Goal: Task Accomplishment & Management: Manage account settings

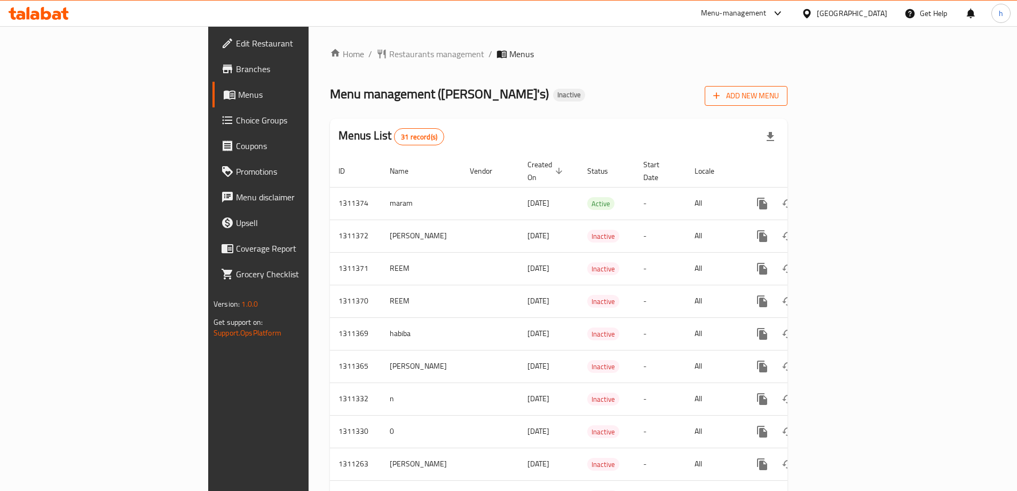
click at [779, 98] on span "Add New Menu" at bounding box center [747, 95] width 66 height 13
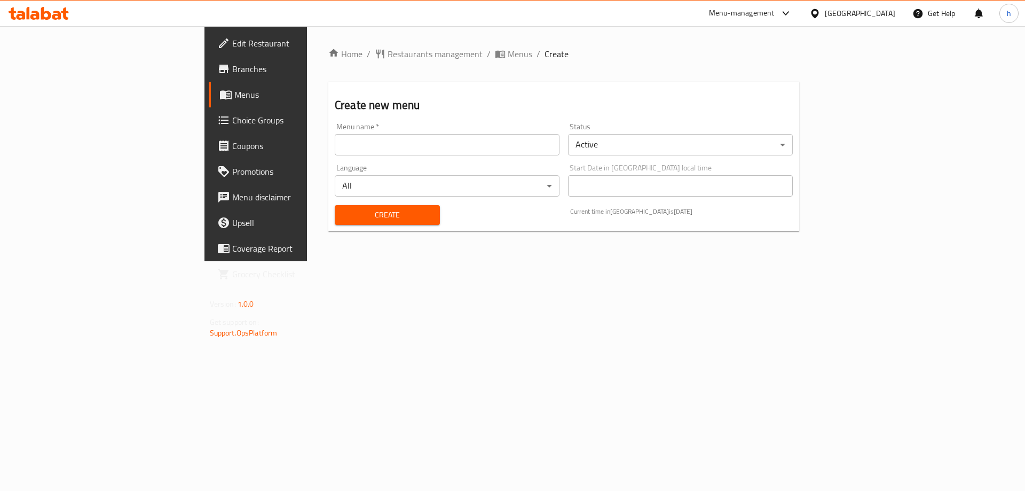
click at [342, 144] on input "text" at bounding box center [447, 144] width 225 height 21
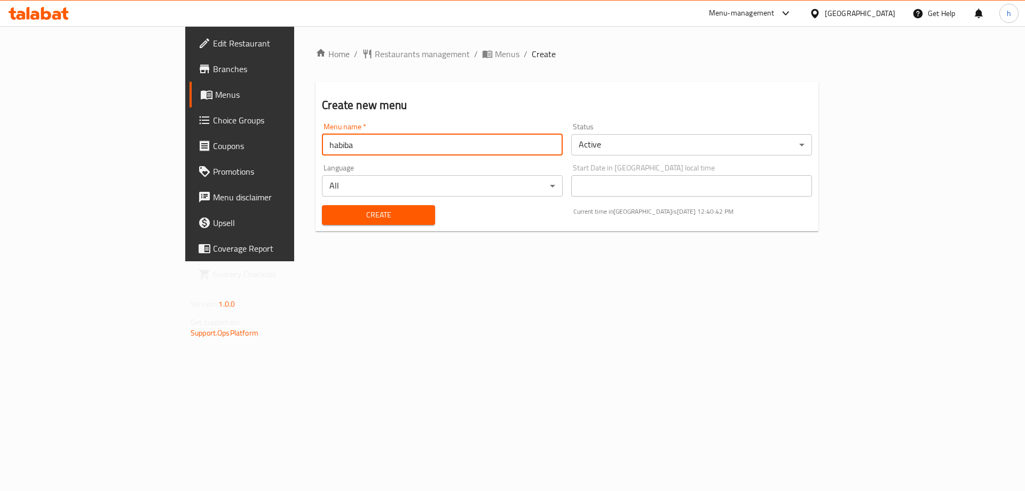
type input "habiba"
click at [334, 210] on span "Create" at bounding box center [379, 214] width 96 height 13
click at [322, 145] on input "text" at bounding box center [442, 144] width 241 height 21
type input "habiba"
click at [338, 138] on input "habiba" at bounding box center [442, 144] width 241 height 21
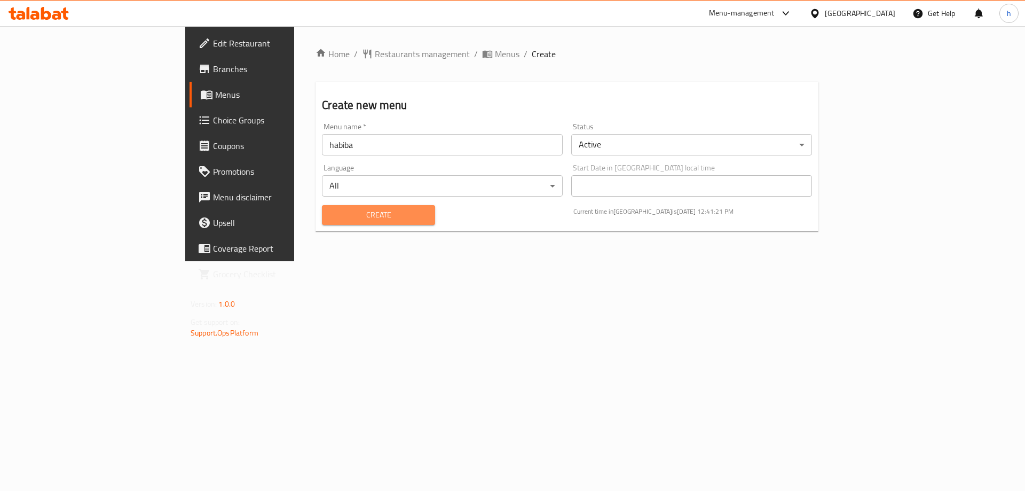
click at [331, 212] on span "Create" at bounding box center [379, 214] width 96 height 13
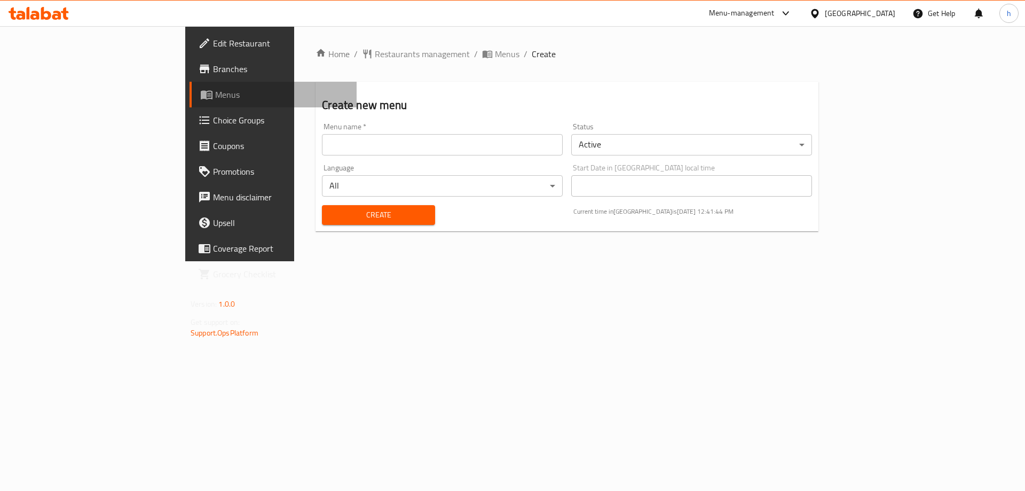
click at [215, 100] on span "Menus" at bounding box center [281, 94] width 133 height 13
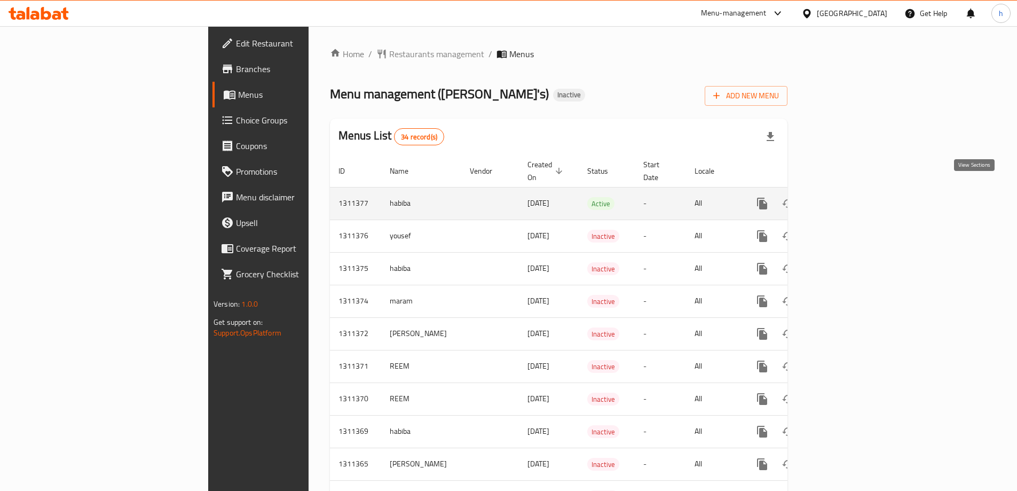
click at [844, 199] on icon "enhanced table" at bounding box center [840, 204] width 10 height 10
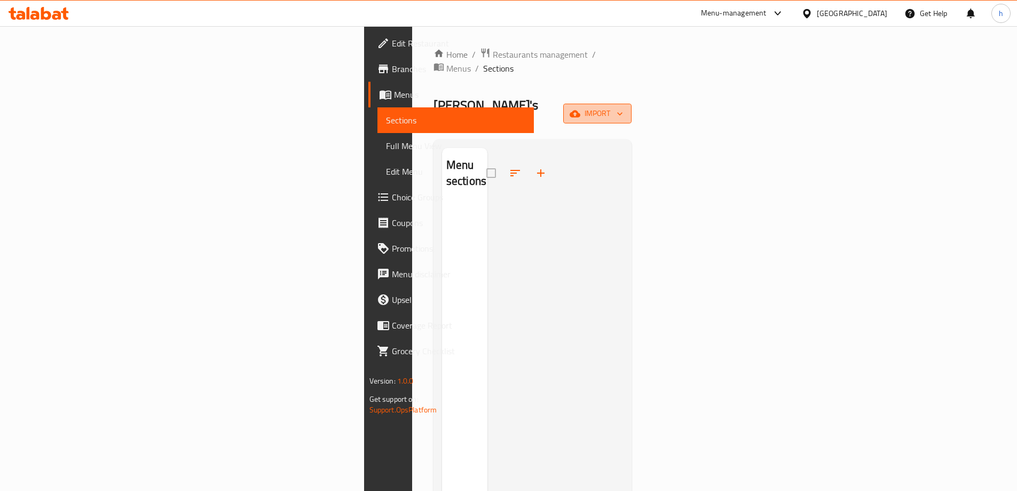
click at [623, 107] on span "import" at bounding box center [597, 113] width 51 height 13
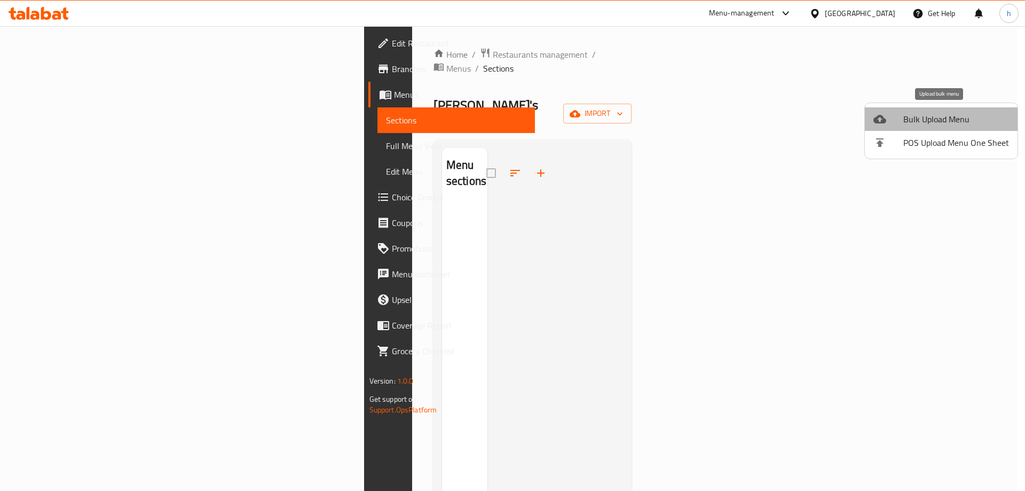
click at [950, 122] on span "Bulk Upload Menu" at bounding box center [957, 119] width 106 height 13
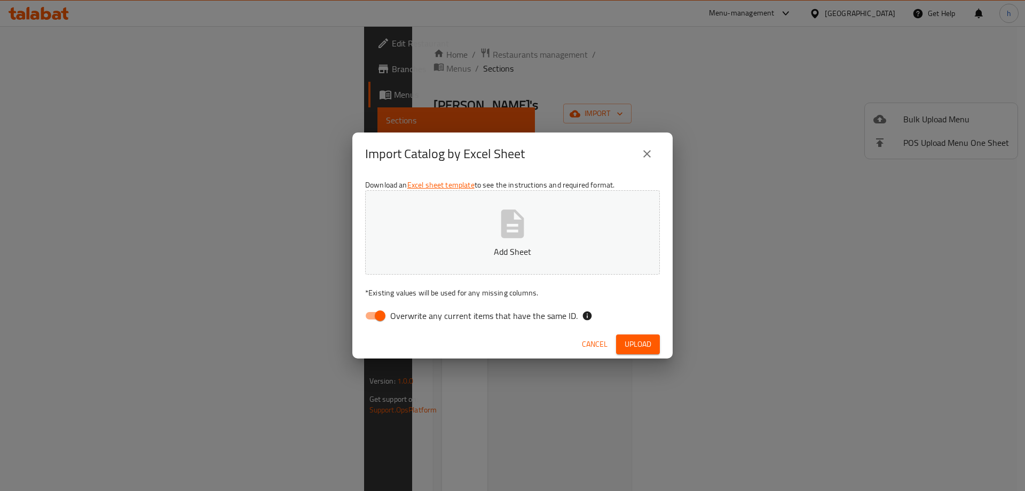
click at [378, 315] on input "Overwrite any current items that have the same ID." at bounding box center [380, 315] width 61 height 20
checkbox input "false"
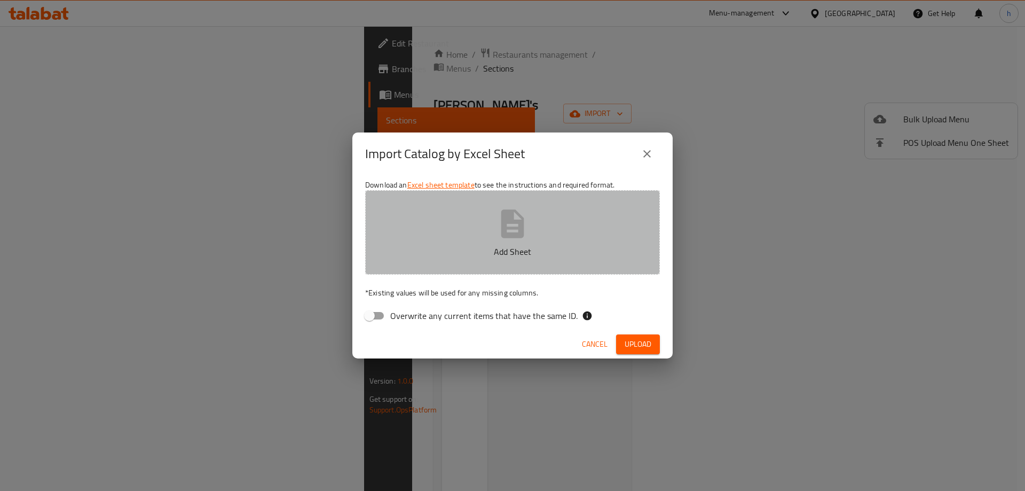
click at [522, 233] on icon "button" at bounding box center [512, 223] width 23 height 28
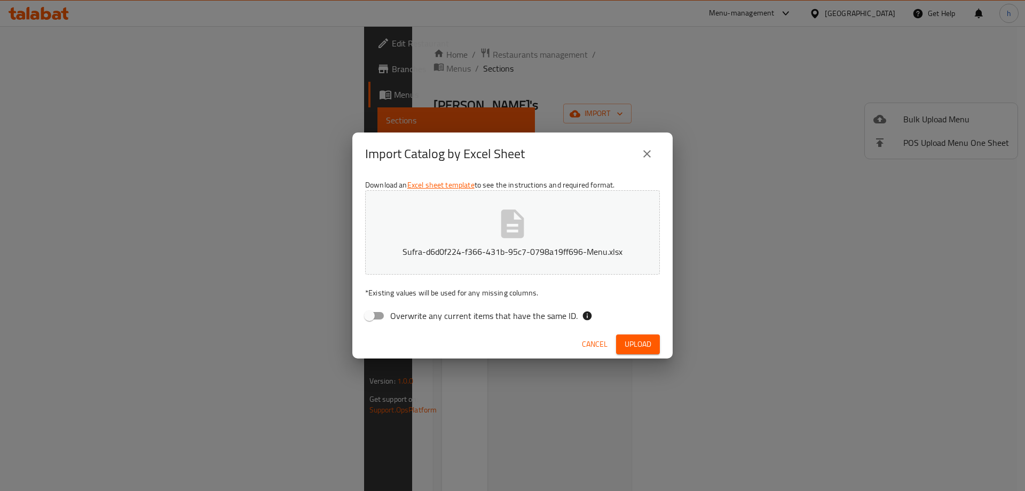
click at [649, 344] on span "Upload" at bounding box center [638, 344] width 27 height 13
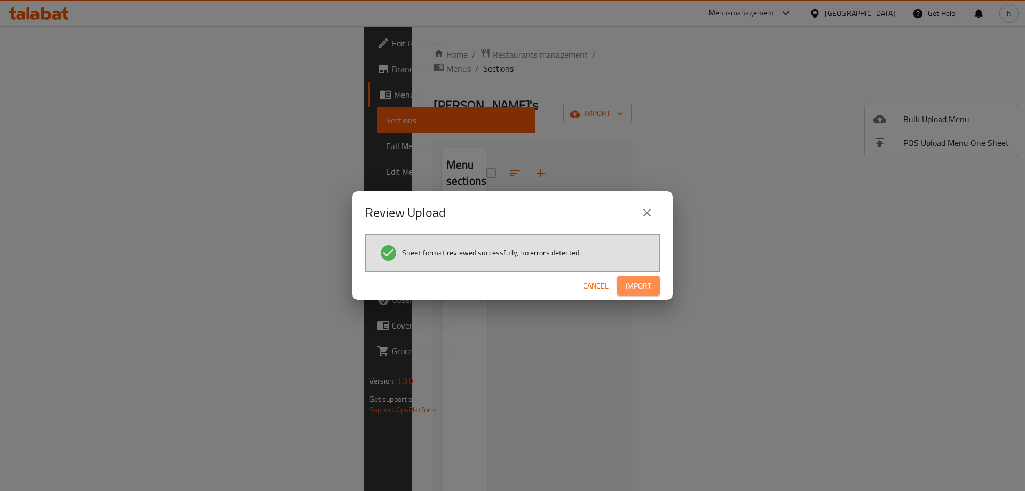
click at [643, 285] on span "Import" at bounding box center [639, 285] width 26 height 13
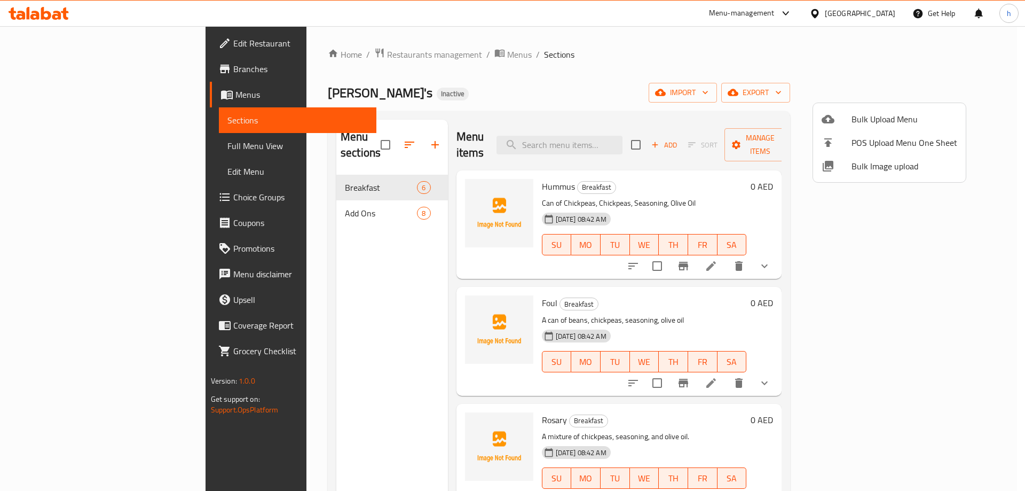
click at [343, 199] on div at bounding box center [512, 245] width 1025 height 491
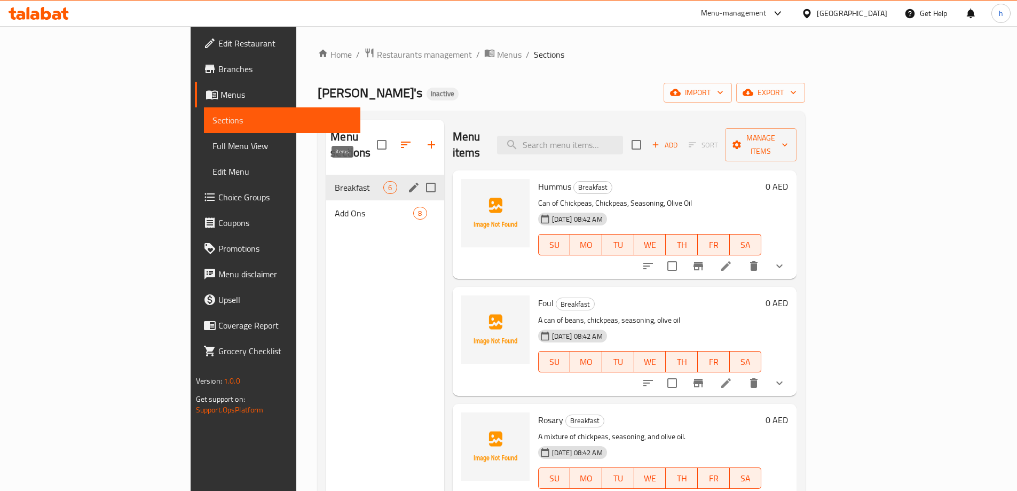
click at [384, 183] on span "6" at bounding box center [390, 188] width 12 height 10
click at [335, 207] on span "Add Ons" at bounding box center [359, 213] width 49 height 13
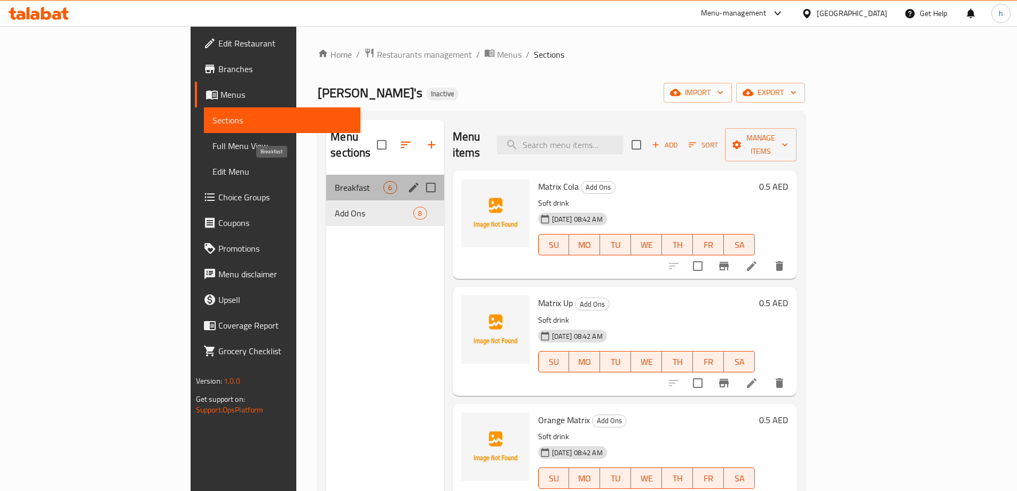
click at [335, 181] on span "Breakfast" at bounding box center [359, 187] width 49 height 13
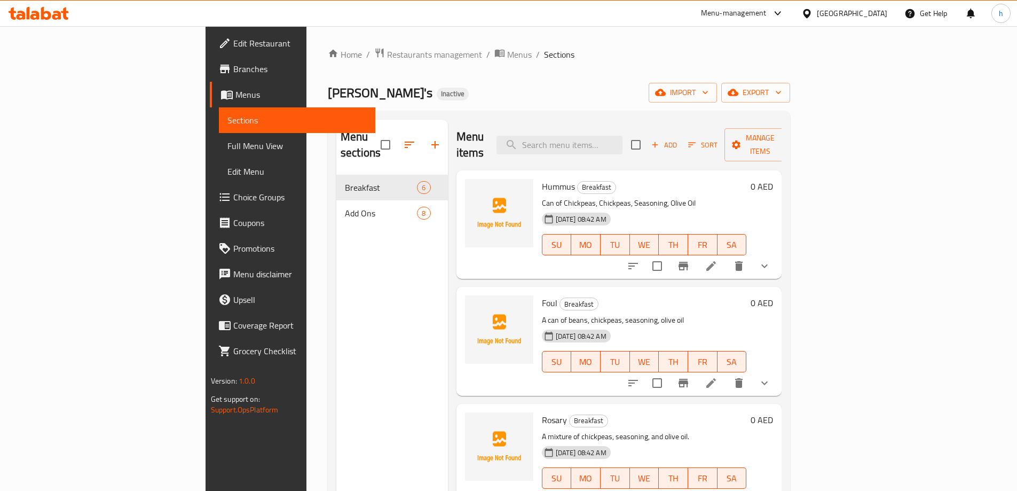
click at [228, 152] on span "Full Menu View" at bounding box center [297, 145] width 139 height 13
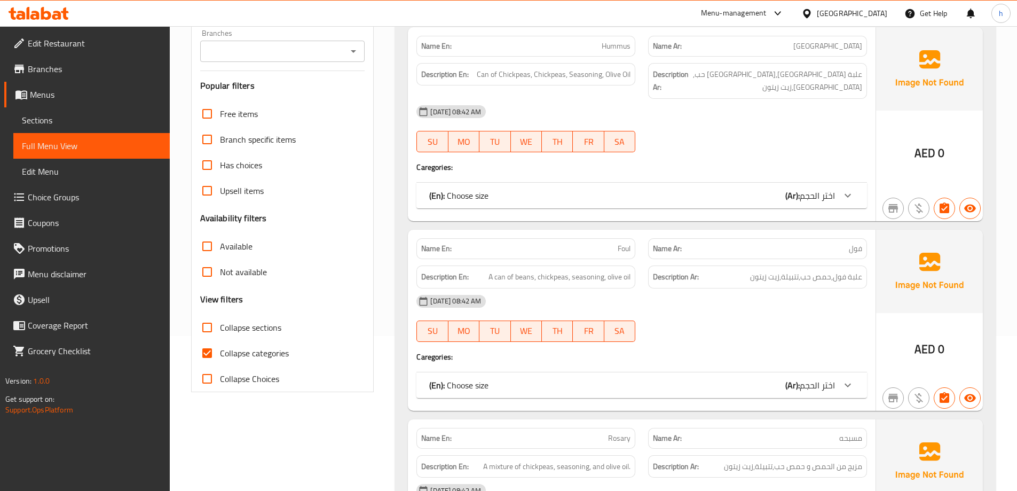
scroll to position [160, 0]
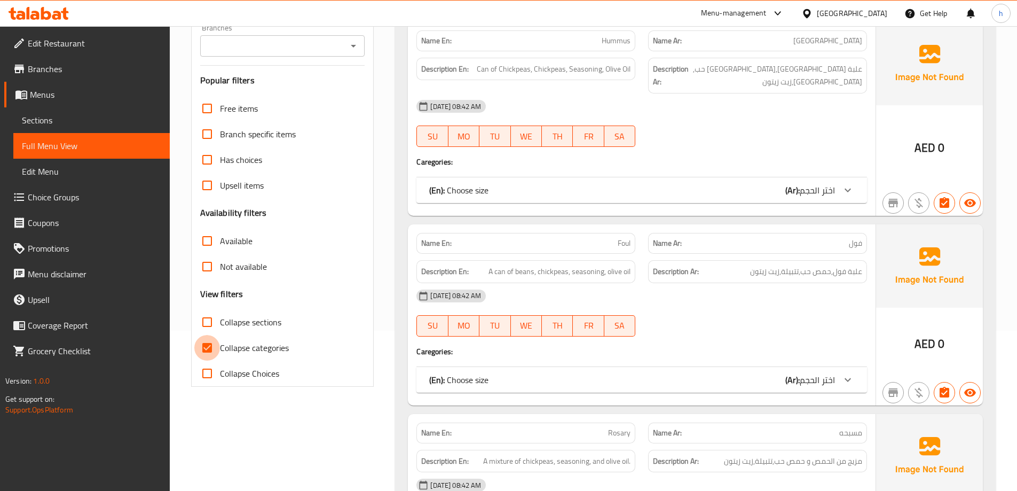
click at [218, 346] on input "Collapse categories" at bounding box center [207, 348] width 26 height 26
checkbox input "false"
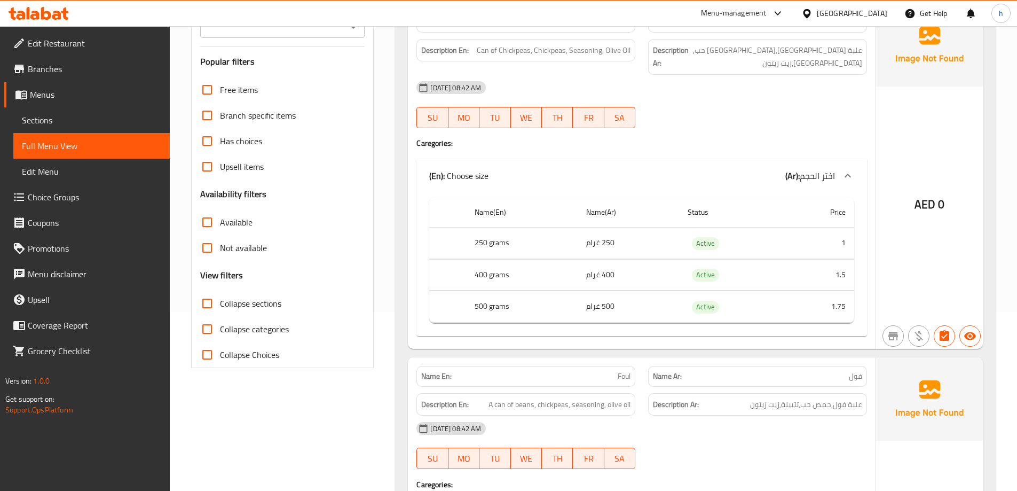
scroll to position [267, 0]
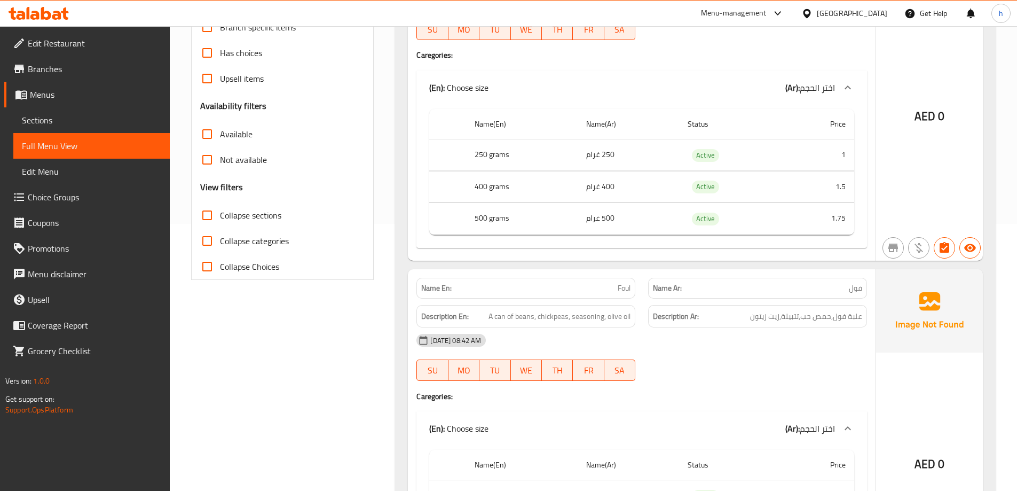
click at [615, 283] on p "Name En: Foul" at bounding box center [525, 288] width 209 height 11
click at [614, 283] on p "Name En: Foul" at bounding box center [525, 288] width 209 height 11
click at [621, 283] on span "Foul" at bounding box center [624, 288] width 13 height 11
click at [610, 283] on p "Name En: Foul" at bounding box center [525, 288] width 209 height 11
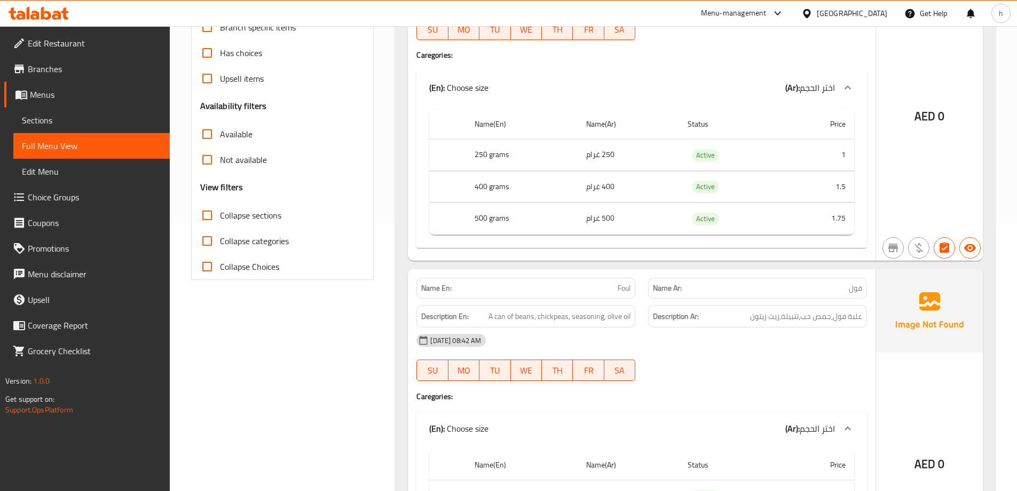
click at [613, 283] on p "Name En: Foul" at bounding box center [525, 288] width 209 height 11
click at [619, 283] on span "Foul" at bounding box center [624, 288] width 13 height 11
click at [622, 283] on span "Foul" at bounding box center [624, 288] width 13 height 11
click at [518, 310] on span "A can of beans, chickpeas, seasoning, olive oil" at bounding box center [560, 316] width 142 height 13
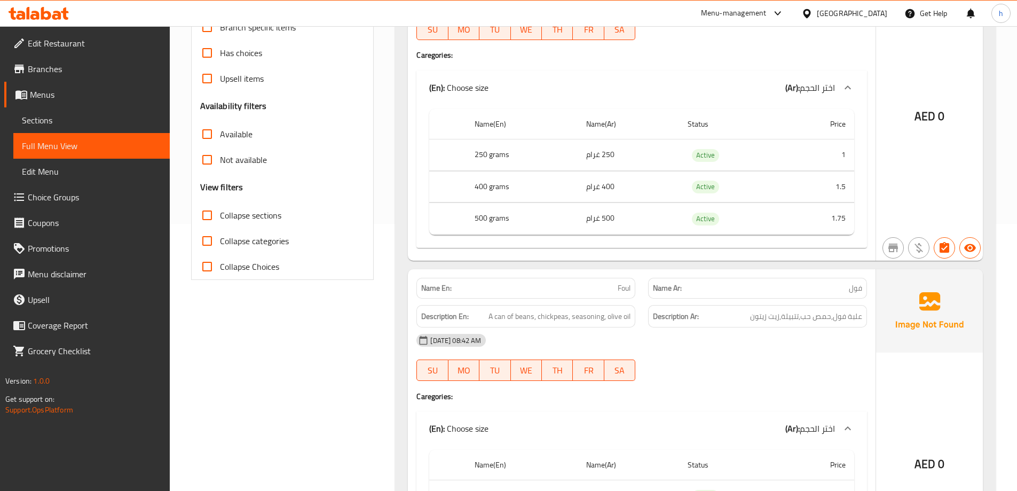
click at [611, 283] on p "Name En: Foul" at bounding box center [525, 288] width 209 height 11
click at [618, 283] on span "Foul" at bounding box center [624, 288] width 13 height 11
drag, startPoint x: 618, startPoint y: 275, endPoint x: 625, endPoint y: 275, distance: 6.9
click at [625, 283] on span "Foul" at bounding box center [624, 288] width 13 height 11
click at [603, 283] on p "Name En: Foul" at bounding box center [525, 288] width 209 height 11
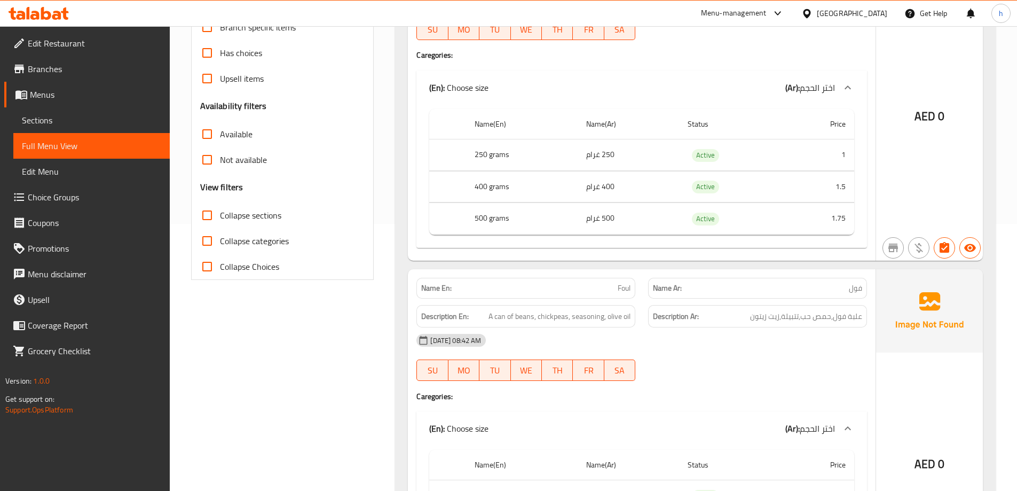
click at [603, 283] on p "Name En: Foul" at bounding box center [525, 288] width 209 height 11
click at [63, 115] on span "Sections" at bounding box center [91, 120] width 139 height 13
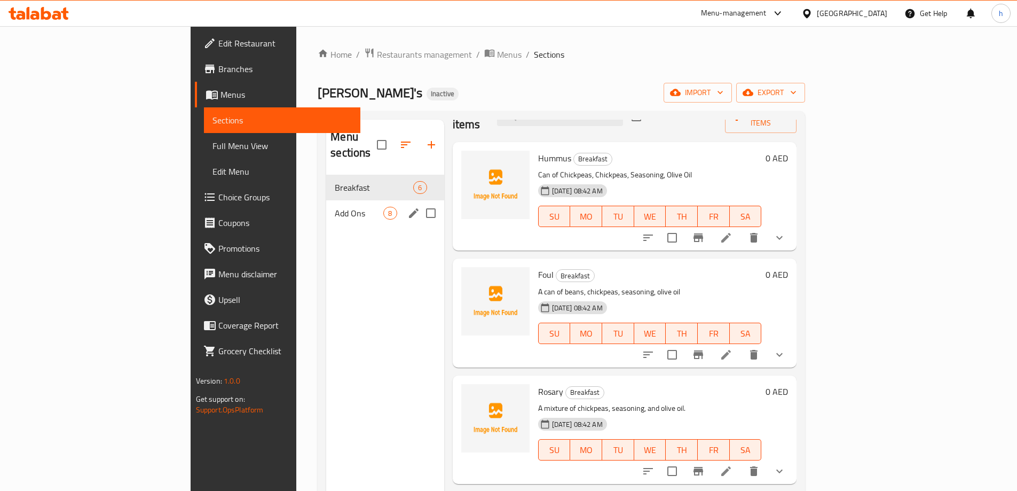
scroll to position [53, 0]
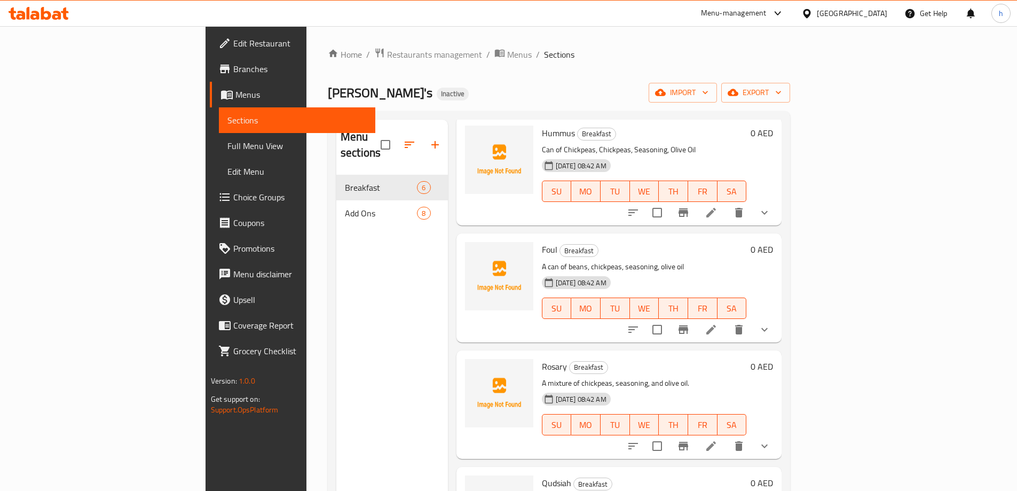
drag, startPoint x: 196, startPoint y: 168, endPoint x: 62, endPoint y: 153, distance: 134.9
click at [206, 153] on div "Edit Restaurant Branches Menus Sections Full Menu View Edit Menu Choice Groups …" at bounding box center [509, 333] width 607 height 614
click at [228, 150] on span "Full Menu View" at bounding box center [297, 145] width 139 height 13
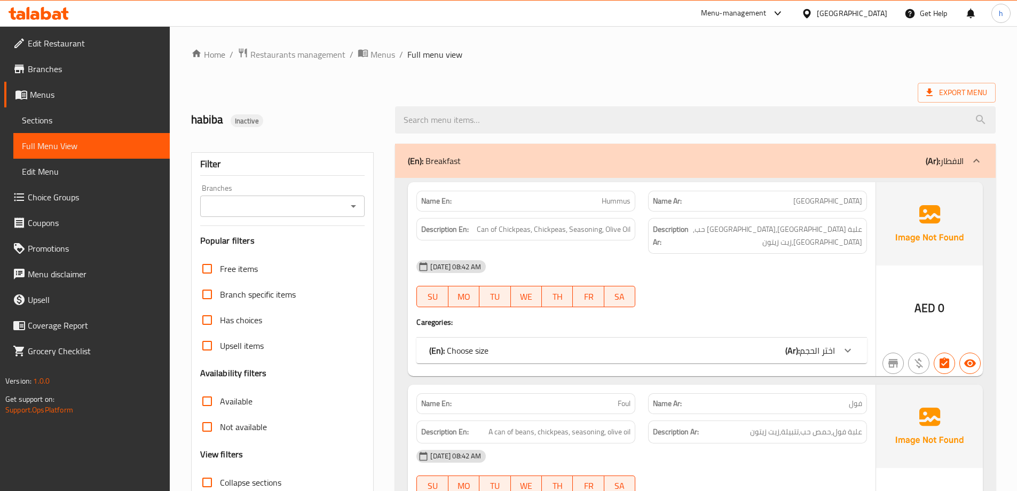
click at [77, 121] on span "Sections" at bounding box center [91, 120] width 139 height 13
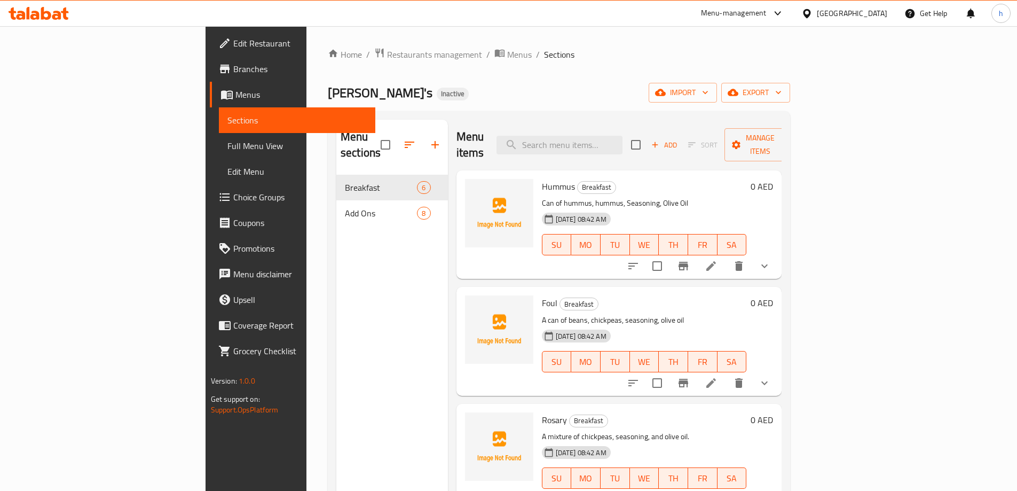
click at [219, 138] on link "Full Menu View" at bounding box center [297, 146] width 156 height 26
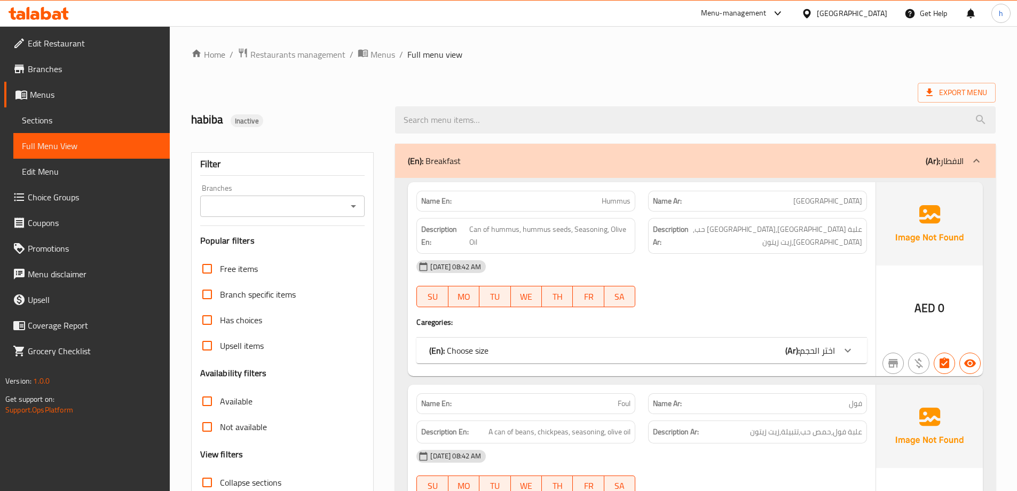
click at [101, 116] on span "Sections" at bounding box center [91, 120] width 139 height 13
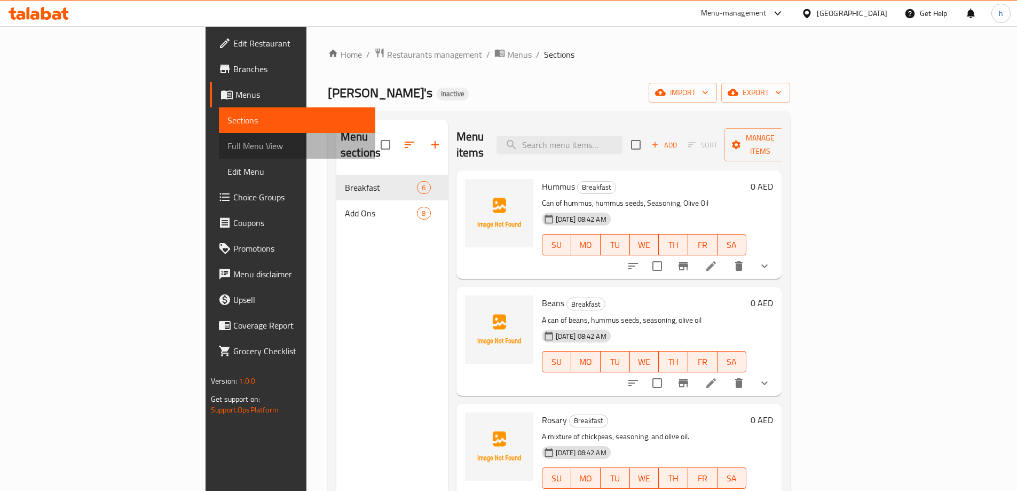
click at [228, 146] on span "Full Menu View" at bounding box center [297, 145] width 139 height 13
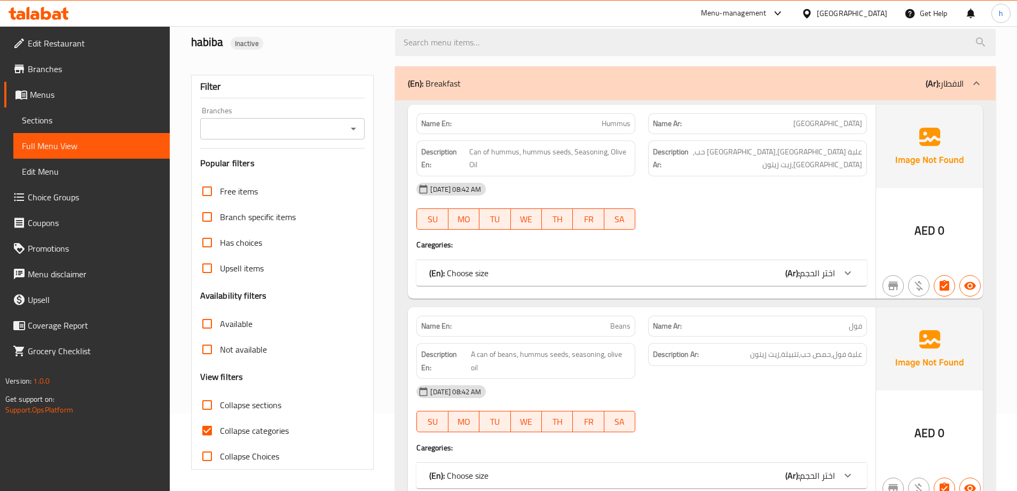
scroll to position [214, 0]
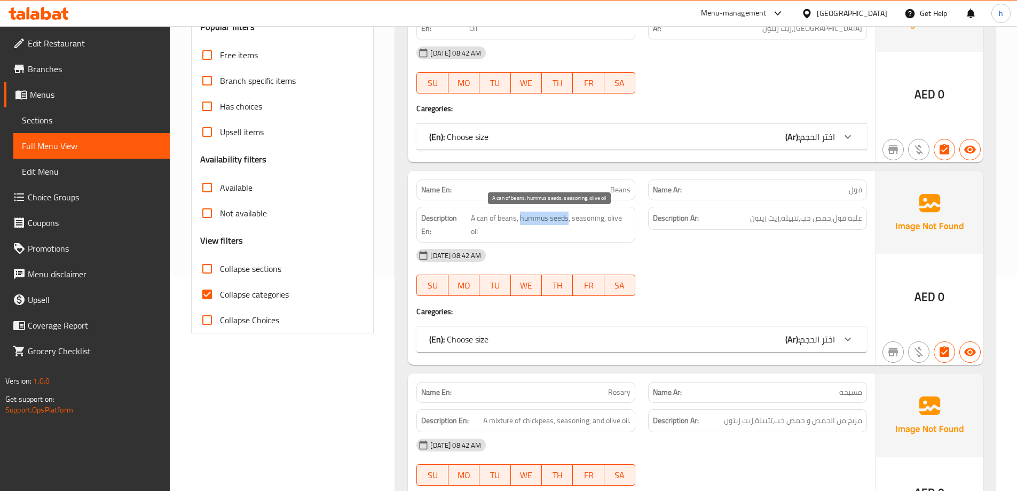
drag, startPoint x: 567, startPoint y: 218, endPoint x: 521, endPoint y: 220, distance: 46.0
click at [521, 220] on span "A can of beans, hummus seeds, seasoning, olive oil" at bounding box center [551, 224] width 160 height 26
copy span "hummus seeds"
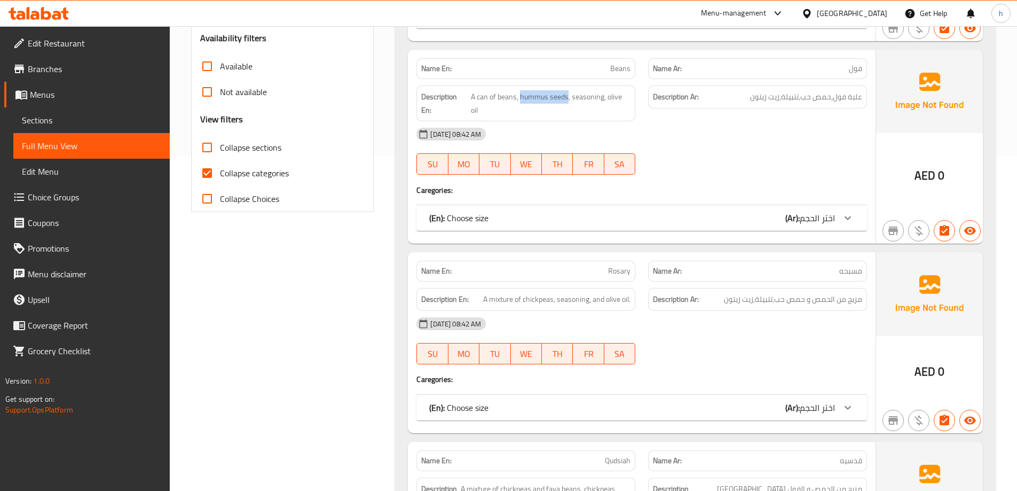
scroll to position [374, 0]
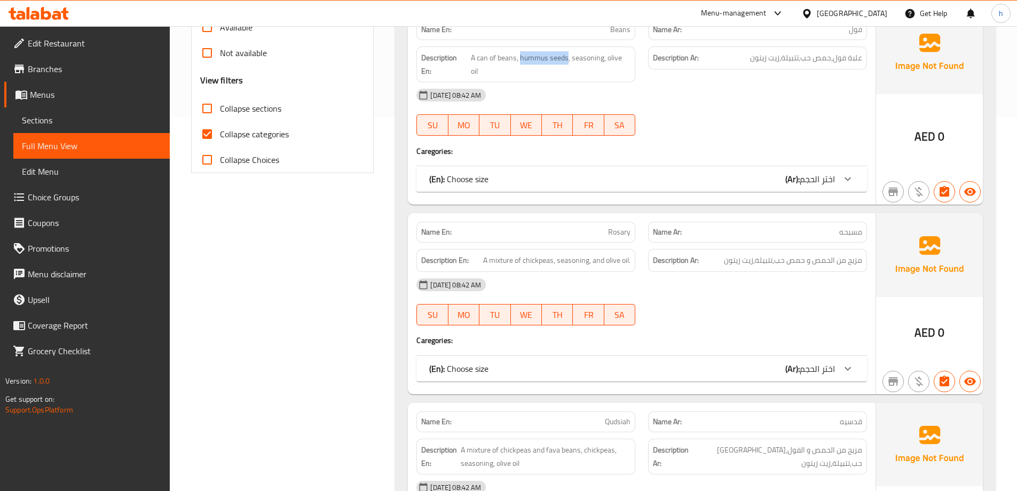
click at [210, 131] on input "Collapse categories" at bounding box center [207, 134] width 26 height 26
checkbox input "false"
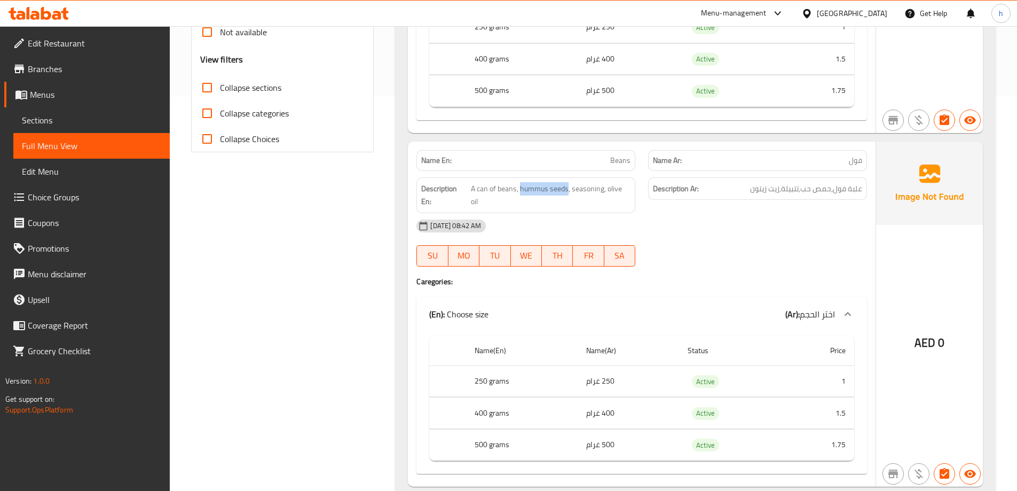
scroll to position [427, 0]
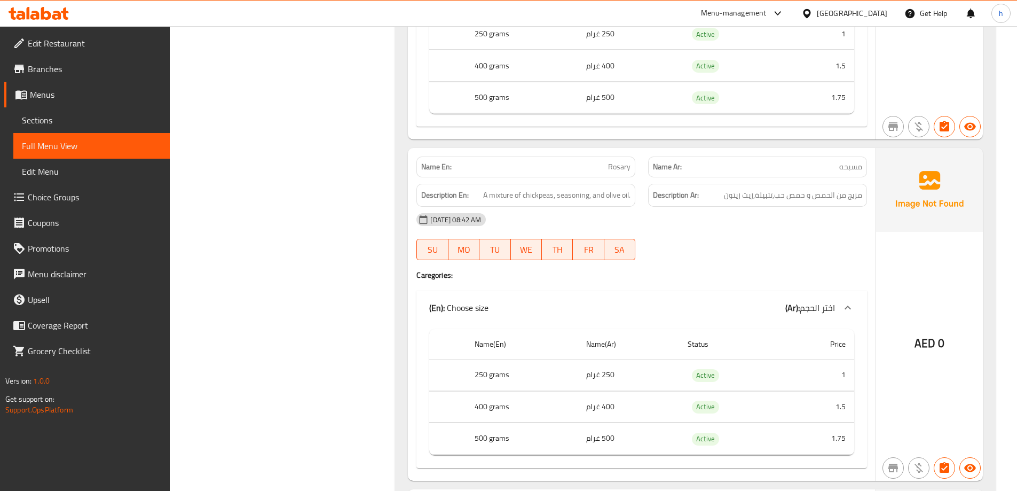
scroll to position [748, 0]
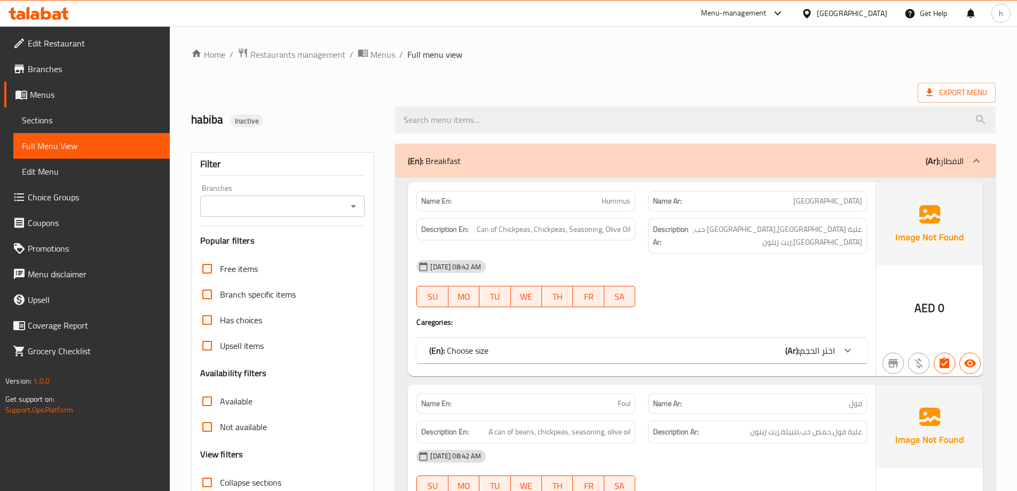
click at [91, 124] on span "Sections" at bounding box center [91, 120] width 139 height 13
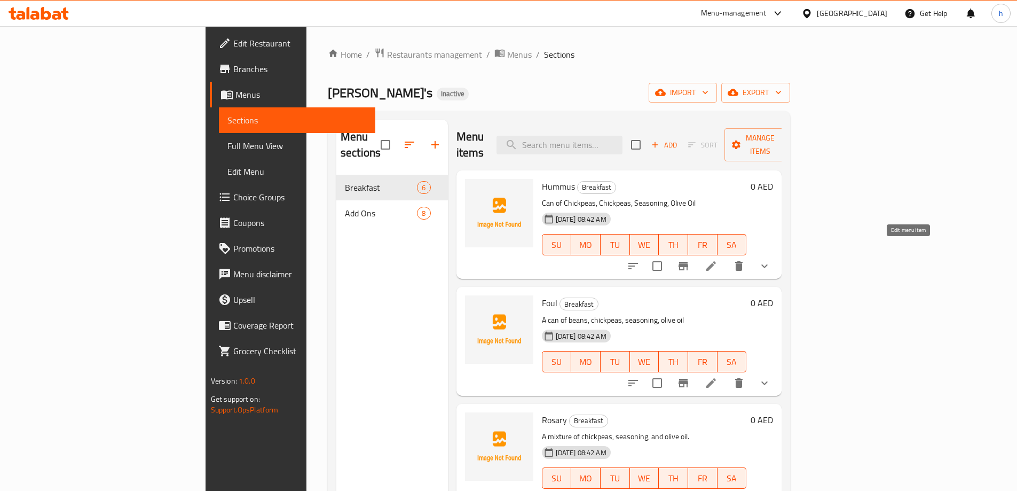
click at [718, 260] on icon at bounding box center [711, 266] width 13 height 13
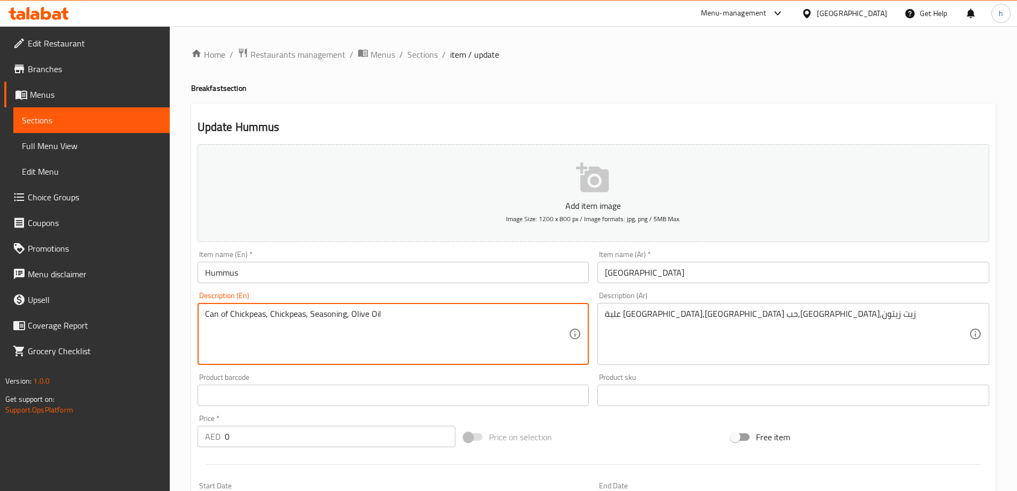
drag, startPoint x: 265, startPoint y: 314, endPoint x: 231, endPoint y: 315, distance: 34.2
drag, startPoint x: 265, startPoint y: 314, endPoint x: 300, endPoint y: 317, distance: 34.9
click at [300, 317] on textarea "Can of hummus, Chickpeas, Seasoning, Olive Oil" at bounding box center [387, 334] width 364 height 51
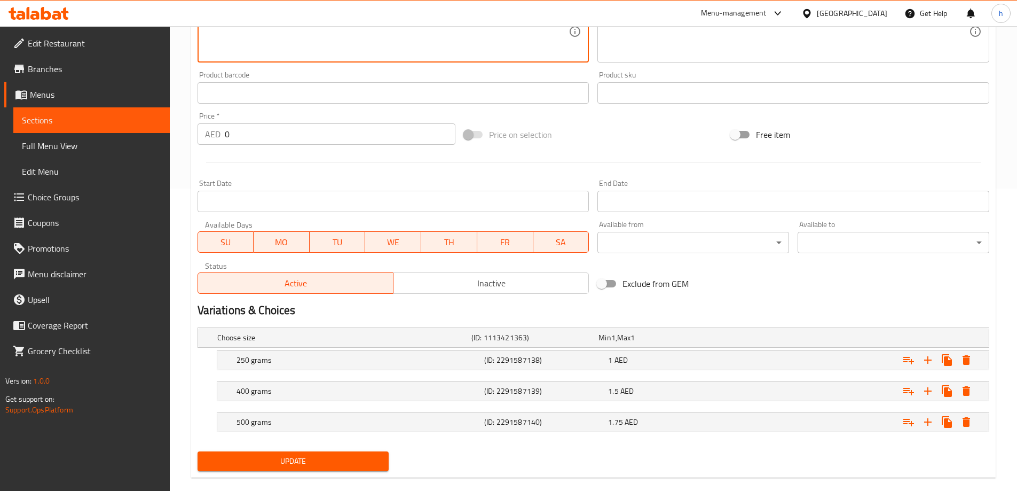
scroll to position [319, 0]
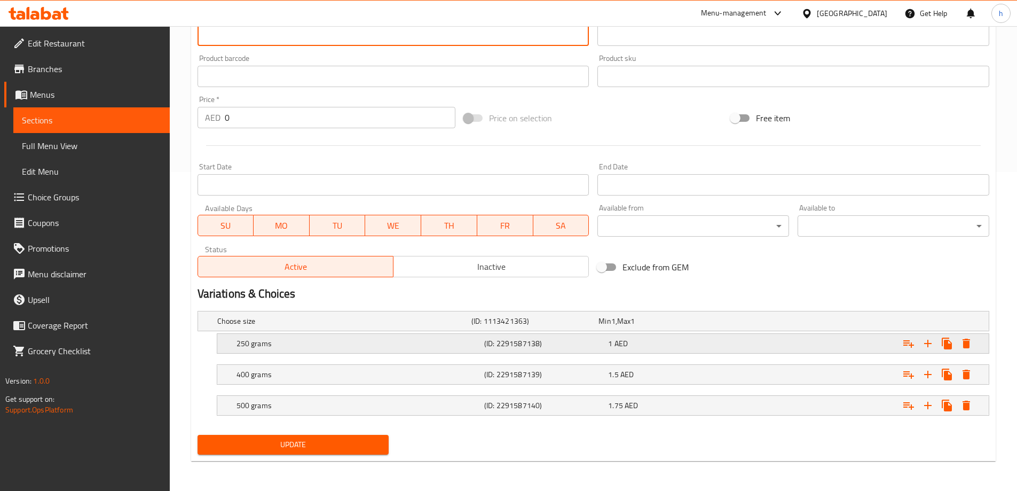
type textarea "Can of hummus, hummus, Seasoning, Olive Oil"
click at [315, 335] on div "250 grams (ID: 2291587138) 1 AED" at bounding box center [606, 343] width 744 height 23
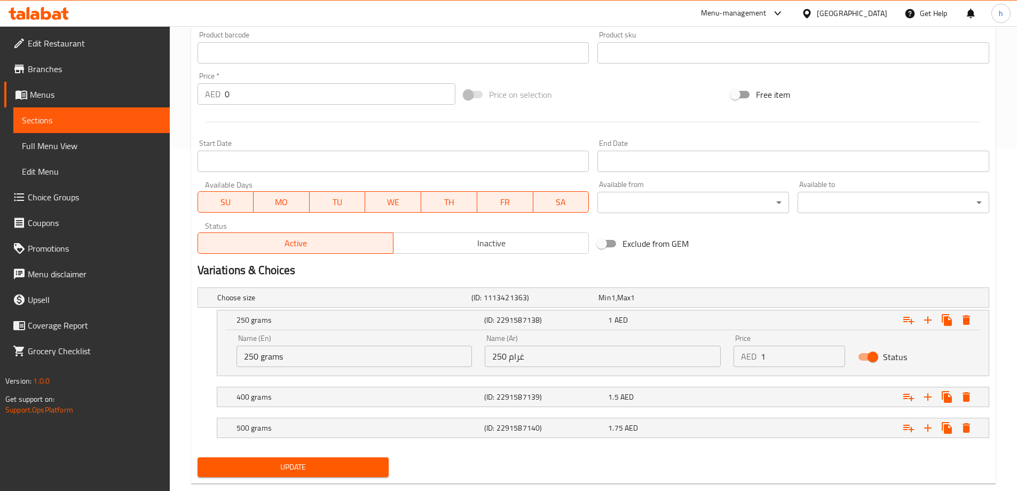
scroll to position [365, 0]
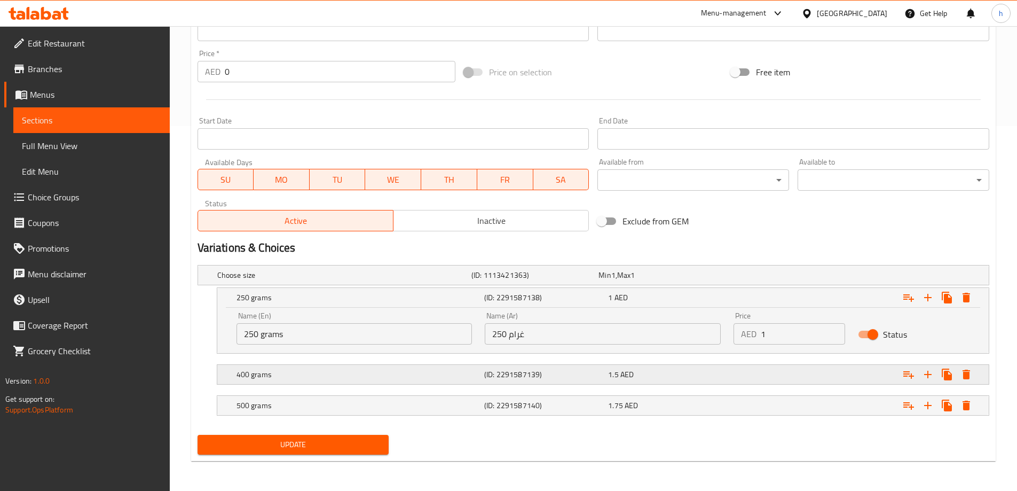
click at [437, 367] on div "400 grams" at bounding box center [358, 374] width 248 height 15
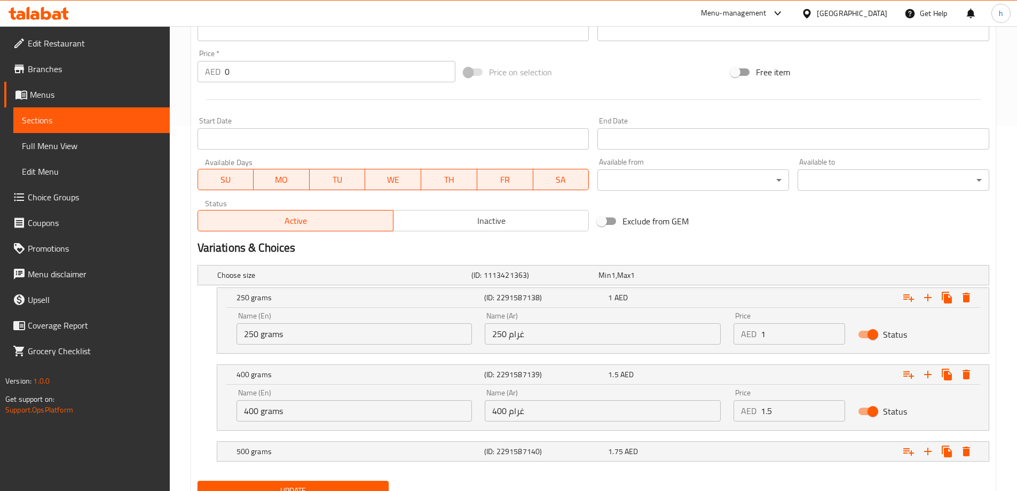
scroll to position [411, 0]
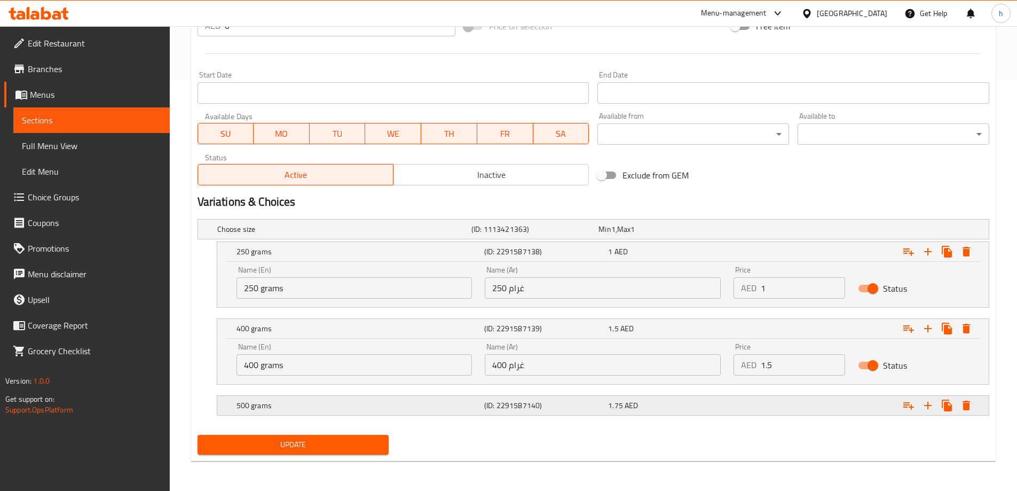
click at [454, 403] on h5 "500 grams" at bounding box center [359, 405] width 244 height 11
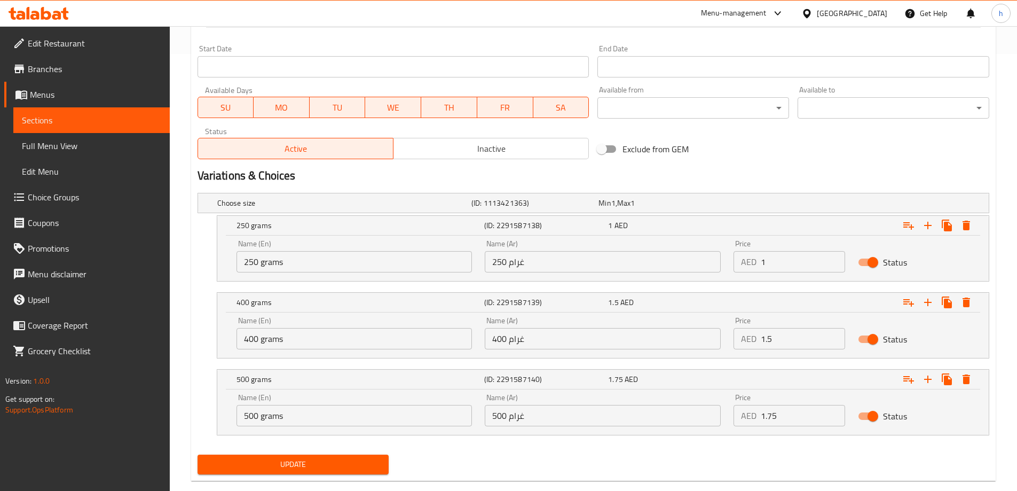
scroll to position [457, 0]
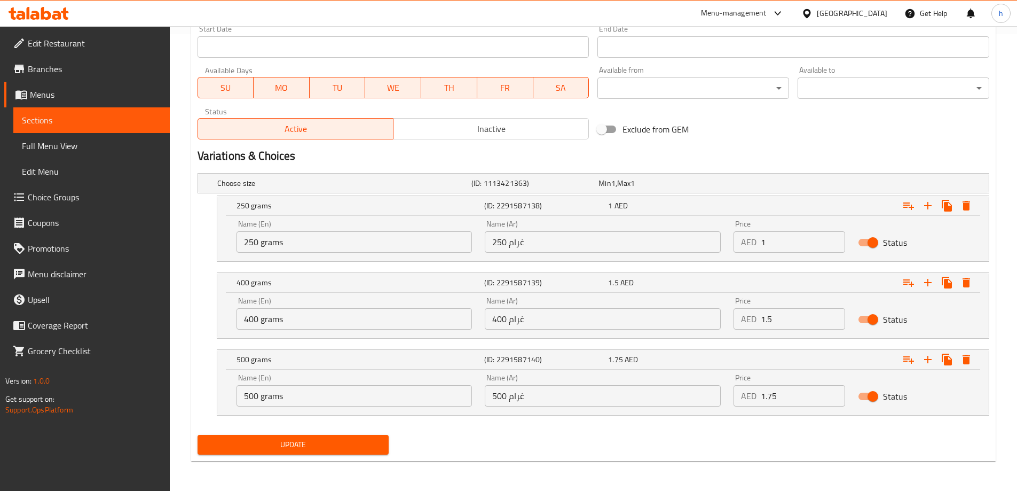
click at [338, 438] on span "Update" at bounding box center [293, 444] width 175 height 13
click at [118, 150] on span "Full Menu View" at bounding box center [91, 145] width 139 height 13
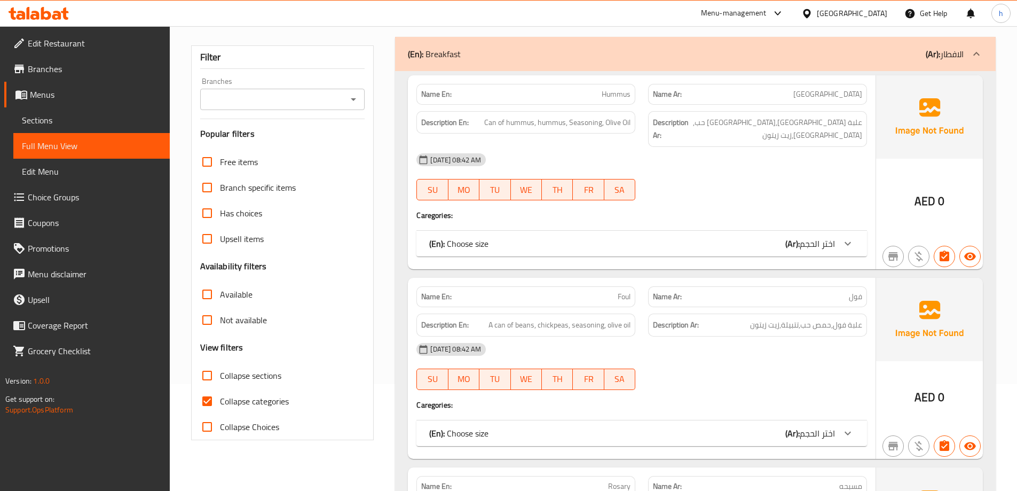
scroll to position [160, 0]
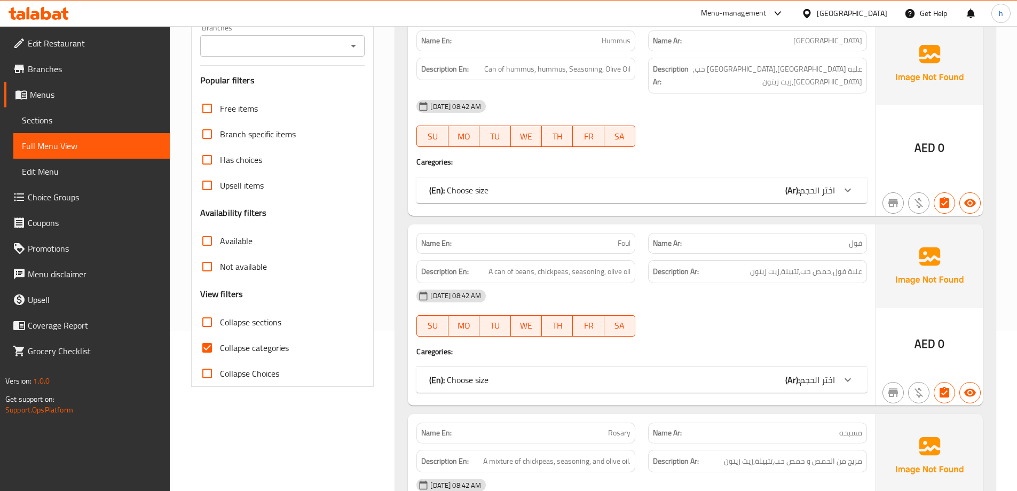
click at [207, 346] on input "Collapse categories" at bounding box center [207, 348] width 26 height 26
checkbox input "false"
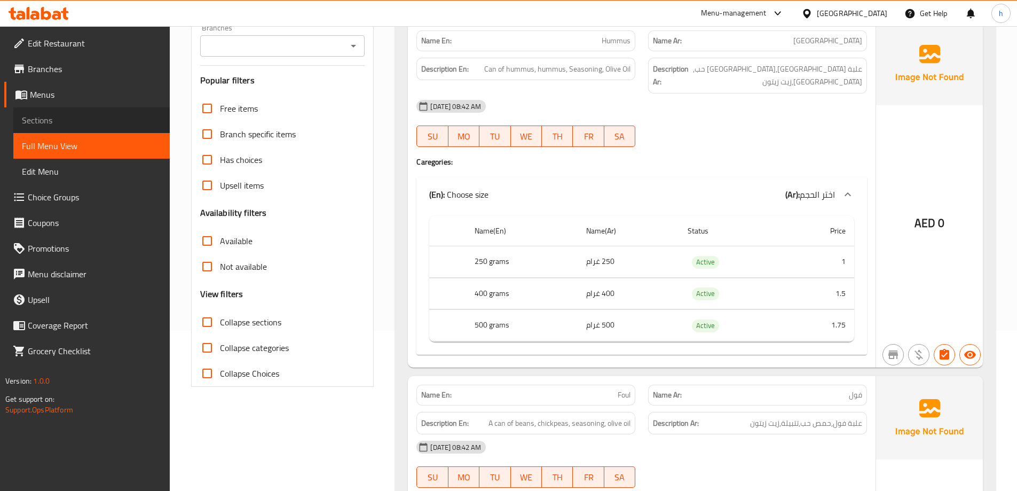
click at [78, 116] on span "Sections" at bounding box center [91, 120] width 139 height 13
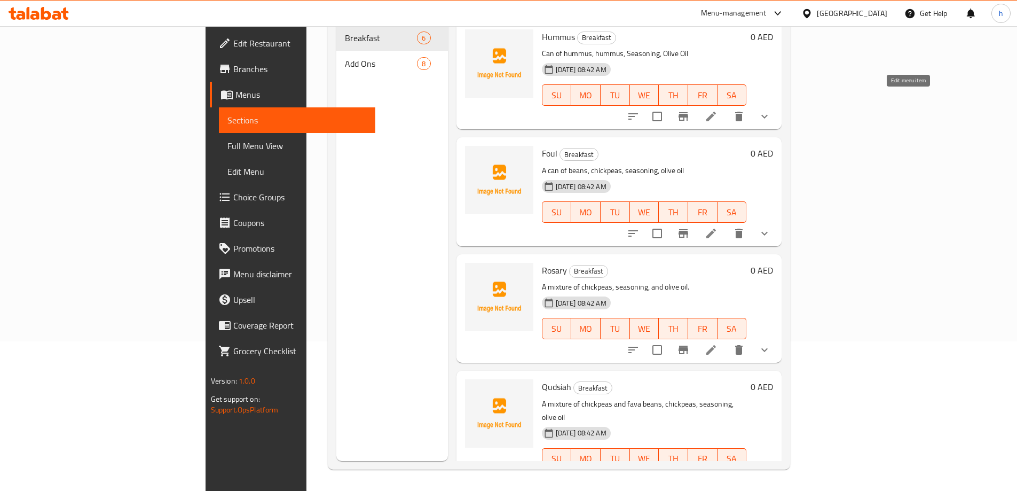
click at [716, 112] on icon at bounding box center [712, 117] width 10 height 10
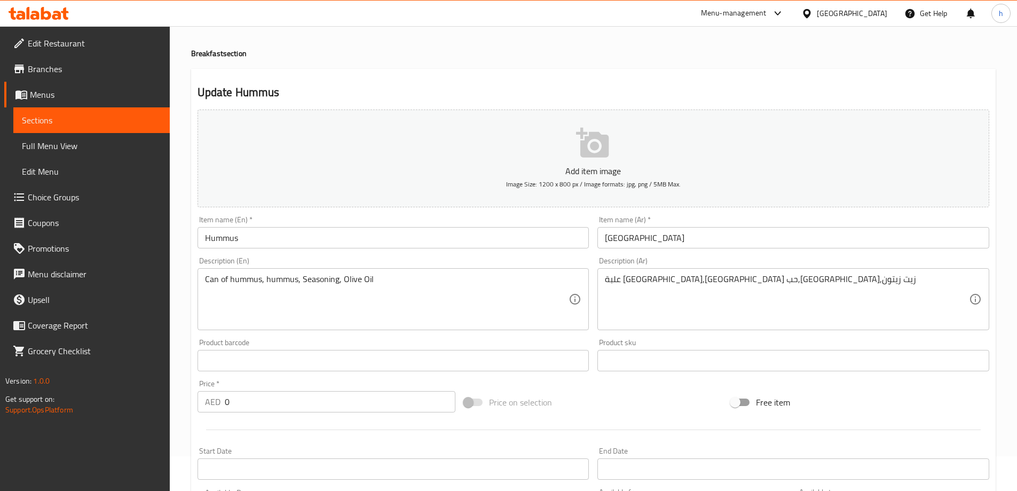
scroll to position [53, 0]
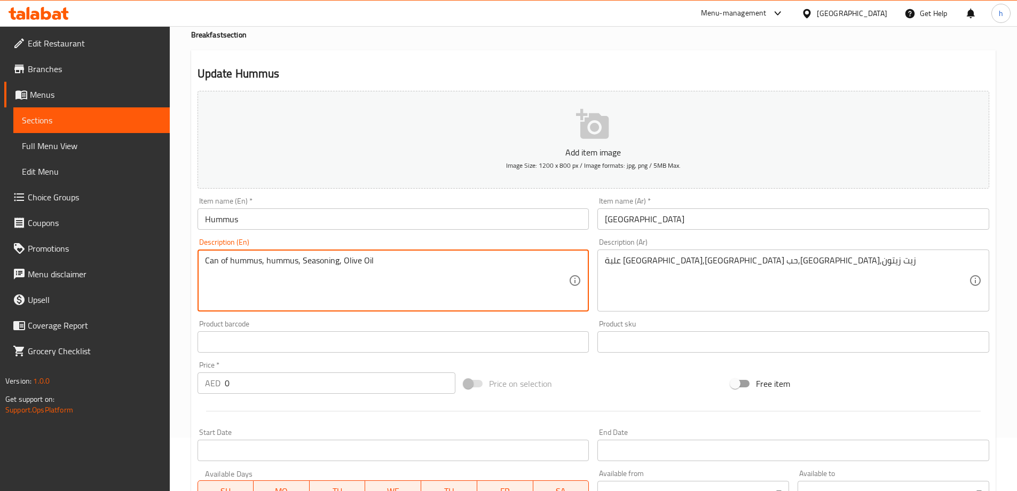
click at [296, 262] on textarea "Can of hummus, hummus, Seasoning, Olive Oil" at bounding box center [387, 280] width 364 height 51
paste textarea "seeds"
type textarea "Can of hummus, hummus seeds, Seasoning, Olive Oil"
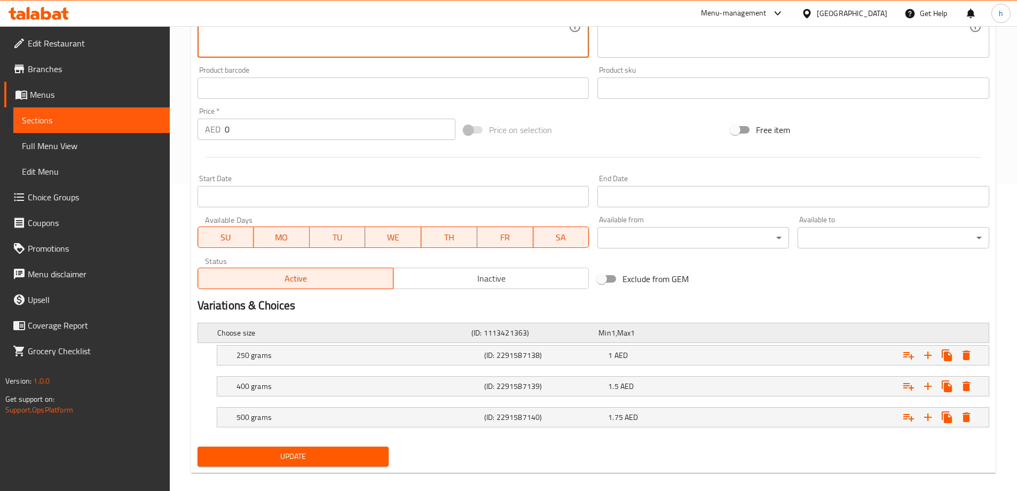
scroll to position [319, 0]
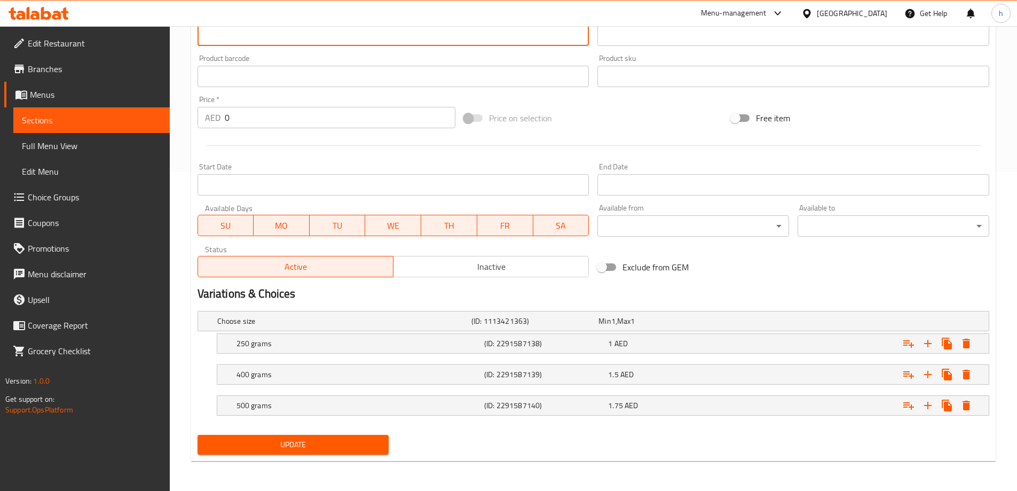
drag, startPoint x: 324, startPoint y: 448, endPoint x: 343, endPoint y: 351, distance: 98.5
click at [324, 447] on span "Update" at bounding box center [293, 444] width 175 height 13
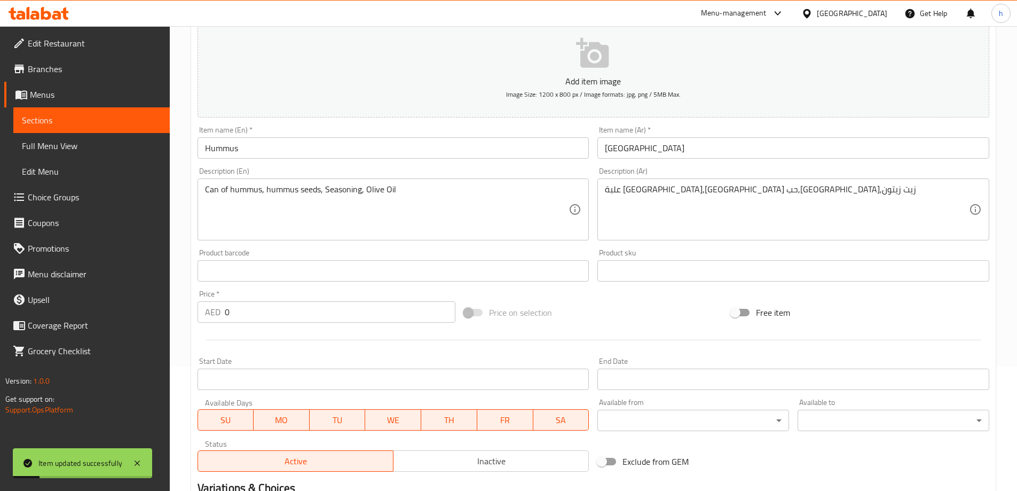
scroll to position [0, 0]
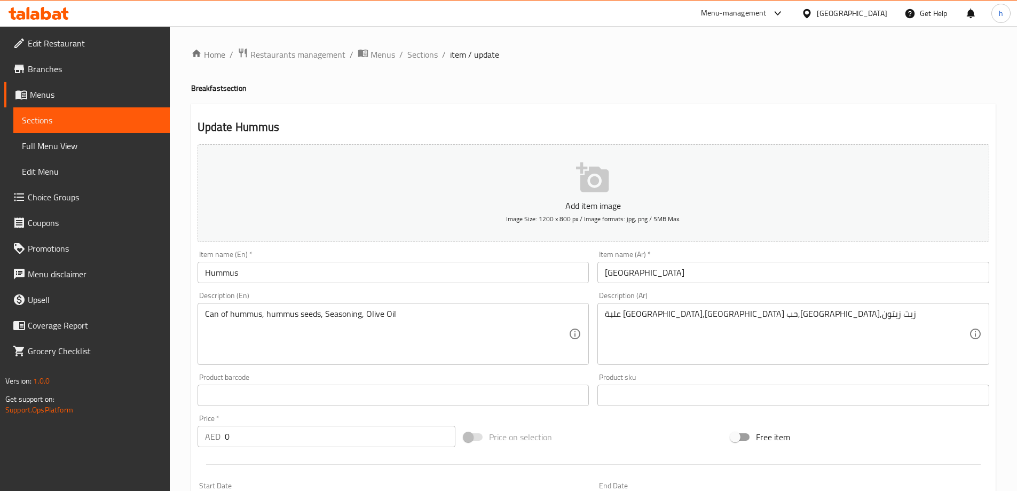
click at [85, 148] on span "Full Menu View" at bounding box center [91, 145] width 139 height 13
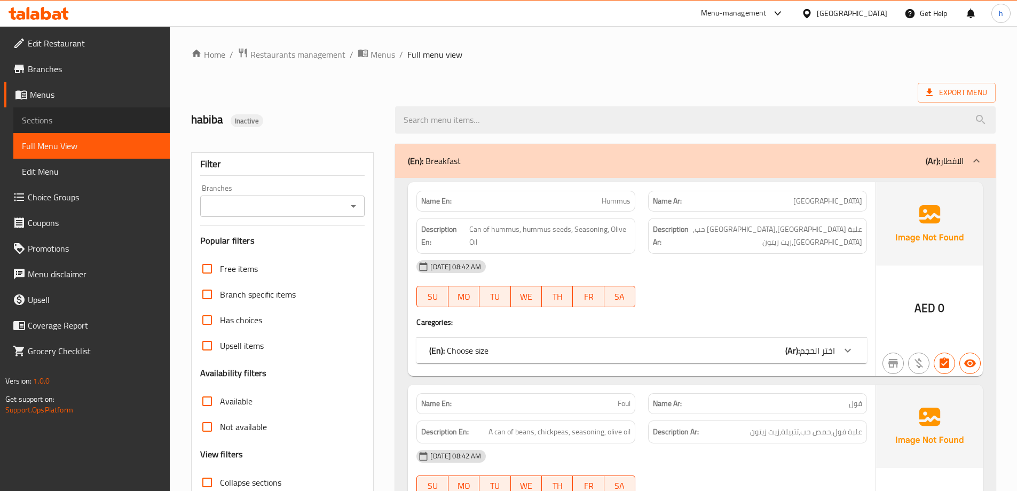
click at [88, 120] on span "Sections" at bounding box center [91, 120] width 139 height 13
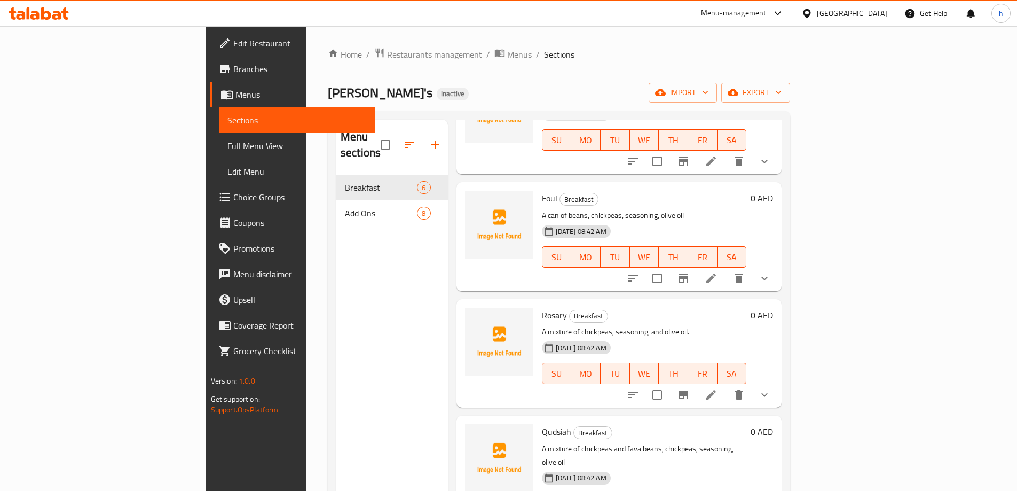
scroll to position [107, 0]
click at [718, 270] on icon at bounding box center [711, 276] width 13 height 13
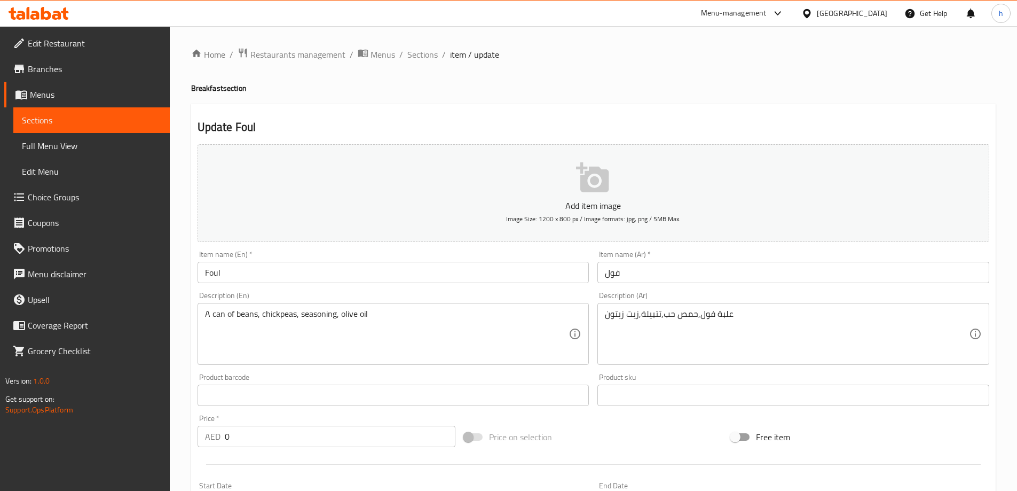
click at [250, 276] on input "Foul" at bounding box center [394, 272] width 392 height 21
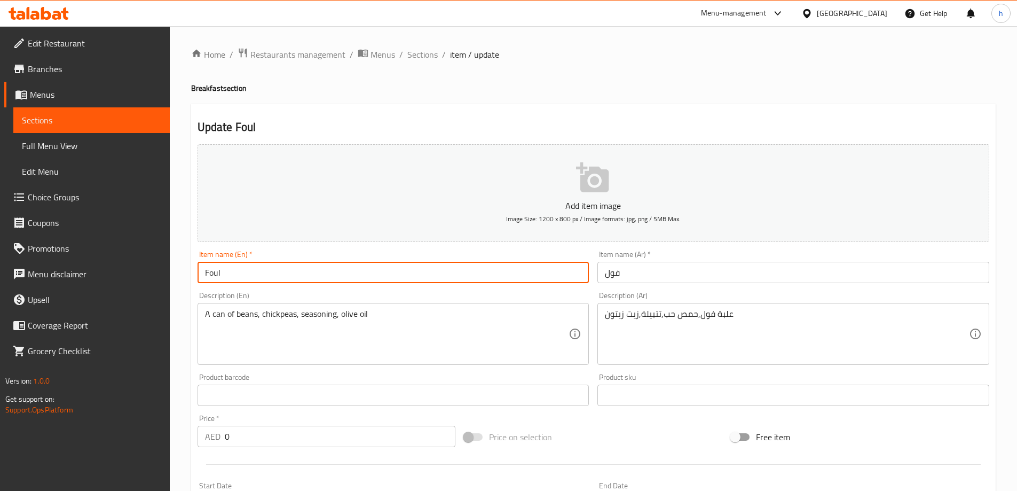
click at [250, 276] on input "Foul" at bounding box center [394, 272] width 392 height 21
type input "ل"
type input "b"
type input "Beans"
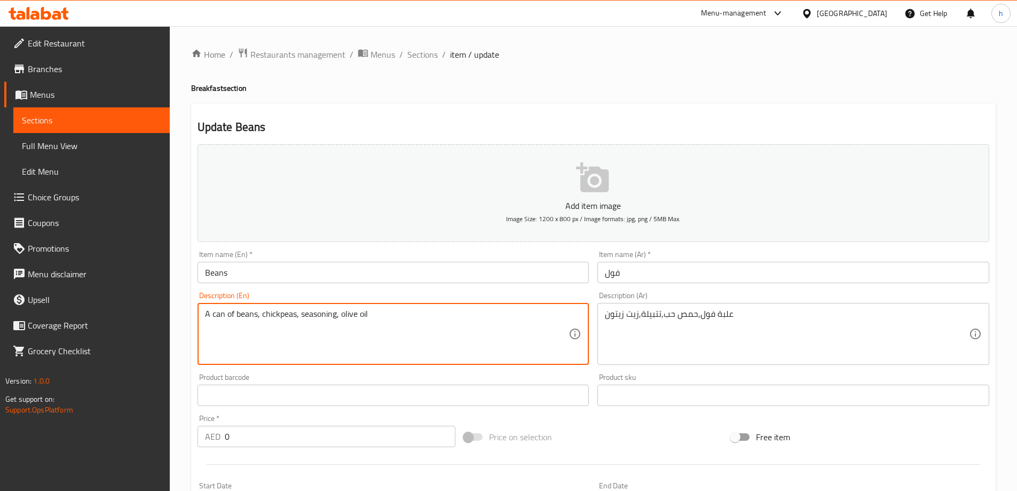
click at [288, 315] on textarea "A can of beans, chickpeas, seasoning, olive oil" at bounding box center [387, 334] width 364 height 51
click at [294, 315] on textarea "A can of beans, chickpeas, seasoning, olive oil" at bounding box center [387, 334] width 364 height 51
click at [291, 314] on textarea "A can of beans, chickpeas, seasoning, olive oil" at bounding box center [387, 334] width 364 height 51
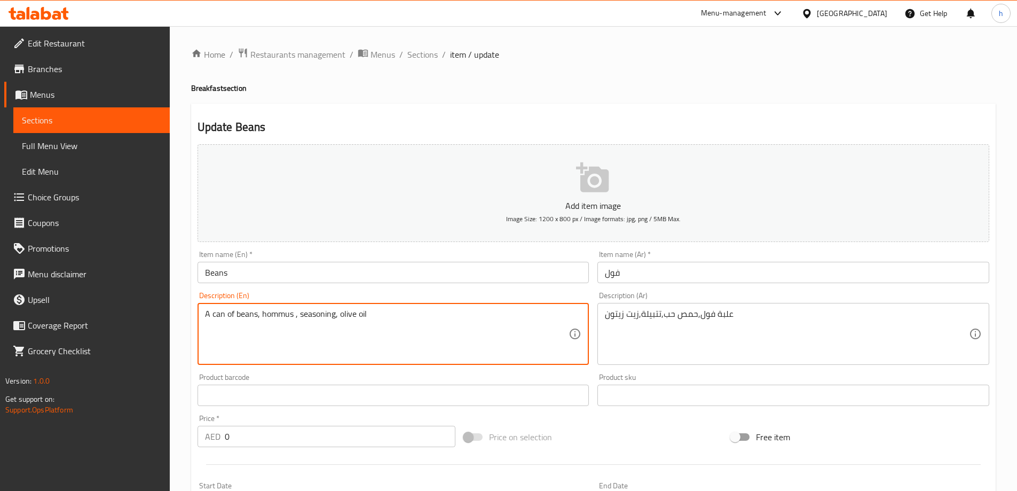
paste textarea "seeds"
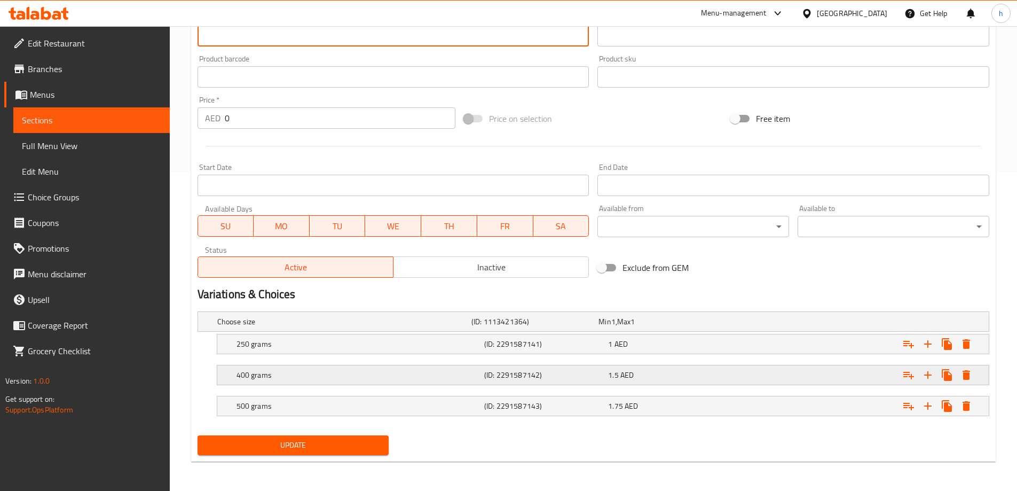
scroll to position [319, 0]
click at [374, 338] on h5 "250 grams" at bounding box center [359, 343] width 244 height 11
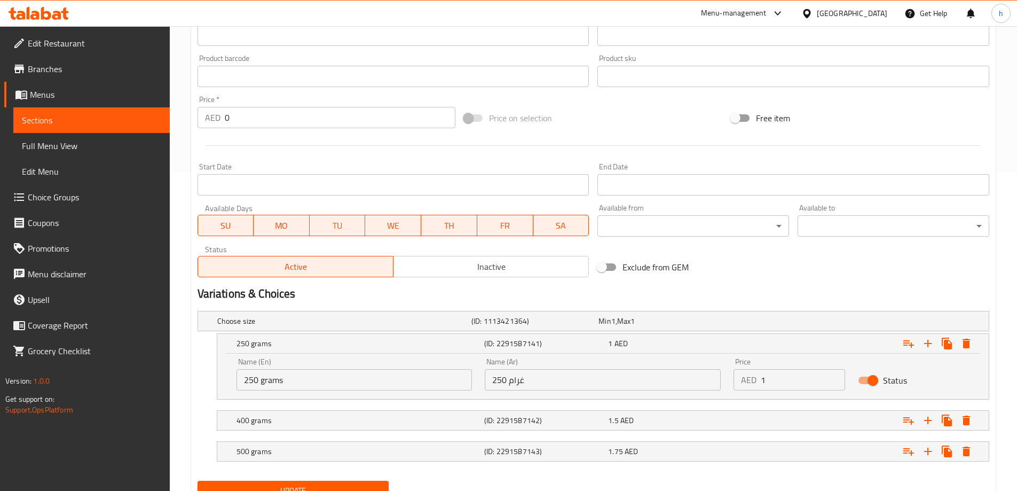
scroll to position [365, 0]
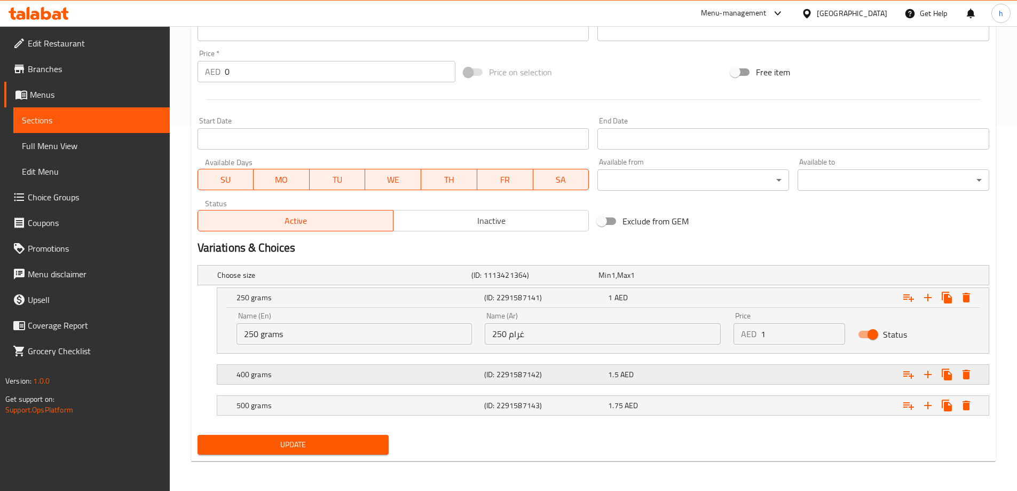
click at [389, 373] on h5 "400 grams" at bounding box center [359, 374] width 244 height 11
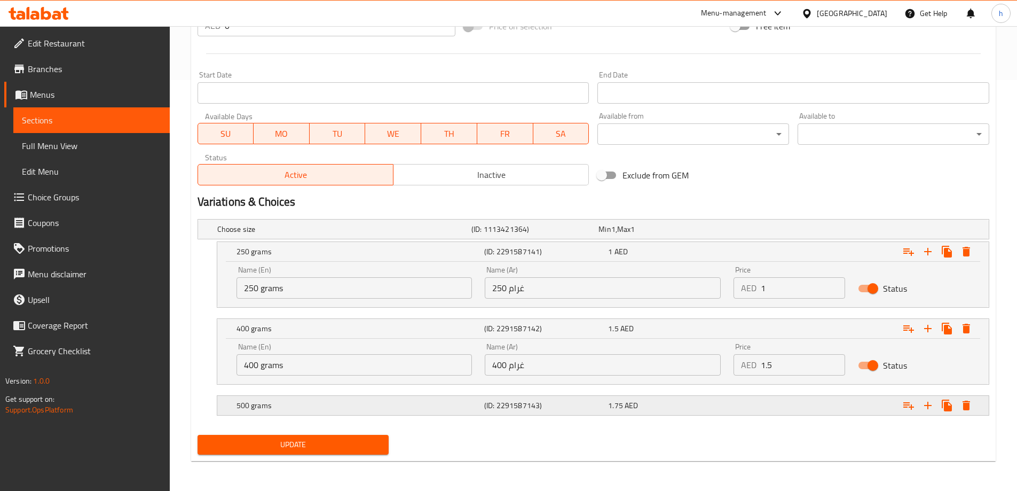
click at [416, 403] on h5 "500 grams" at bounding box center [359, 405] width 244 height 11
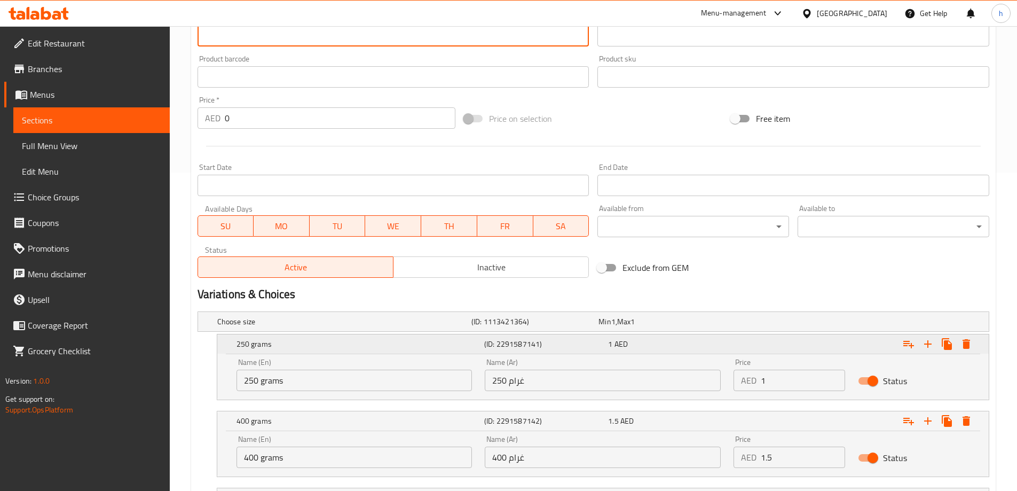
scroll to position [457, 0]
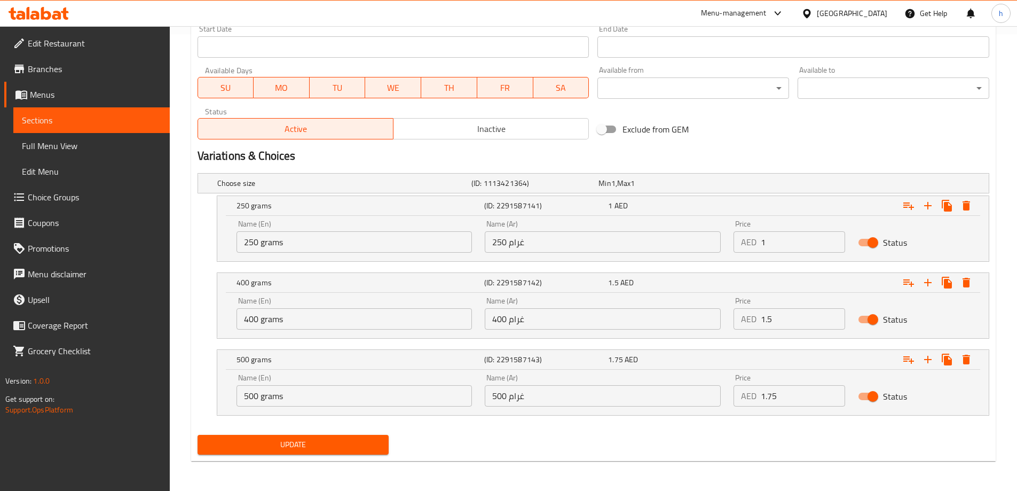
type textarea "A can of beans, hummus seeds, seasoning, olive oil"
click at [328, 440] on span "Update" at bounding box center [293, 444] width 175 height 13
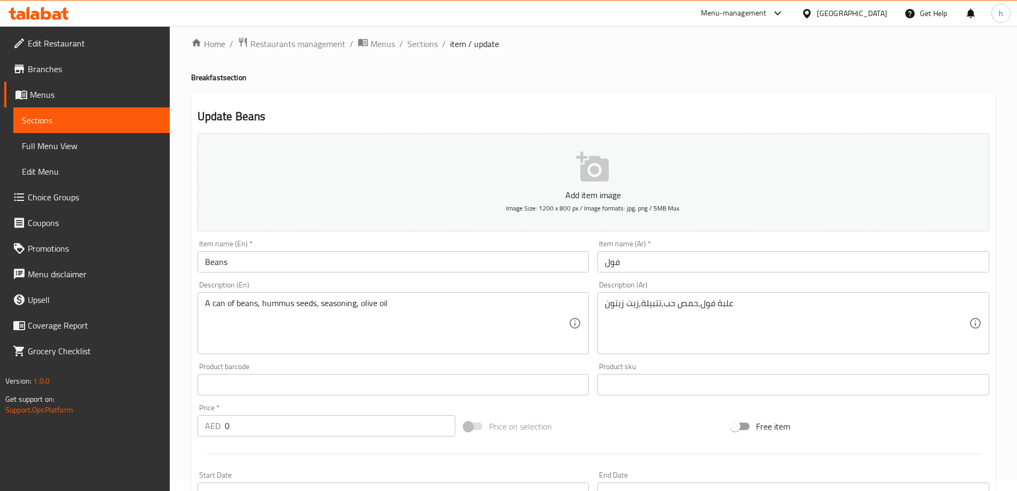
scroll to position [0, 0]
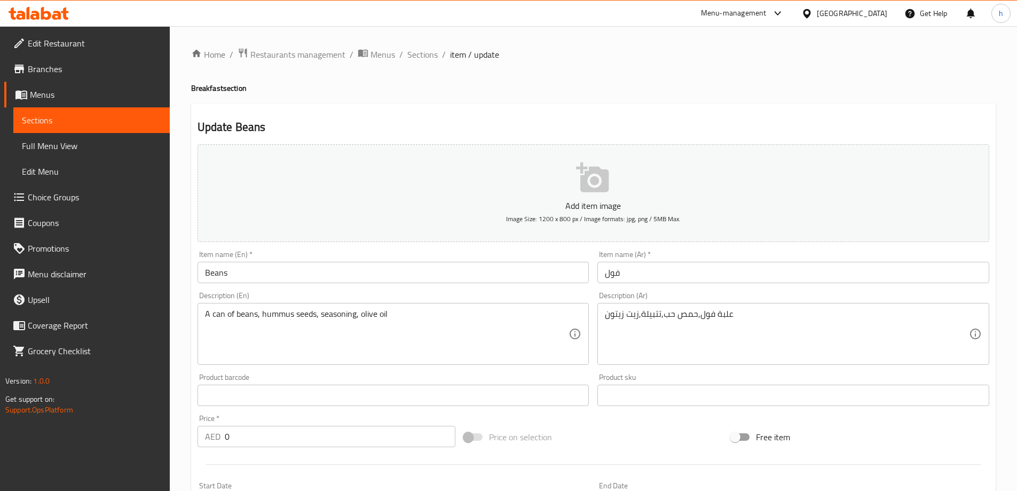
click at [90, 142] on span "Full Menu View" at bounding box center [91, 145] width 139 height 13
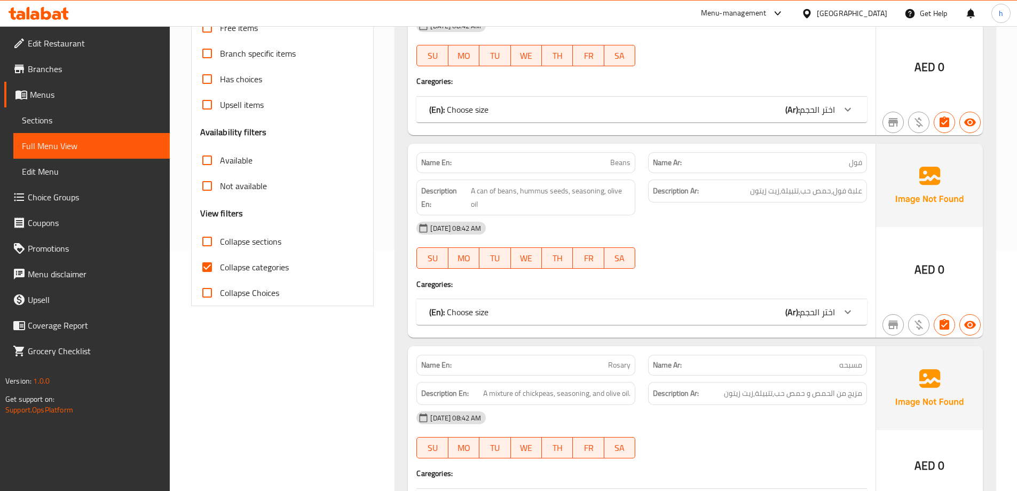
scroll to position [267, 0]
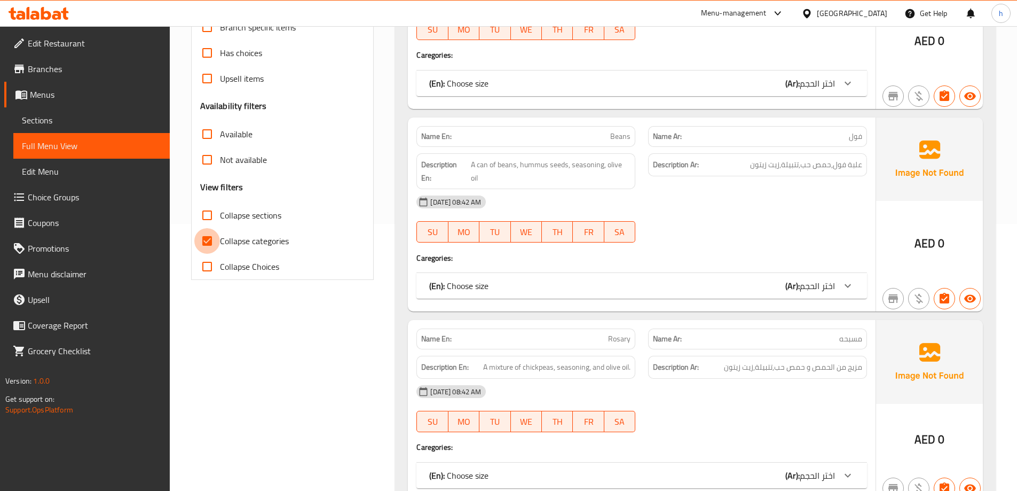
click at [209, 240] on input "Collapse categories" at bounding box center [207, 241] width 26 height 26
checkbox input "false"
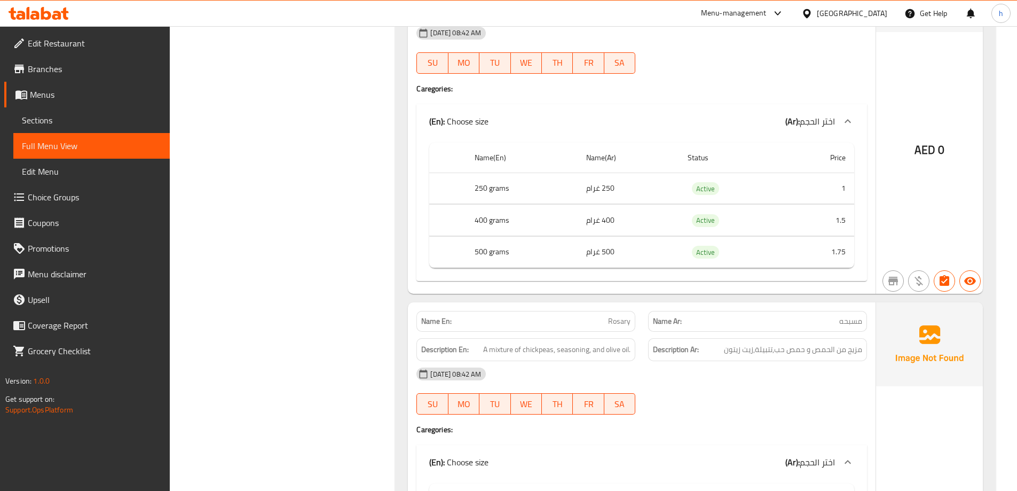
scroll to position [641, 0]
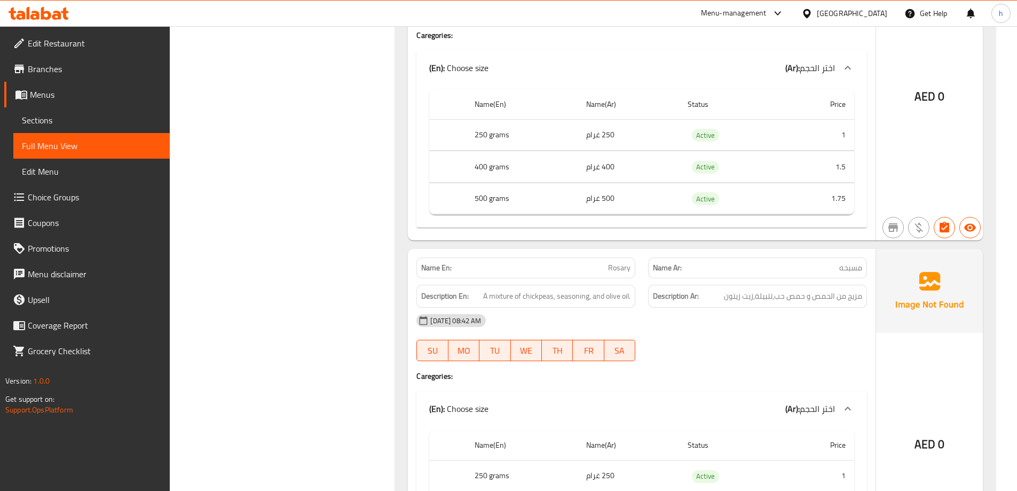
click at [602, 262] on p "Name En: Rosary" at bounding box center [525, 267] width 209 height 11
click at [610, 262] on span "Rosary" at bounding box center [619, 267] width 22 height 11
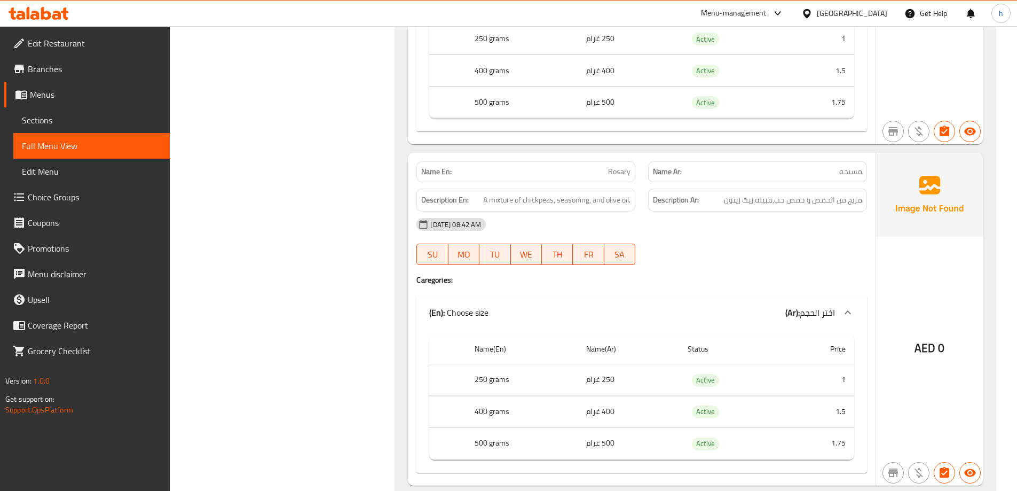
scroll to position [748, 0]
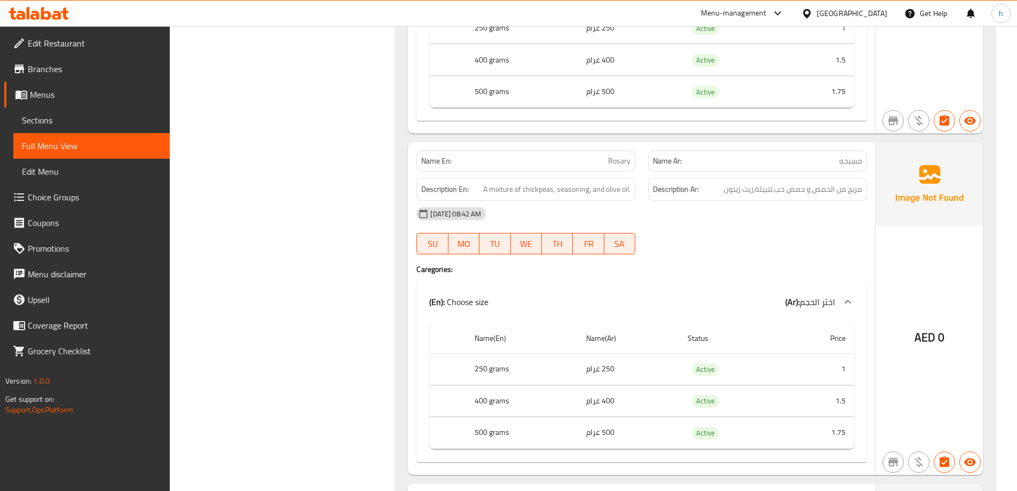
click at [61, 120] on span "Sections" at bounding box center [91, 120] width 139 height 13
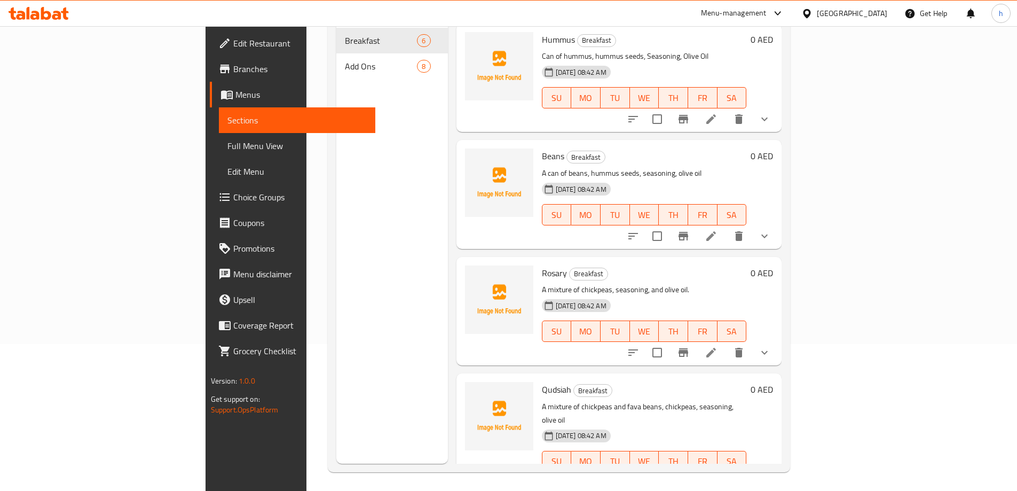
scroll to position [150, 0]
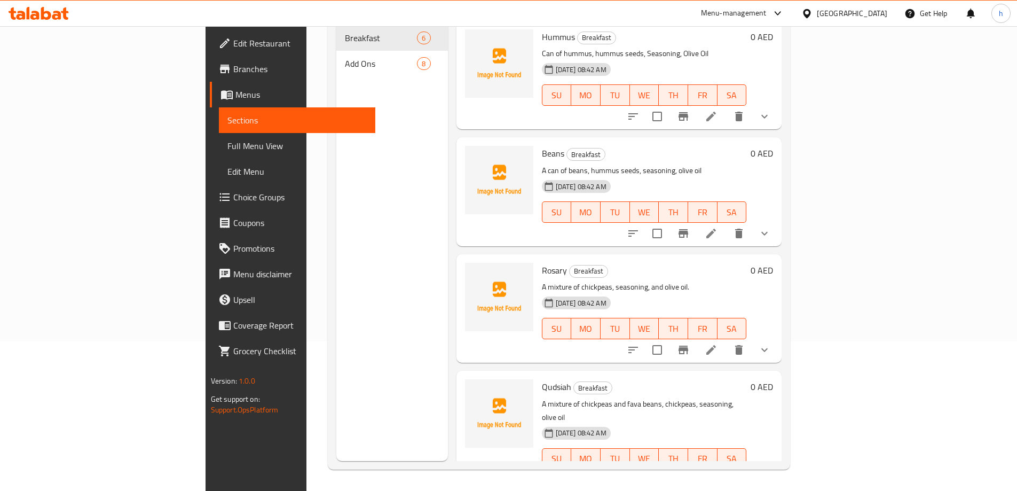
click at [718, 343] on icon at bounding box center [711, 349] width 13 height 13
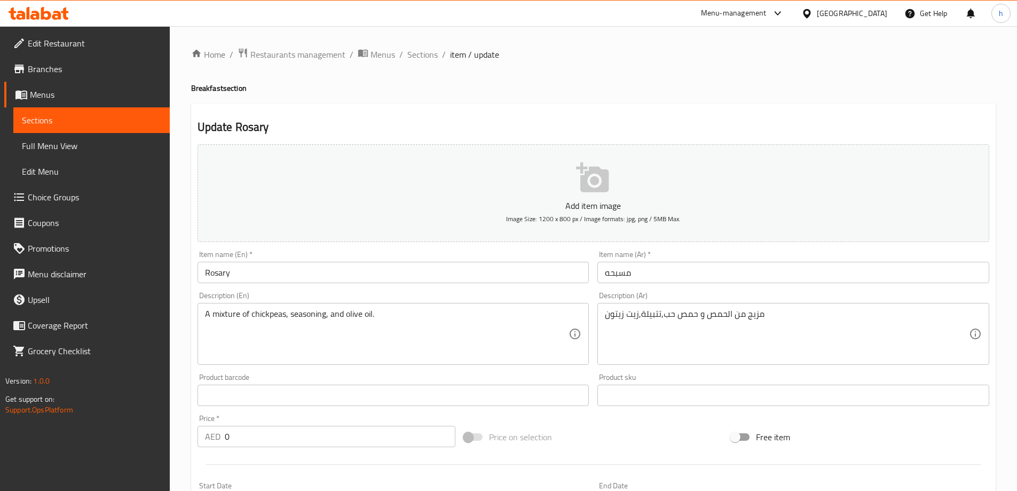
click at [456, 275] on input "Rosary" at bounding box center [394, 272] width 392 height 21
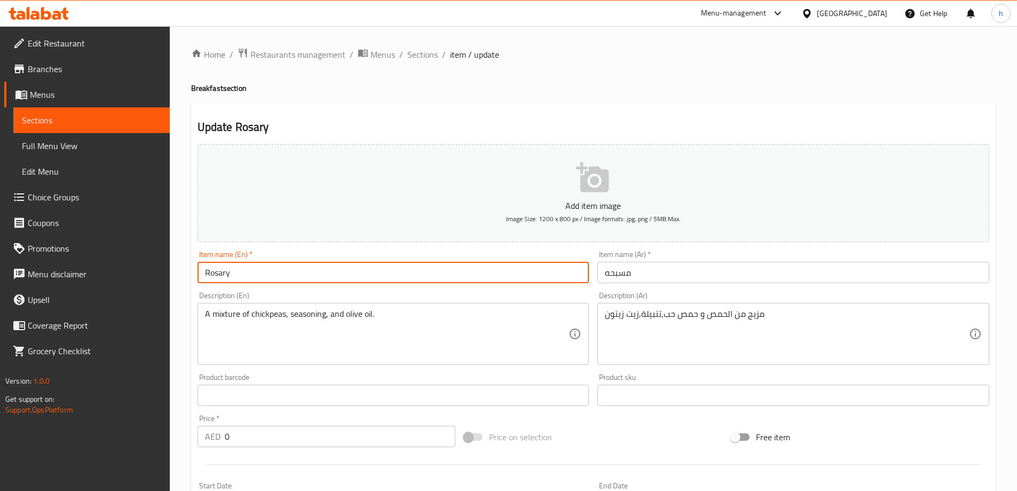
click at [456, 275] on input "Rosary" at bounding box center [394, 272] width 392 height 21
paste input "Mesabaha"
type input "Mesabaha"
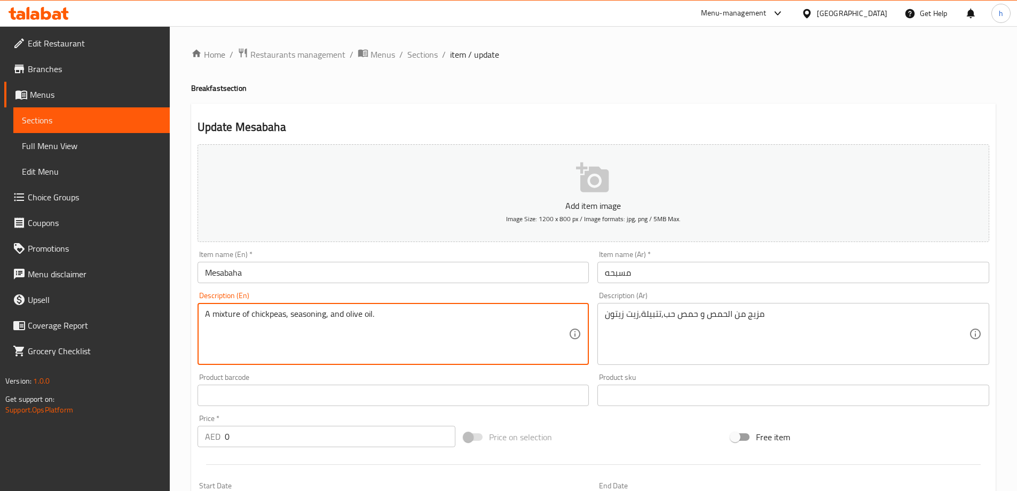
drag, startPoint x: 284, startPoint y: 314, endPoint x: 251, endPoint y: 313, distance: 32.6
drag, startPoint x: 412, startPoint y: 314, endPoint x: 398, endPoint y: 314, distance: 13.4
click at [398, 314] on textarea "A mixture of hummus and hummus seeds, seasoning, and olive oil." at bounding box center [387, 334] width 364 height 51
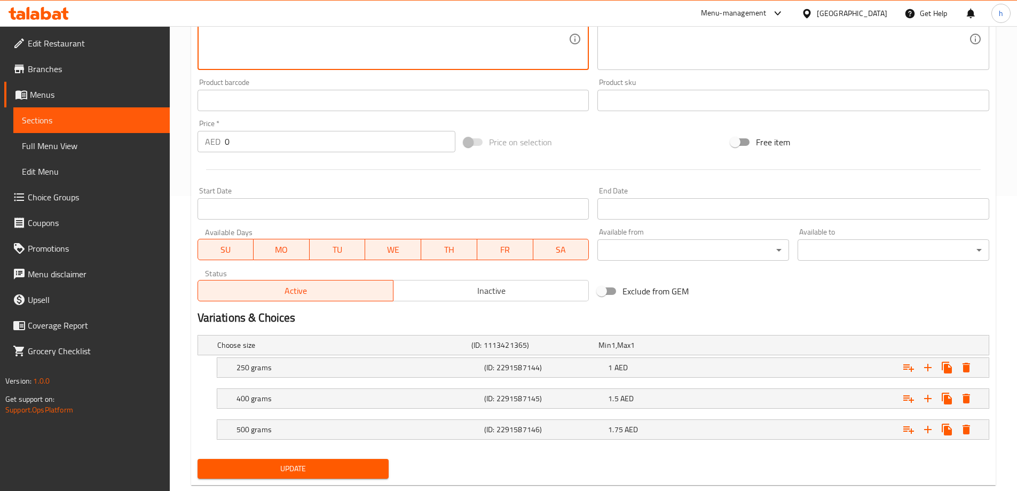
scroll to position [319, 0]
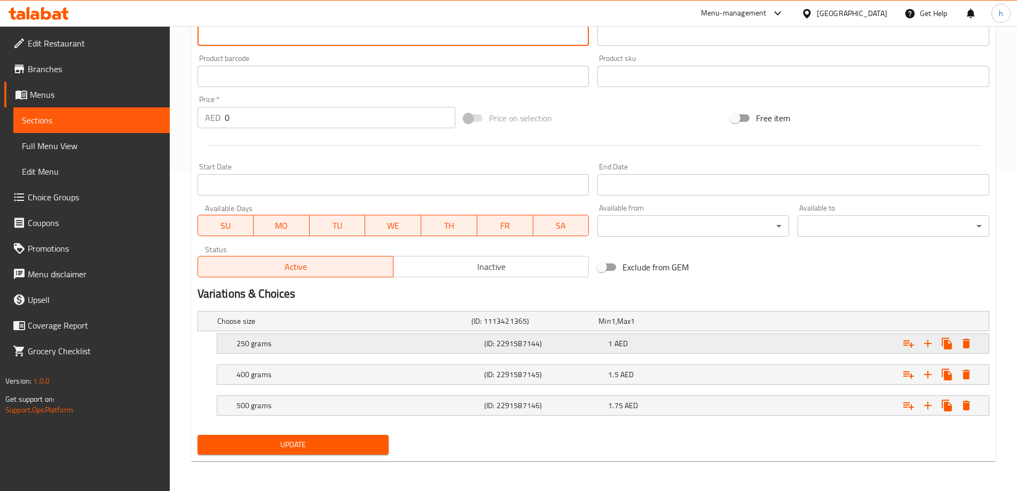
type textarea "A mixture of hummus and hummus seeds, seasoning, olive oil."
click at [349, 344] on h5 "250 grams" at bounding box center [359, 343] width 244 height 11
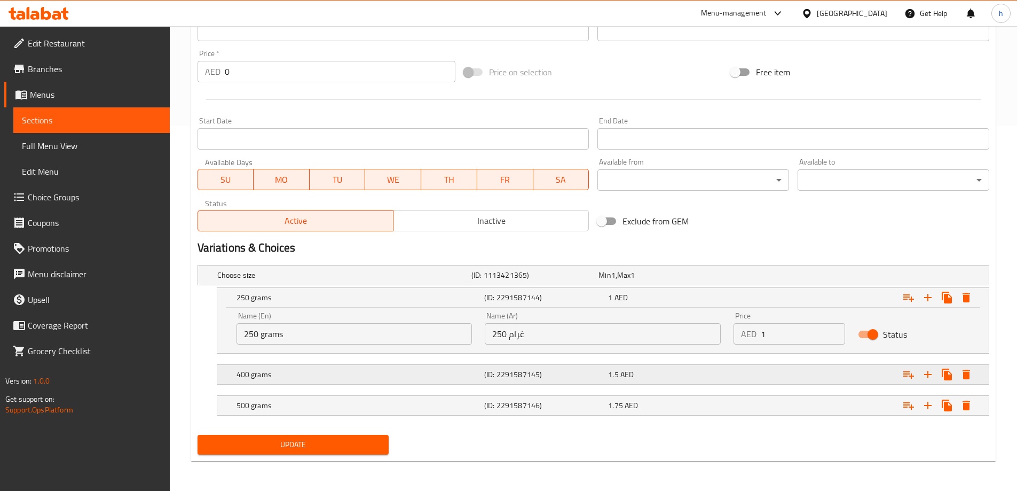
click at [351, 367] on div "400 grams" at bounding box center [358, 374] width 248 height 15
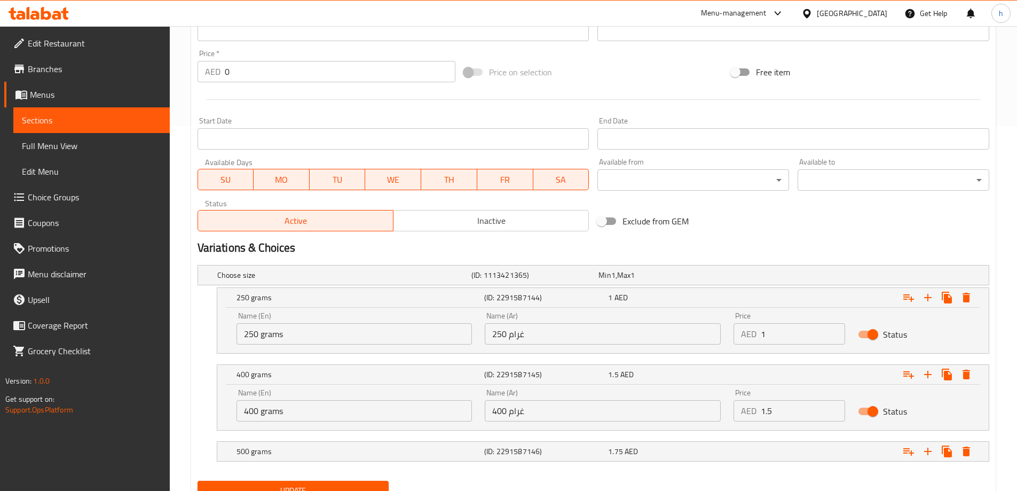
scroll to position [411, 0]
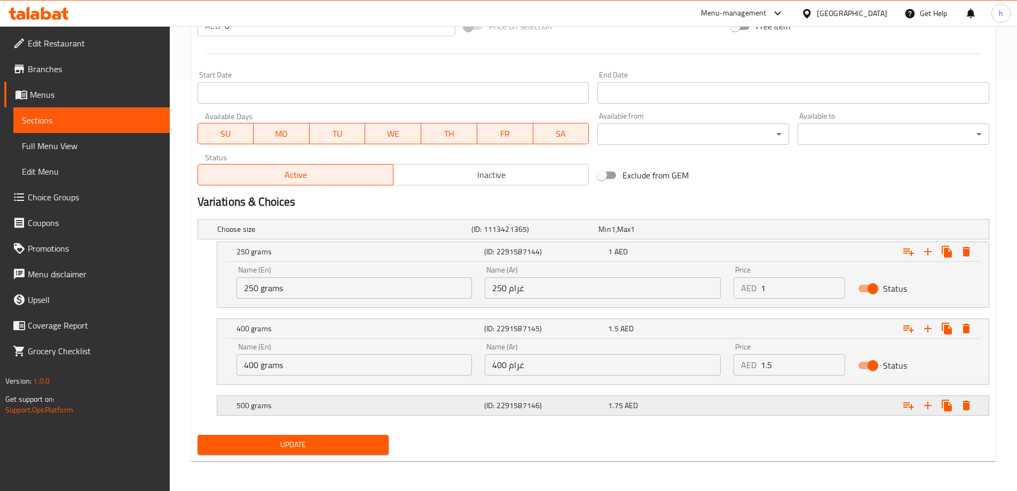
click at [359, 403] on h5 "500 grams" at bounding box center [359, 405] width 244 height 11
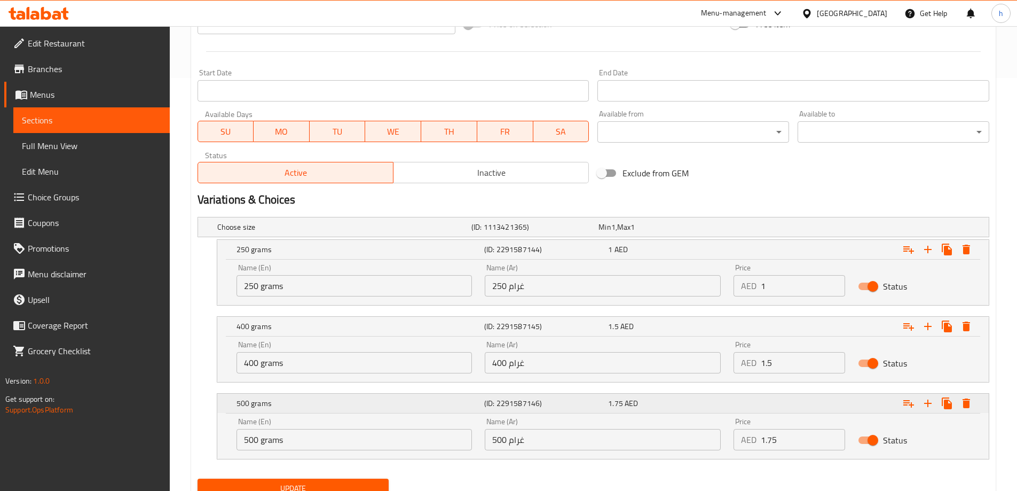
scroll to position [457, 0]
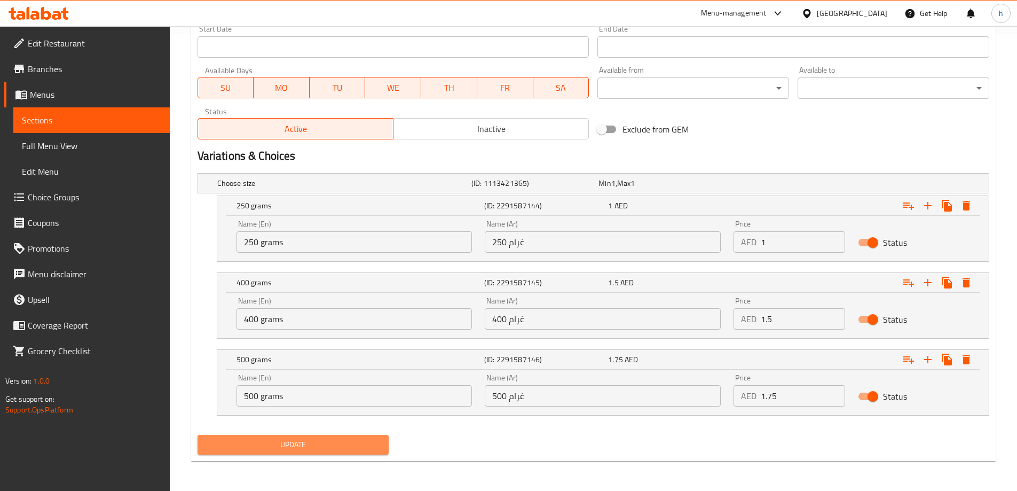
click at [286, 446] on span "Update" at bounding box center [293, 444] width 175 height 13
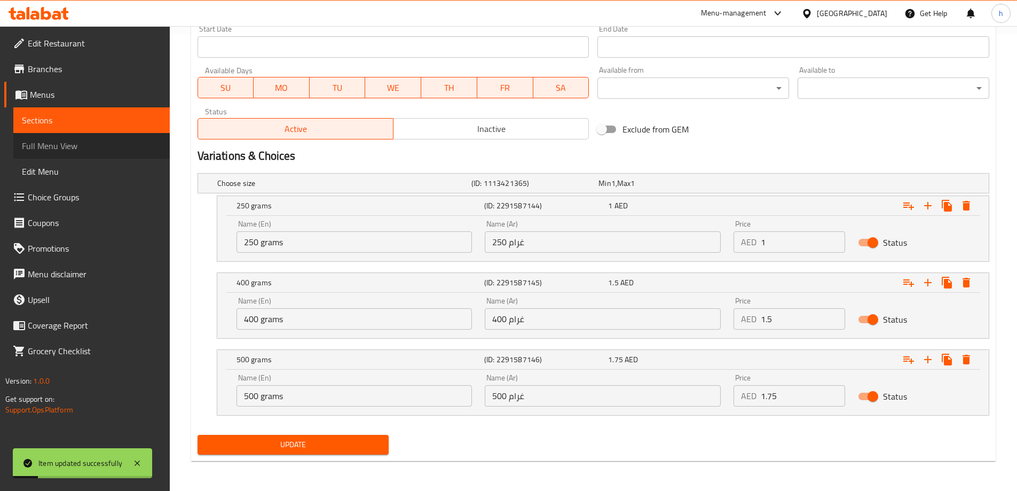
click at [42, 144] on span "Full Menu View" at bounding box center [91, 145] width 139 height 13
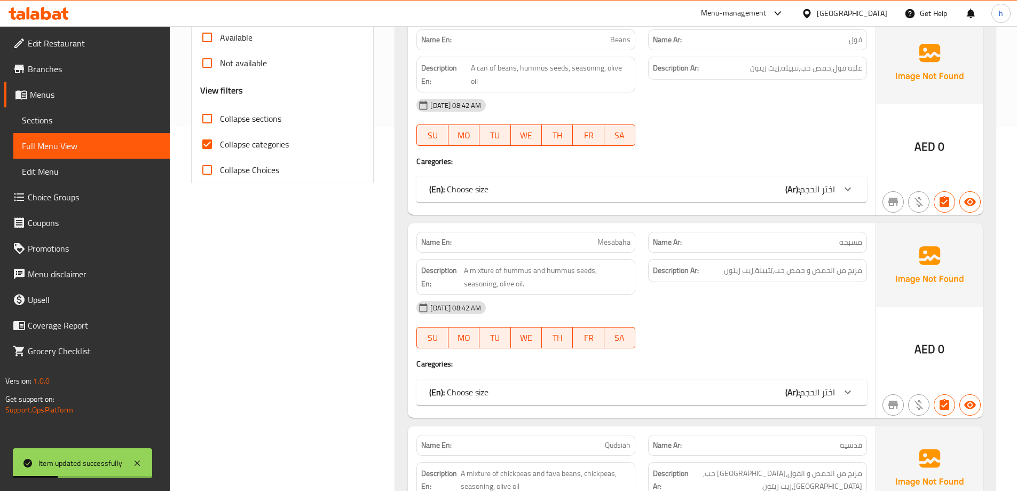
scroll to position [350, 0]
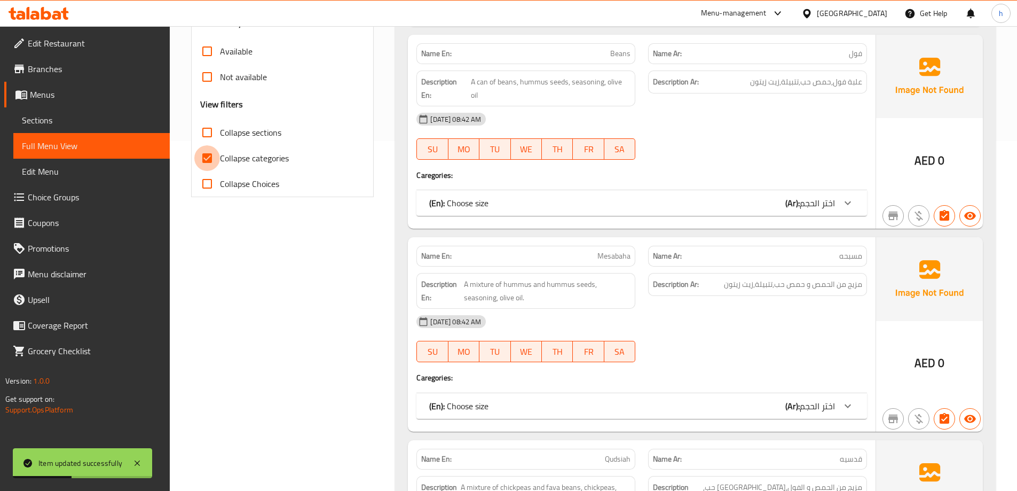
click at [208, 156] on input "Collapse categories" at bounding box center [207, 158] width 26 height 26
checkbox input "false"
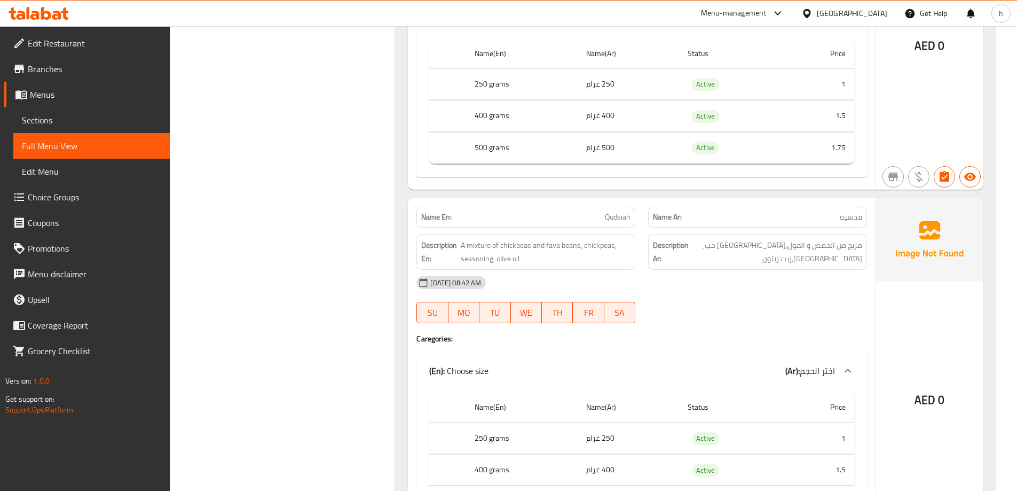
scroll to position [1098, 0]
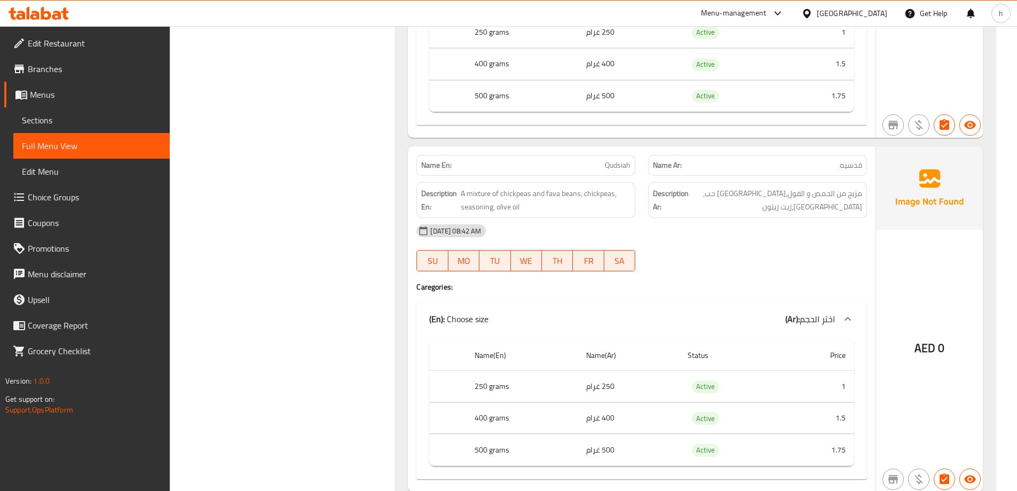
click at [600, 160] on p "Name En: Qudsiah" at bounding box center [525, 165] width 209 height 11
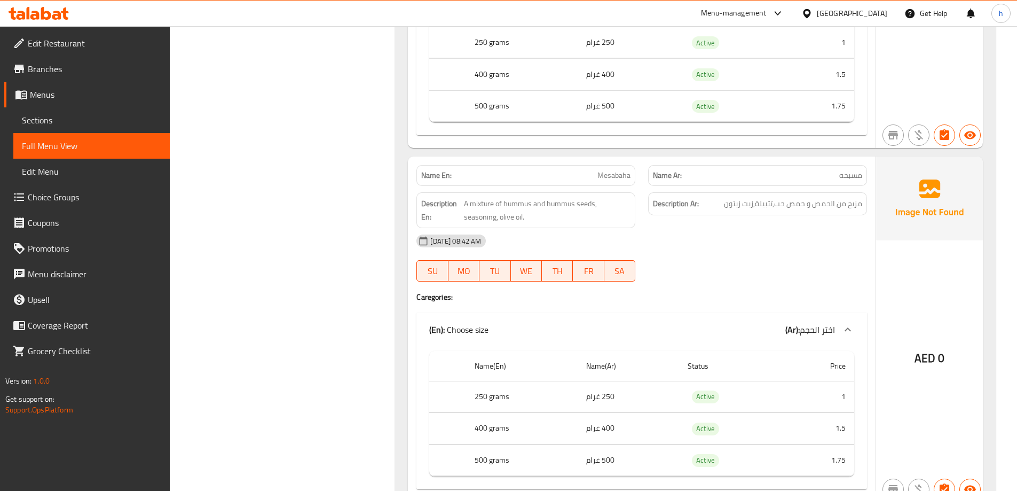
scroll to position [830, 0]
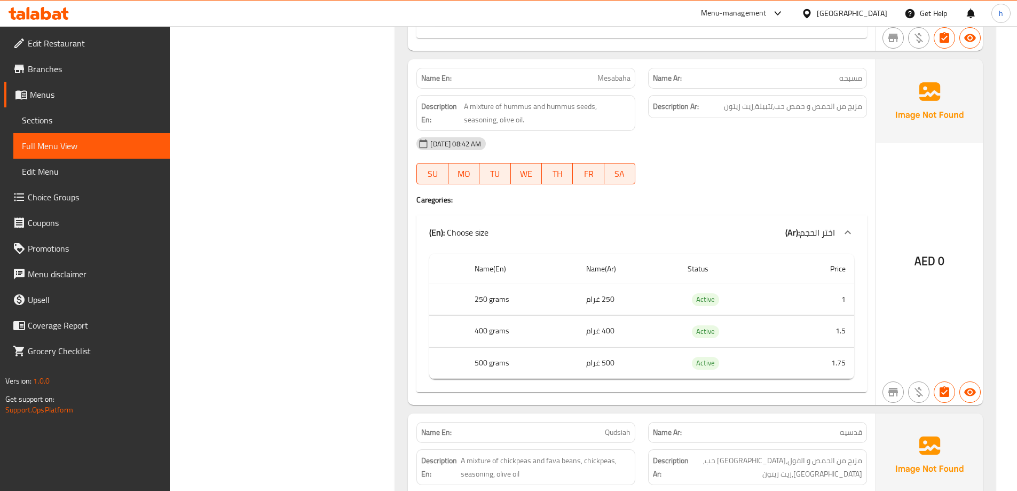
drag, startPoint x: 262, startPoint y: 273, endPoint x: 297, endPoint y: 362, distance: 94.7
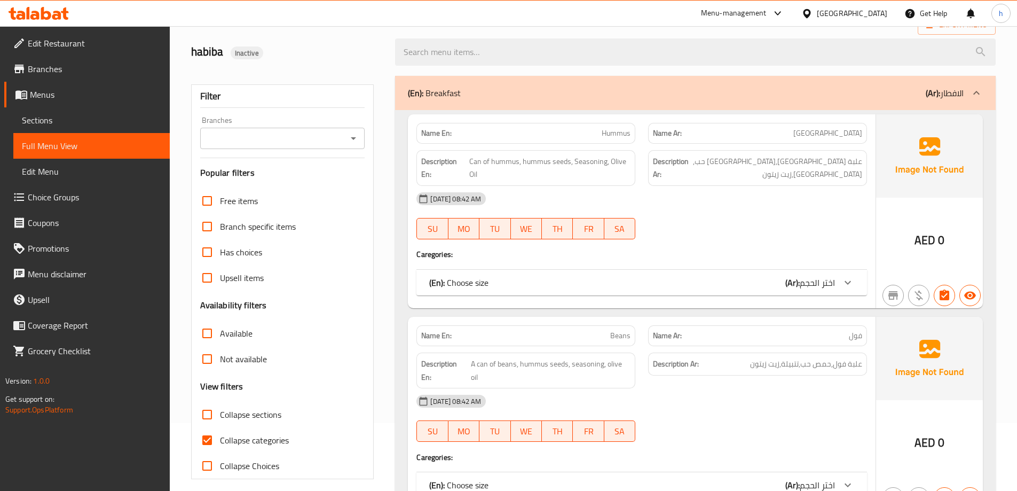
scroll to position [160, 0]
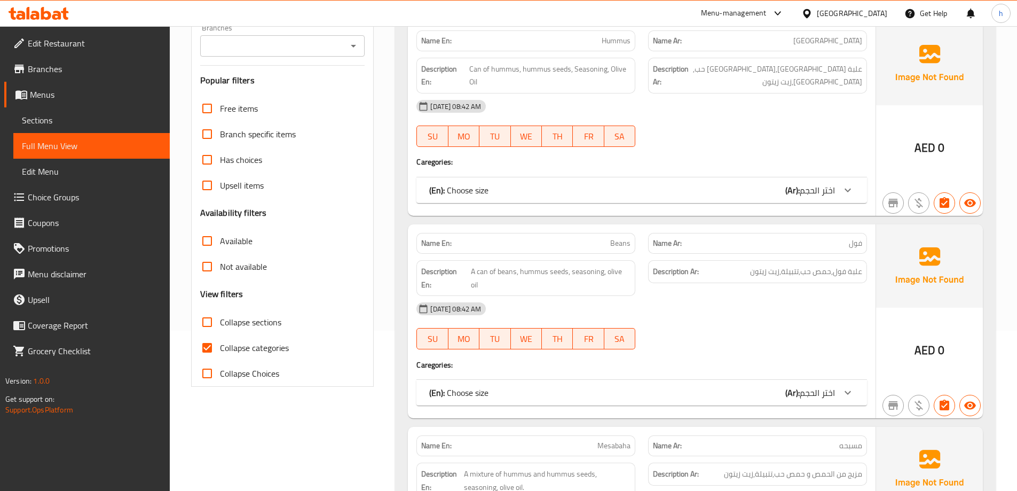
click at [209, 346] on input "Collapse categories" at bounding box center [207, 348] width 26 height 26
checkbox input "false"
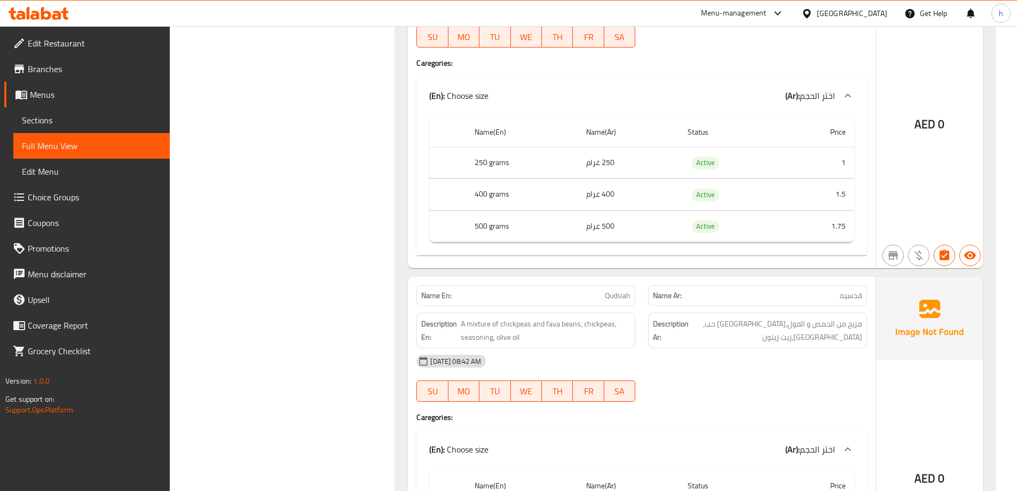
scroll to position [961, 0]
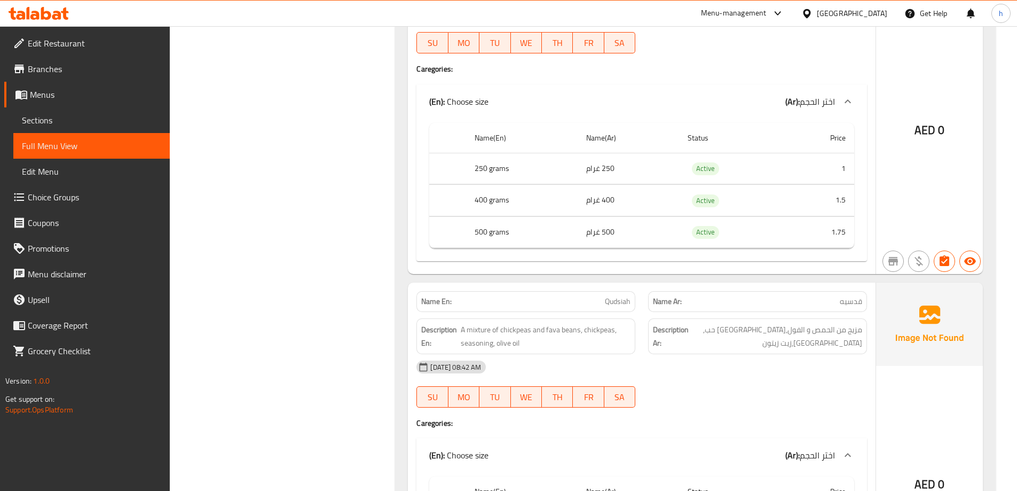
click at [62, 115] on span "Sections" at bounding box center [91, 120] width 139 height 13
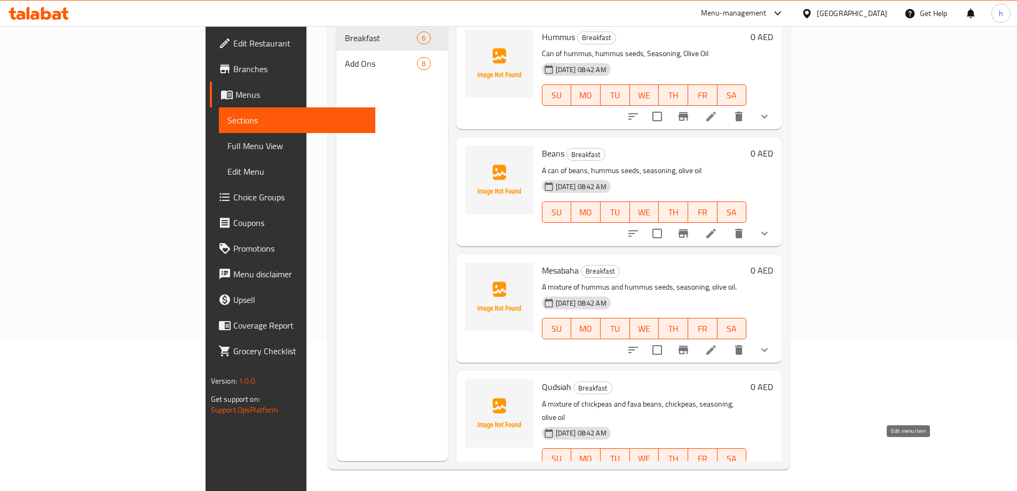
click at [718, 474] on icon at bounding box center [711, 480] width 13 height 13
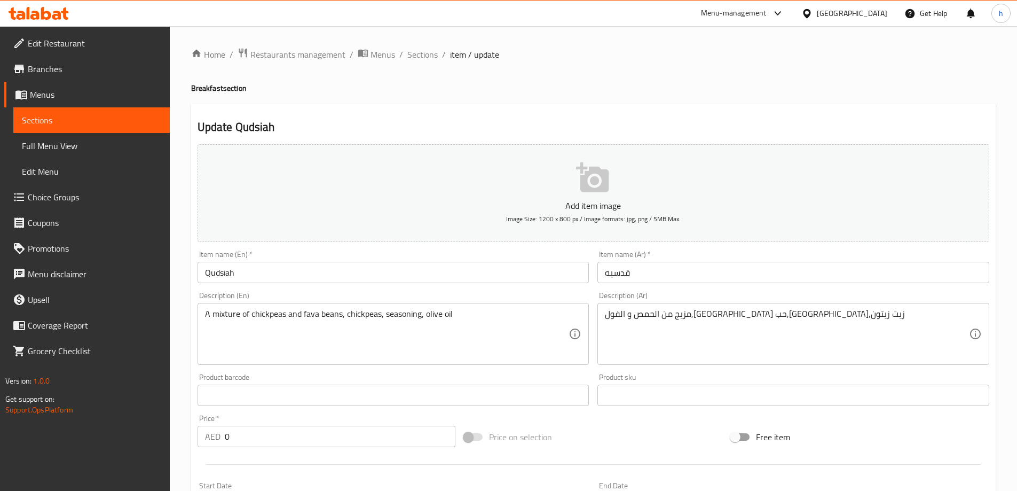
click at [389, 278] on input "Qudsiah" at bounding box center [394, 272] width 392 height 21
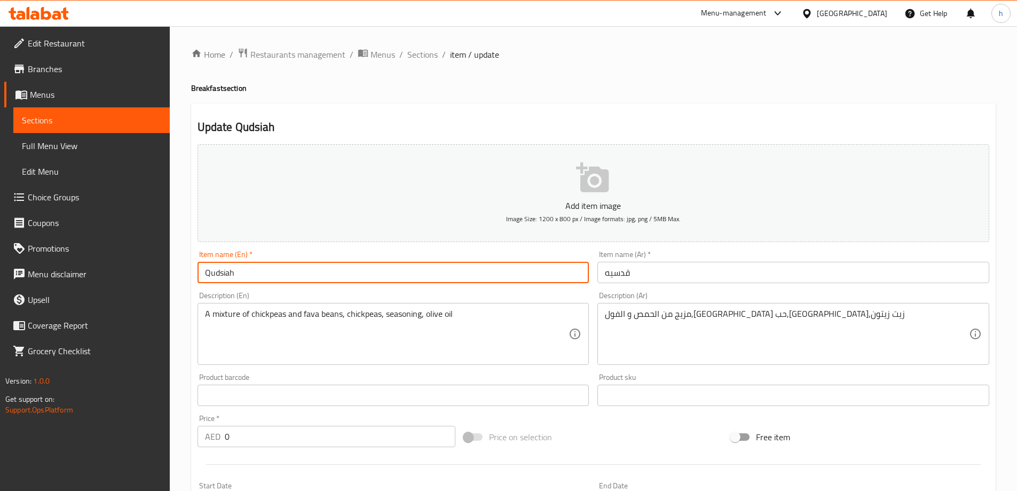
click at [389, 278] on input "Qudsiah" at bounding box center [394, 272] width 392 height 21
paste input "قدسيه"
click at [391, 277] on input "قدسيه" at bounding box center [394, 272] width 392 height 21
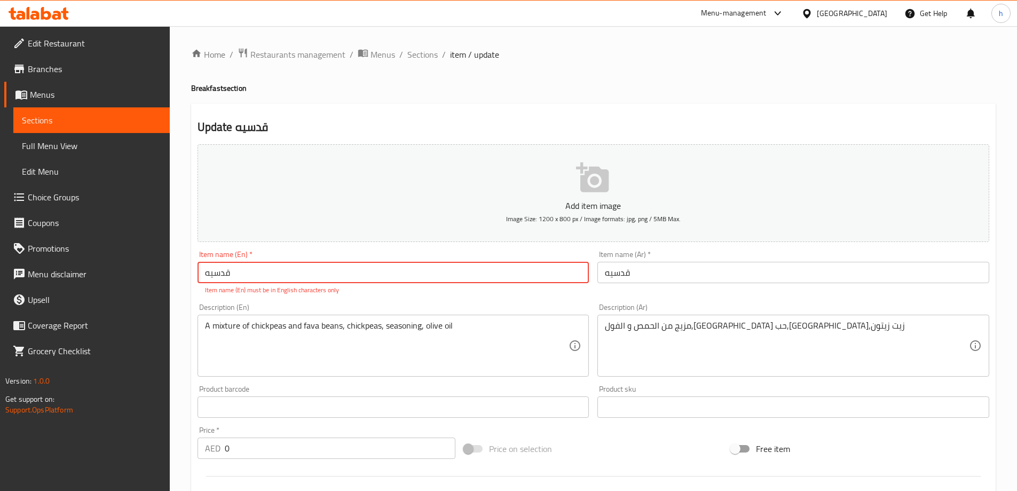
click at [354, 280] on input "قدسيه" at bounding box center [394, 272] width 392 height 21
click at [347, 277] on input "قدسيه" at bounding box center [394, 272] width 392 height 21
paste input "Qudsia"
type input "Qudsia"
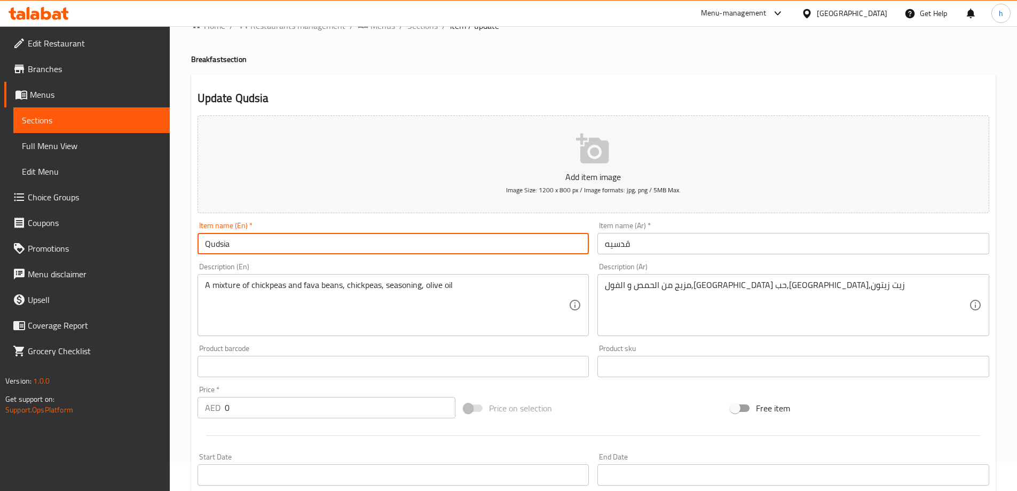
scroll to position [53, 0]
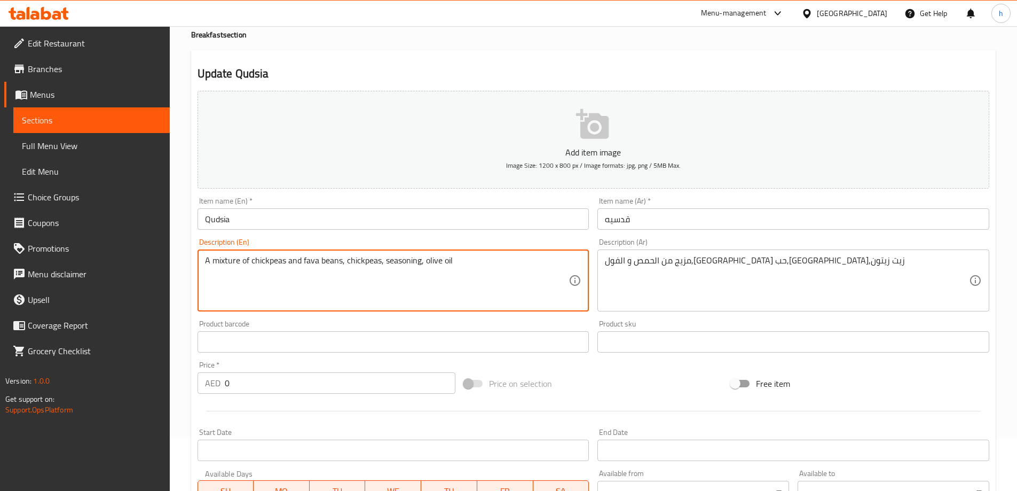
click at [277, 262] on textarea "A mixture of chickpeas and fava beans, chickpeas, seasoning, olive oil" at bounding box center [387, 280] width 364 height 51
drag, startPoint x: 284, startPoint y: 258, endPoint x: 252, endPoint y: 263, distance: 32.9
click at [252, 263] on textarea "A mixture of chickpeas and fava beans, chickpeas, seasoning, olive oil" at bounding box center [387, 280] width 364 height 51
click at [313, 260] on textarea "A mixture of hummus and fava beans, chickpeas, seasoning, olive oil" at bounding box center [387, 280] width 364 height 51
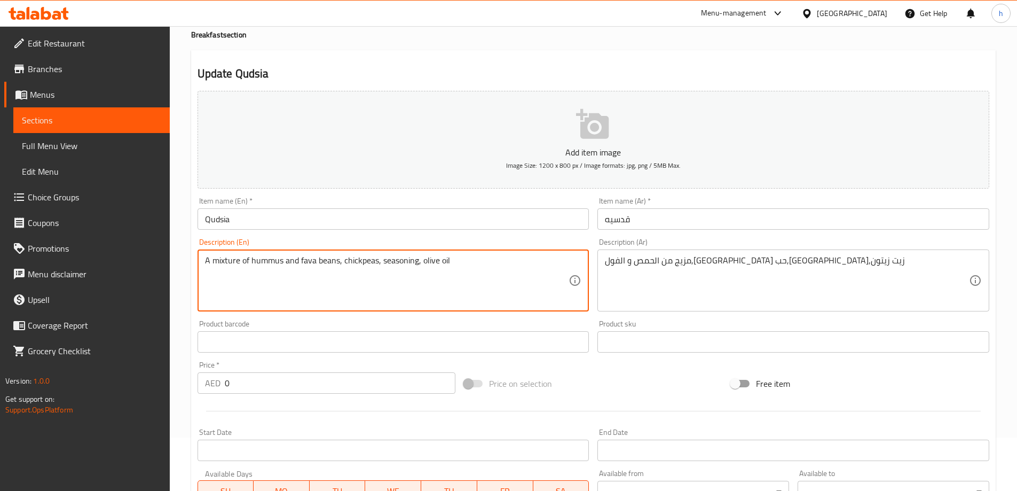
click at [313, 260] on textarea "A mixture of hummus and fava beans, chickpeas, seasoning, olive oil" at bounding box center [387, 280] width 364 height 51
click at [311, 260] on textarea "A mixture of hummus and fava beans, chickpeas, seasoning, olive oil" at bounding box center [387, 280] width 364 height 51
click at [310, 261] on textarea "A mixture of hummus and fava beans, chickpeas, seasoning, olive oil" at bounding box center [387, 280] width 364 height 51
drag, startPoint x: 325, startPoint y: 261, endPoint x: 359, endPoint y: 262, distance: 34.2
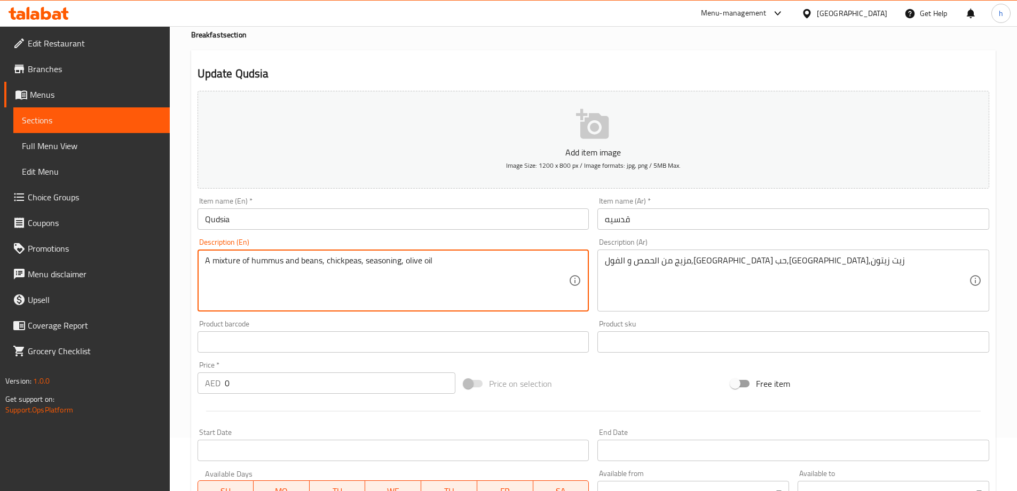
click at [359, 262] on textarea "A mixture of hummus and beans, chickpeas, seasoning, olive oil" at bounding box center [387, 280] width 364 height 51
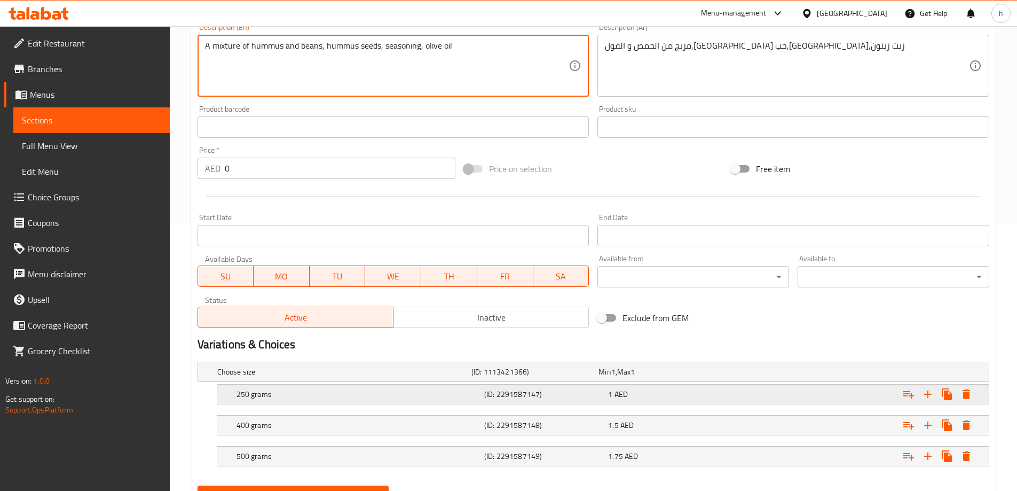
scroll to position [319, 0]
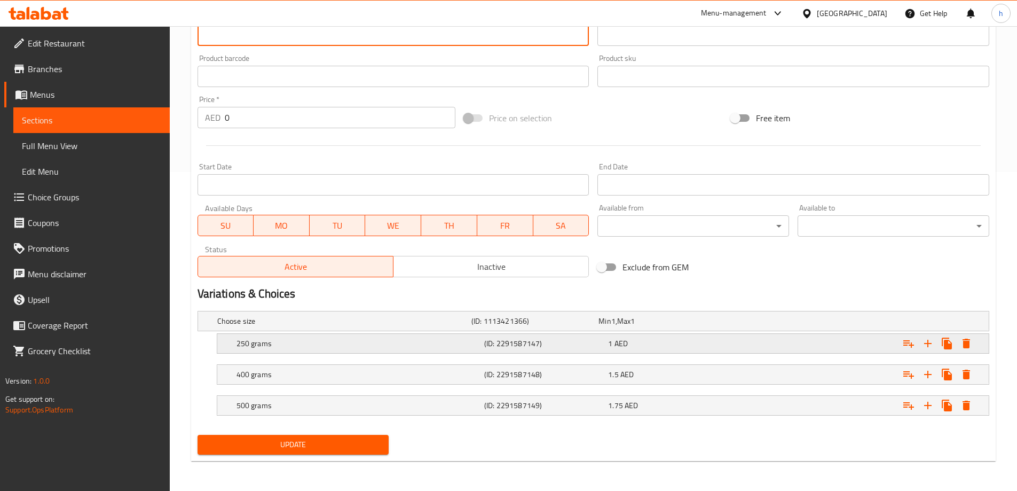
type textarea "A mixture of hummus and beans, hummus seeds, seasoning, olive oil"
click at [404, 338] on h5 "250 grams" at bounding box center [359, 343] width 244 height 11
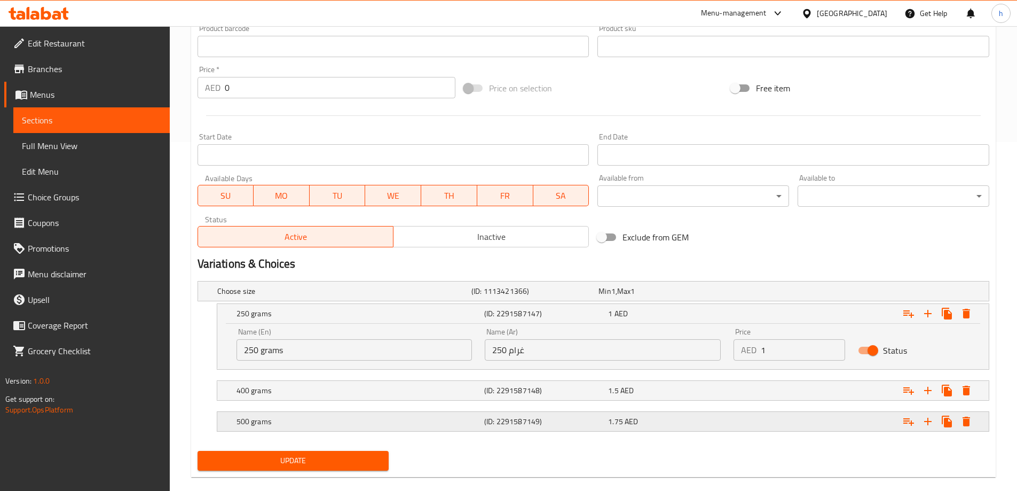
scroll to position [365, 0]
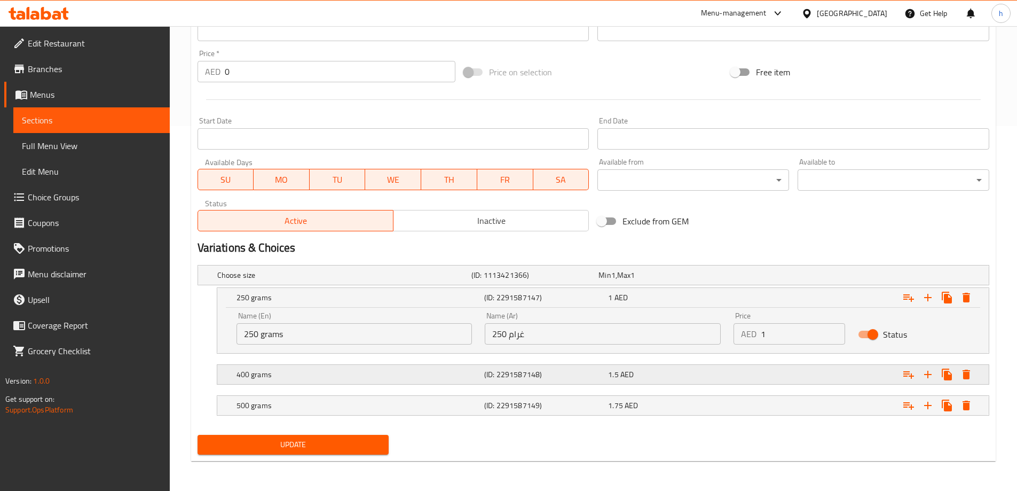
click at [415, 379] on h5 "400 grams" at bounding box center [359, 374] width 244 height 11
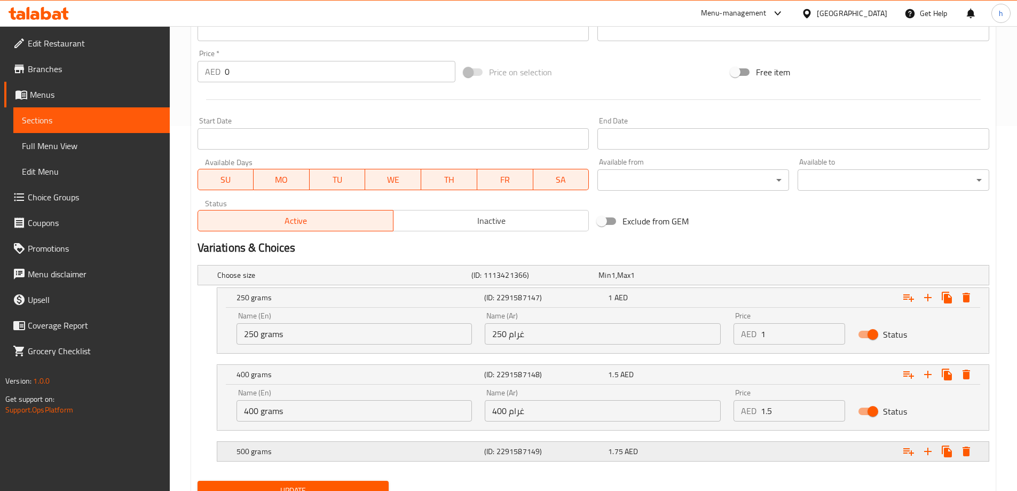
click at [424, 449] on h5 "500 grams" at bounding box center [359, 451] width 244 height 11
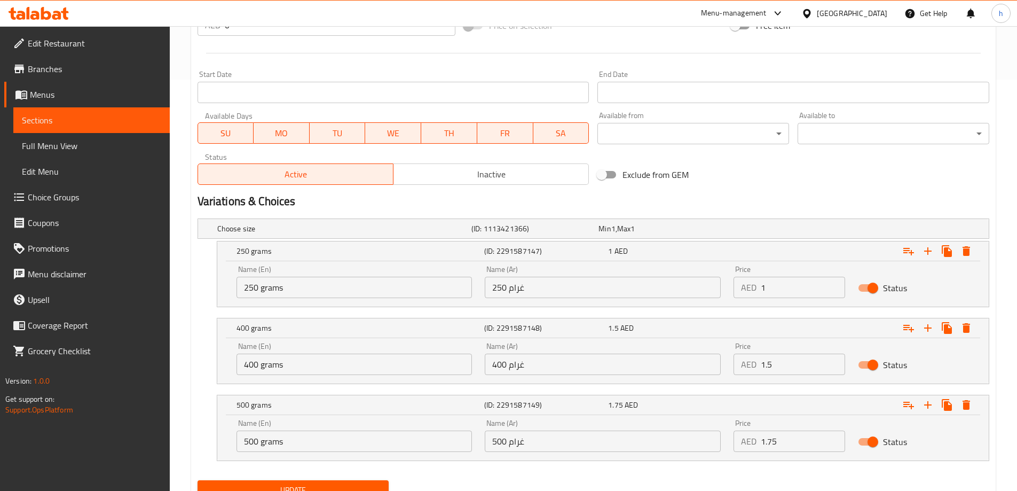
scroll to position [457, 0]
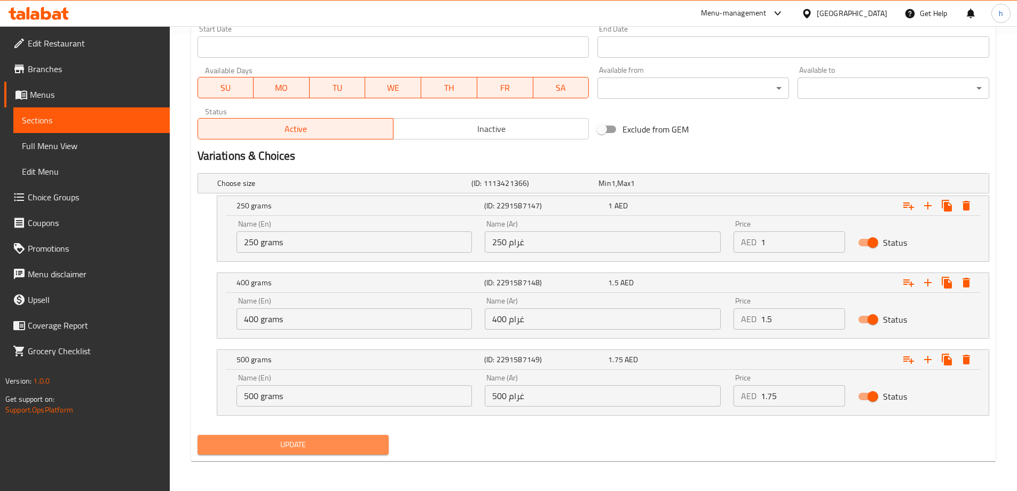
click at [353, 439] on span "Update" at bounding box center [293, 444] width 175 height 13
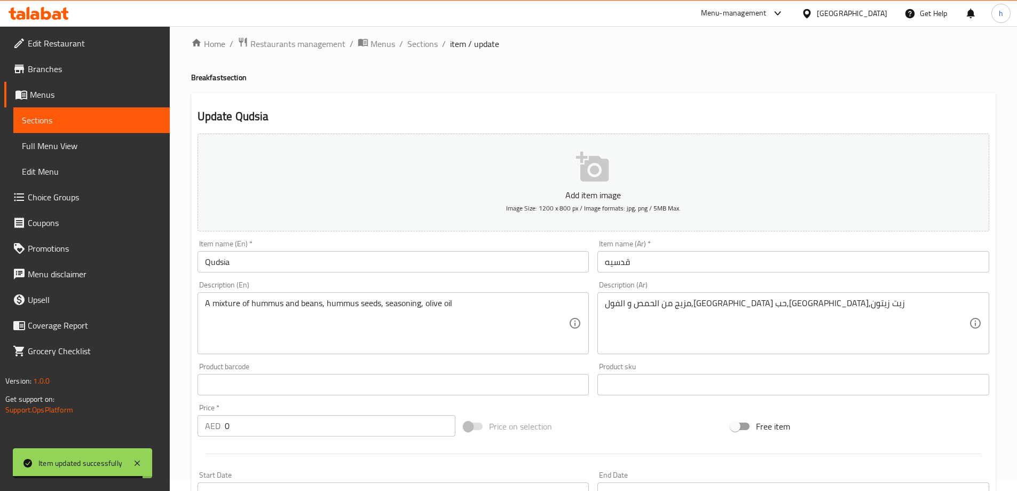
scroll to position [0, 0]
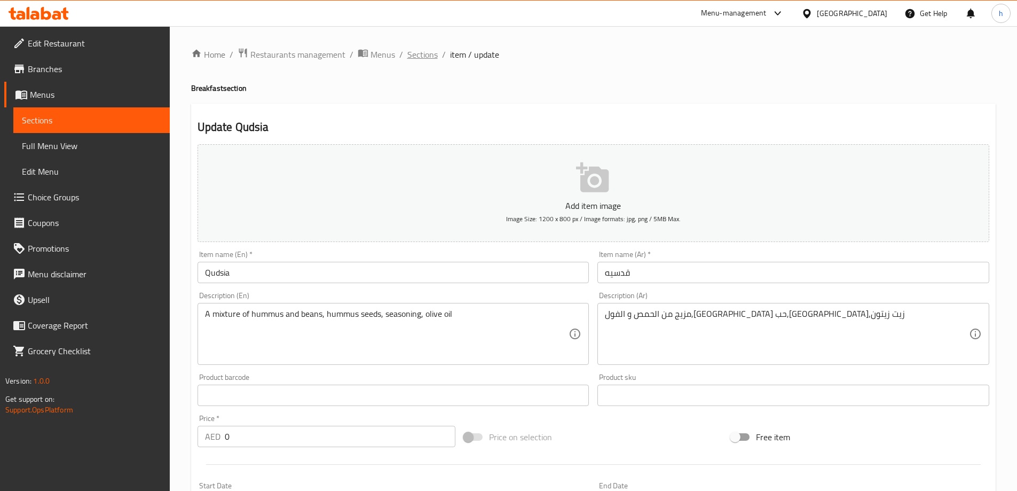
click at [424, 56] on span "Sections" at bounding box center [422, 54] width 30 height 13
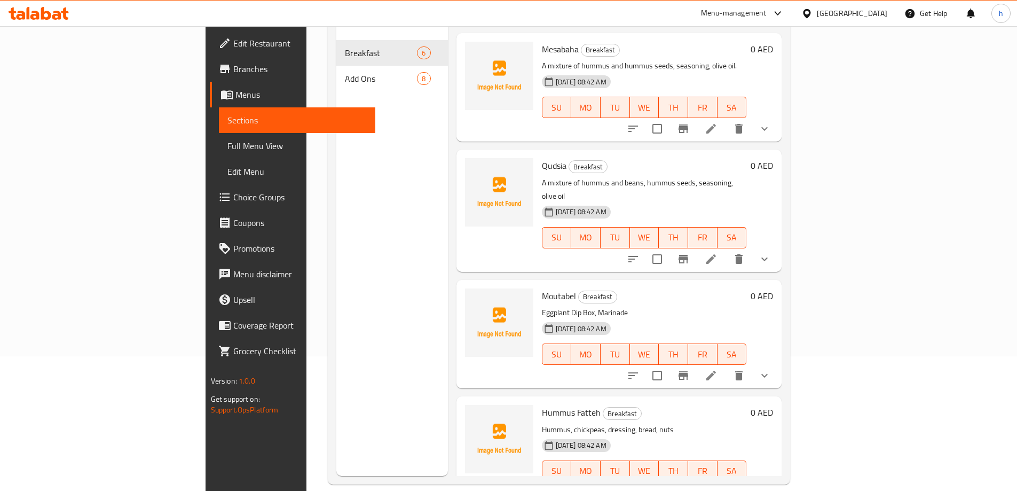
scroll to position [150, 0]
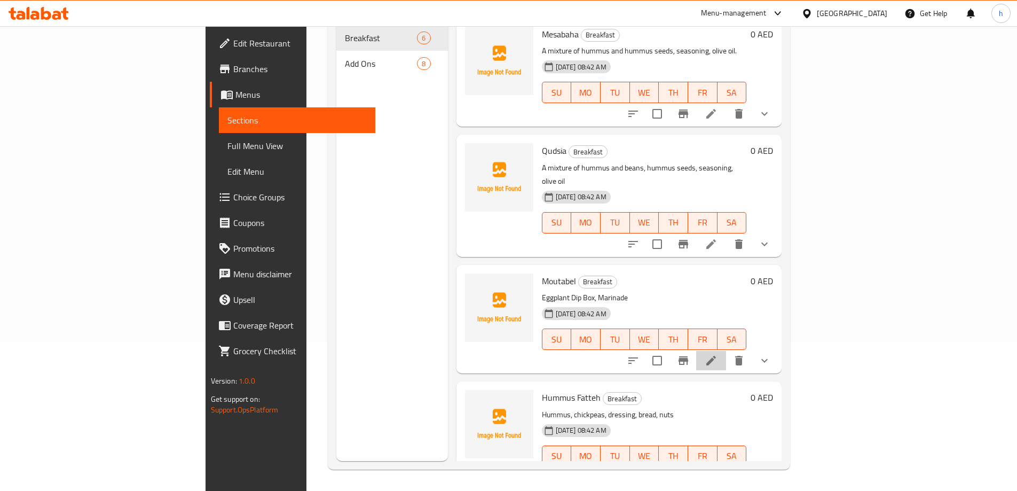
click at [726, 351] on li at bounding box center [711, 360] width 30 height 19
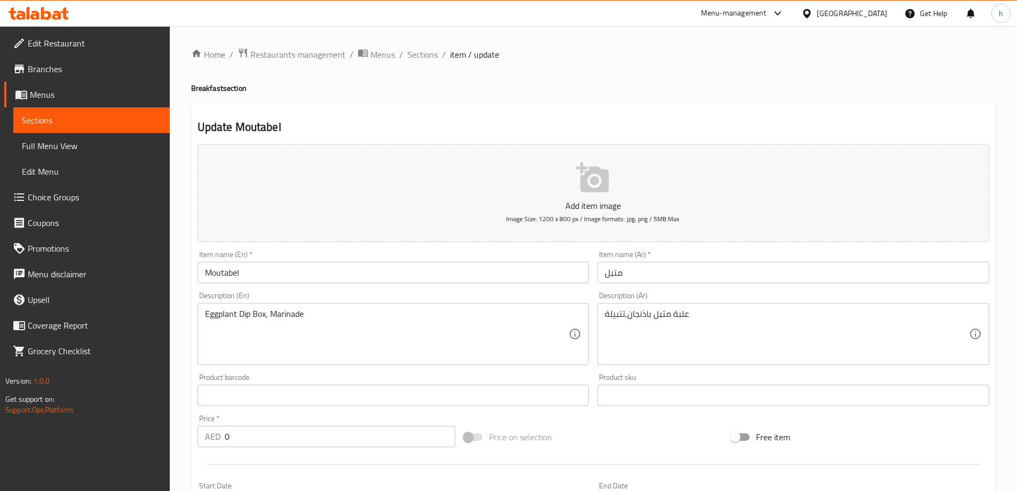
click at [379, 270] on input "Moutabel" at bounding box center [394, 272] width 392 height 21
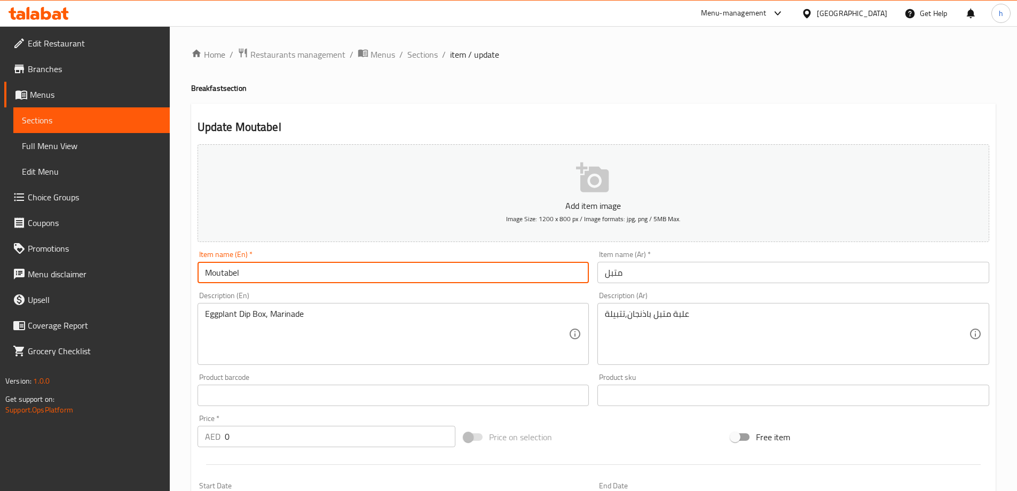
click at [379, 270] on input "Moutabel" at bounding box center [394, 272] width 392 height 21
paste input "uttabal"
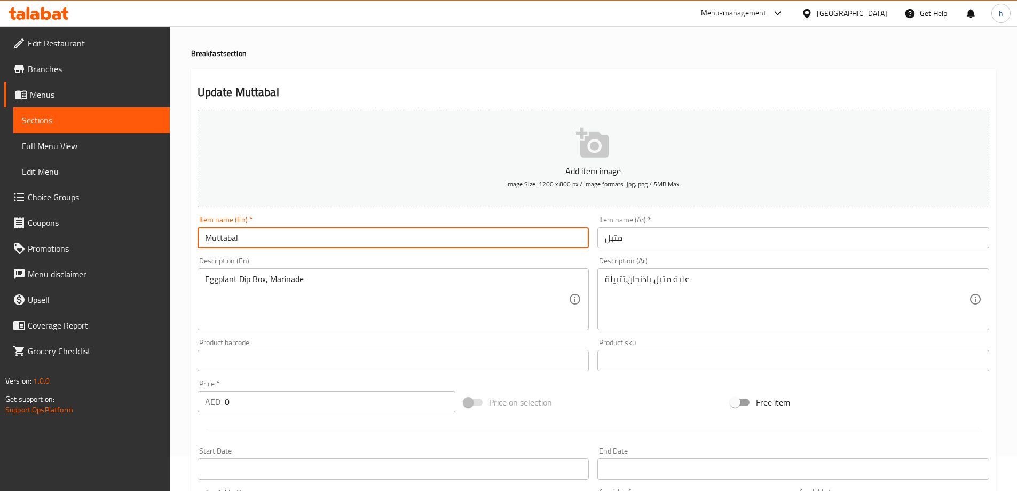
scroll to position [53, 0]
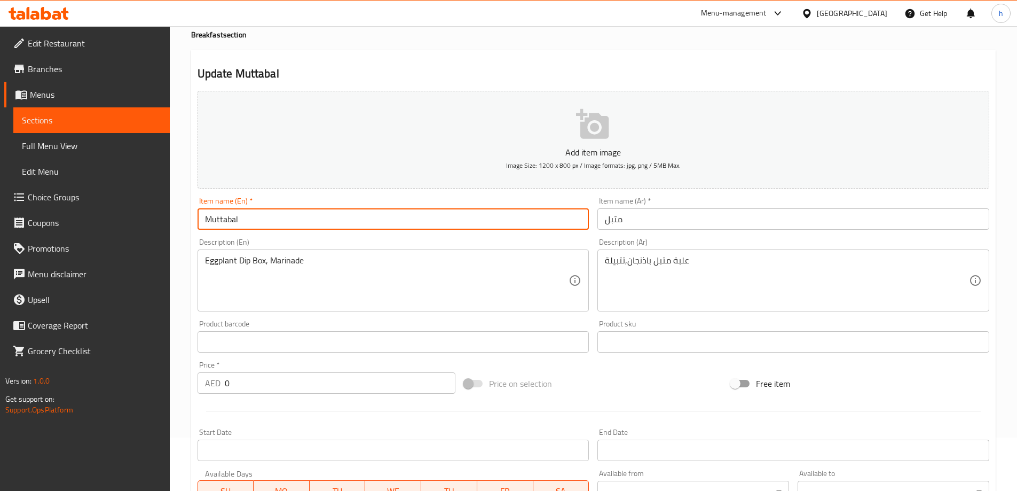
type input "Muttabal"
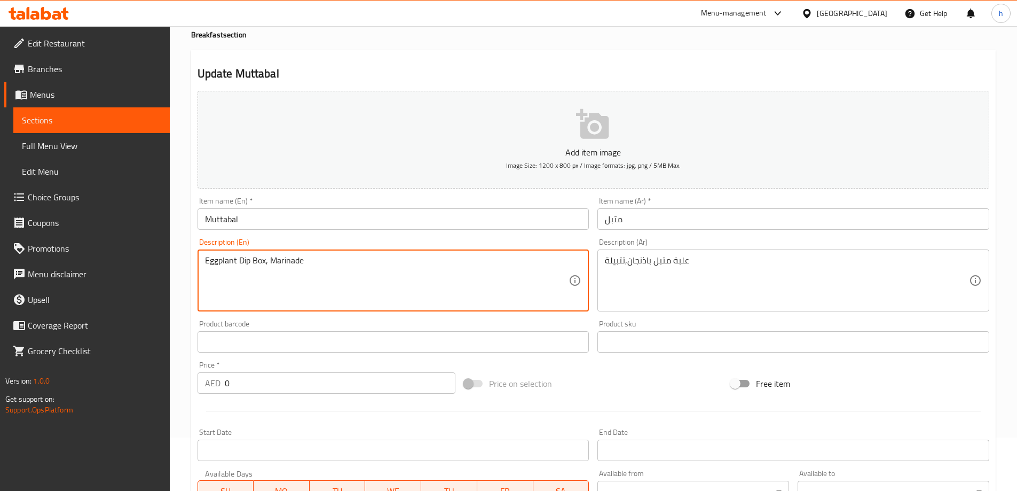
drag, startPoint x: 264, startPoint y: 260, endPoint x: 198, endPoint y: 257, distance: 66.3
click at [338, 260] on textarea "A can of eggplant muttabal, Marinade" at bounding box center [387, 280] width 364 height 51
click at [405, 264] on textarea "A can of eggplant muttabal, Marinade" at bounding box center [387, 280] width 364 height 51
click at [345, 261] on textarea "A can of eggplant muttabal, Marinade" at bounding box center [387, 280] width 364 height 51
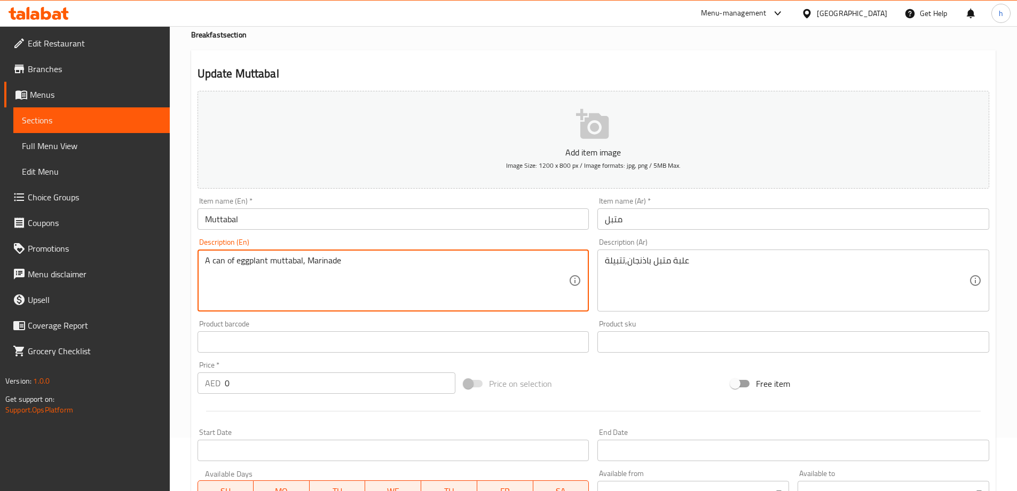
click at [340, 258] on textarea "A can of eggplant muttabal, Marinade" at bounding box center [387, 280] width 364 height 51
click at [337, 258] on textarea "A can of eggplant muttabal, Marinade" at bounding box center [387, 280] width 364 height 51
paste textarea "seasoning"
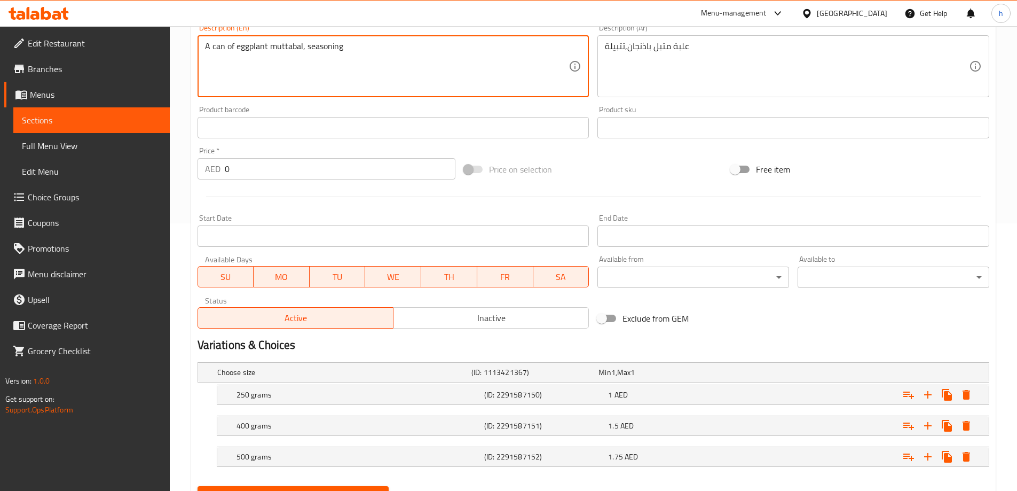
scroll to position [319, 0]
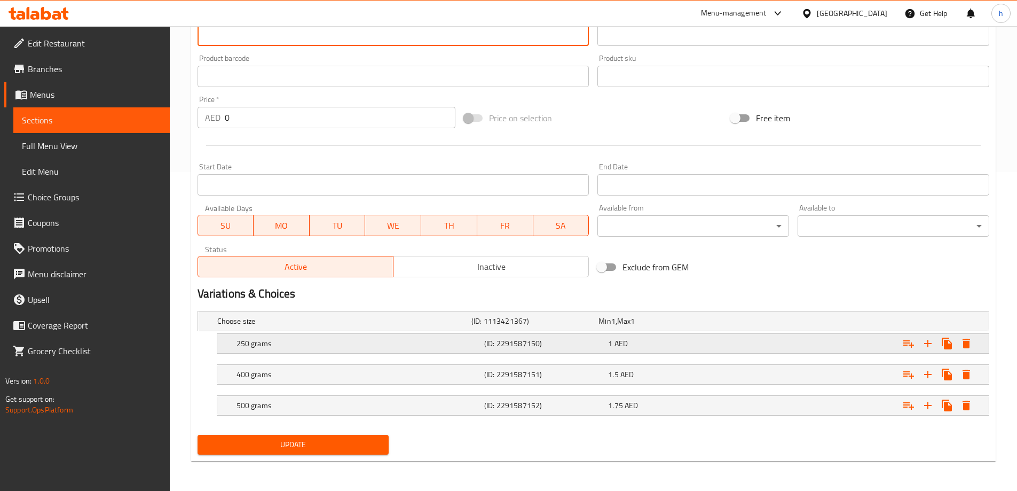
type textarea "A can of eggplant muttabal, seasoning"
click at [447, 346] on h5 "250 grams" at bounding box center [359, 343] width 244 height 11
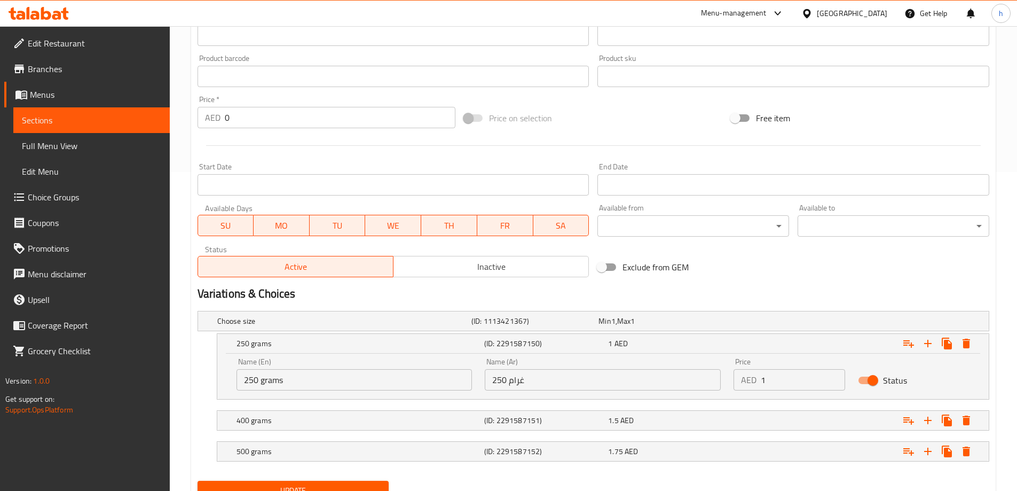
scroll to position [365, 0]
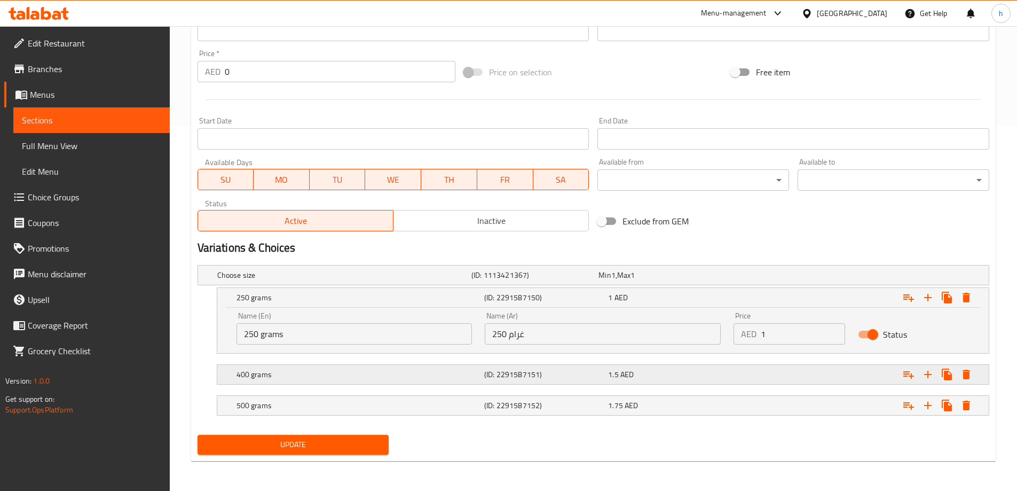
click at [445, 365] on div "400 grams (ID: 2291587151) 1.5 AED" at bounding box center [606, 374] width 744 height 23
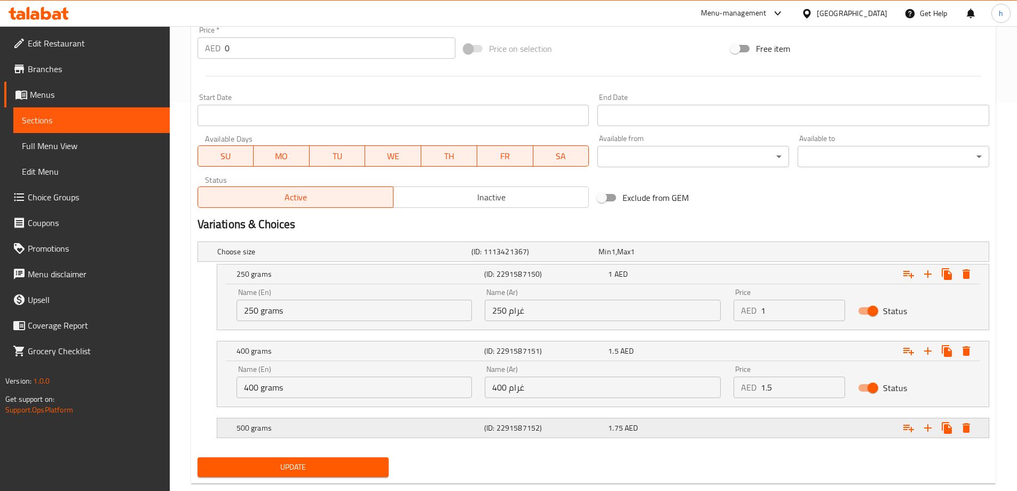
scroll to position [411, 0]
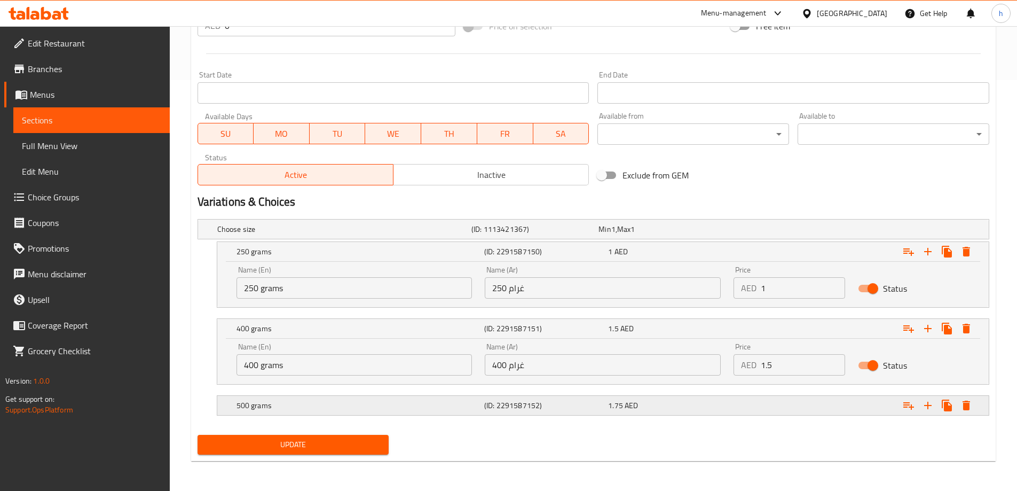
click at [454, 398] on div "500 grams" at bounding box center [358, 405] width 248 height 15
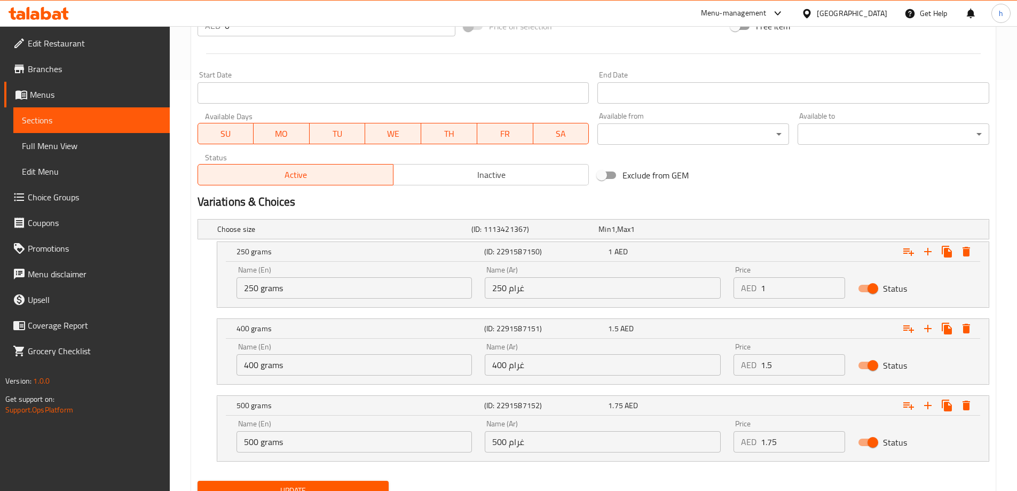
scroll to position [457, 0]
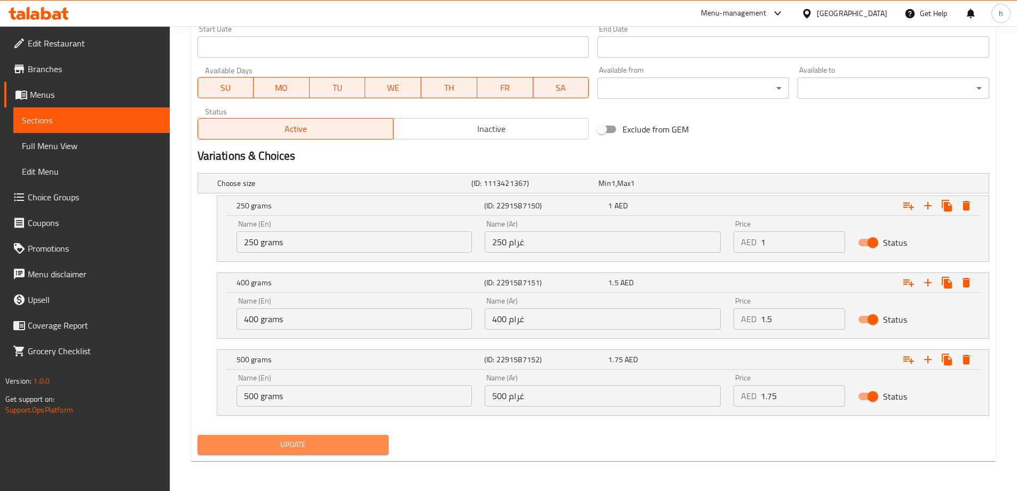
click at [265, 450] on span "Update" at bounding box center [293, 444] width 175 height 13
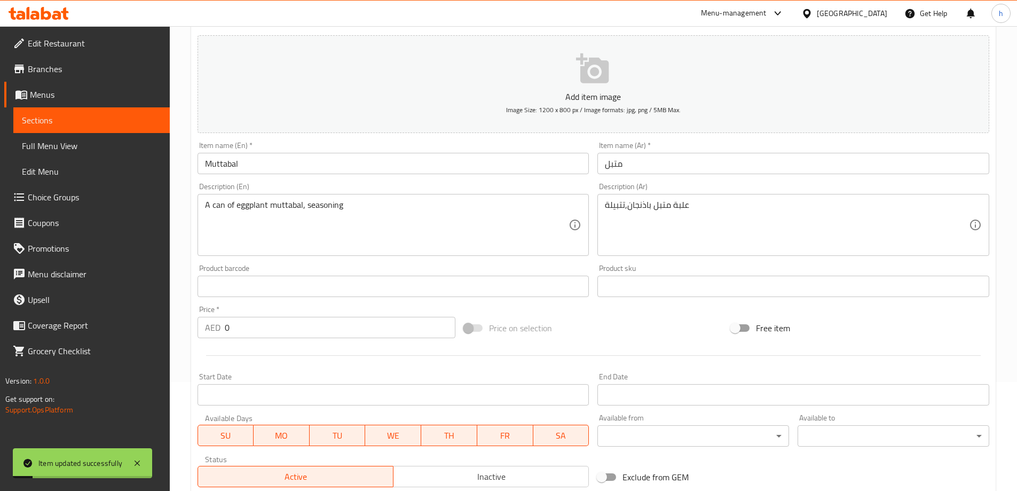
scroll to position [0, 0]
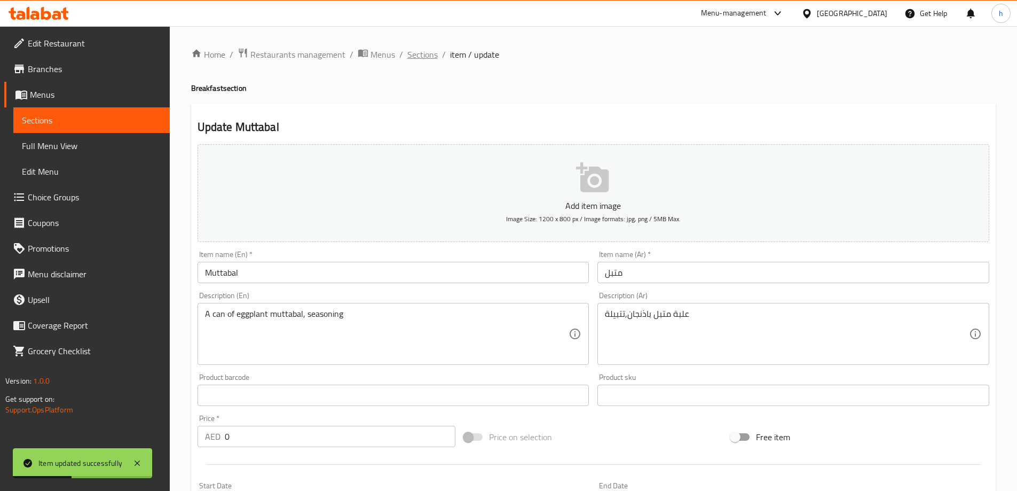
click at [428, 54] on span "Sections" at bounding box center [422, 54] width 30 height 13
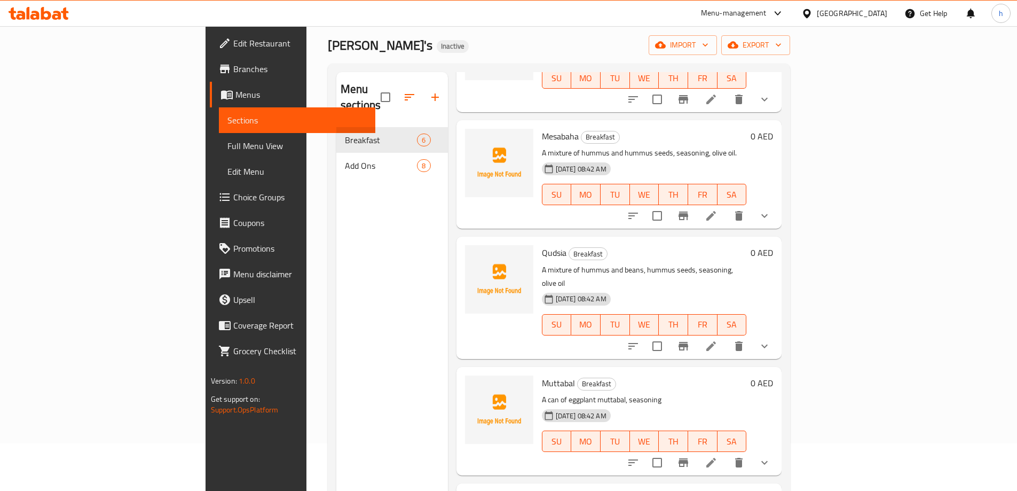
scroll to position [150, 0]
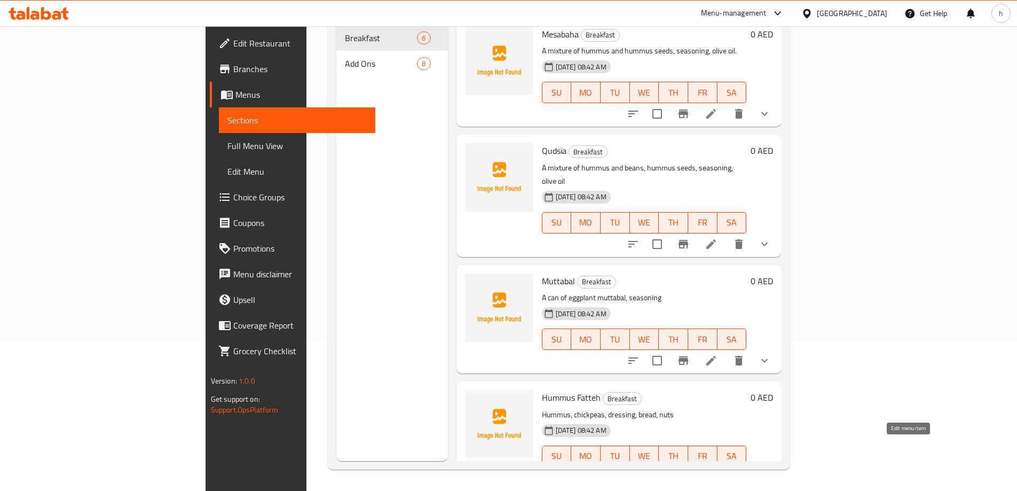
click at [718, 471] on icon at bounding box center [711, 477] width 13 height 13
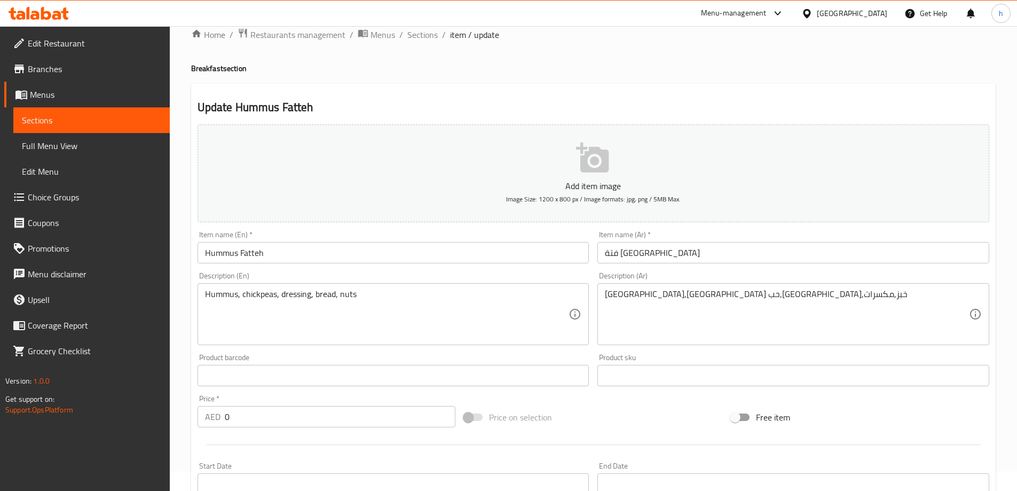
scroll to position [53, 0]
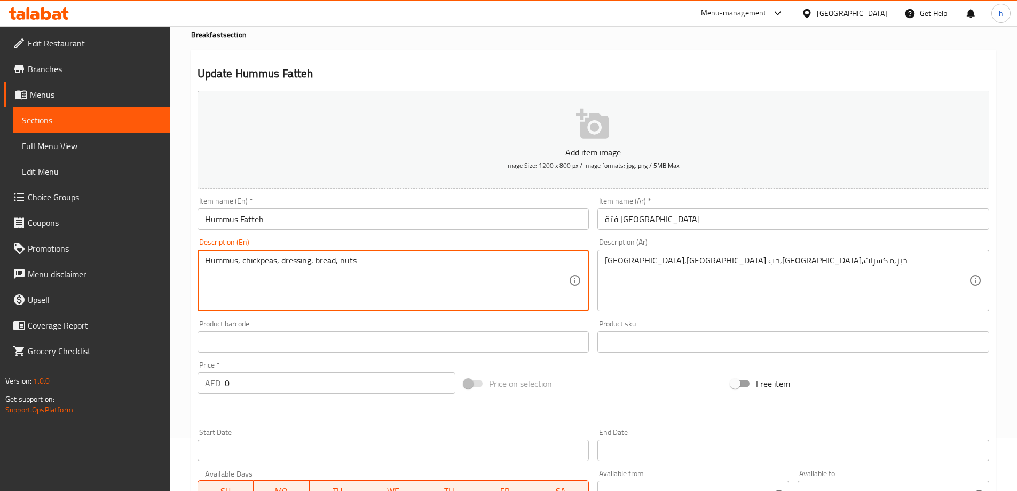
click at [275, 259] on textarea "Hummus, chickpeas, dressing, bread, nuts" at bounding box center [387, 280] width 364 height 51
click at [320, 262] on textarea "Hummus, hummus seeds, dressing, bread, nuts" at bounding box center [387, 280] width 364 height 51
paste textarea "seasoning"
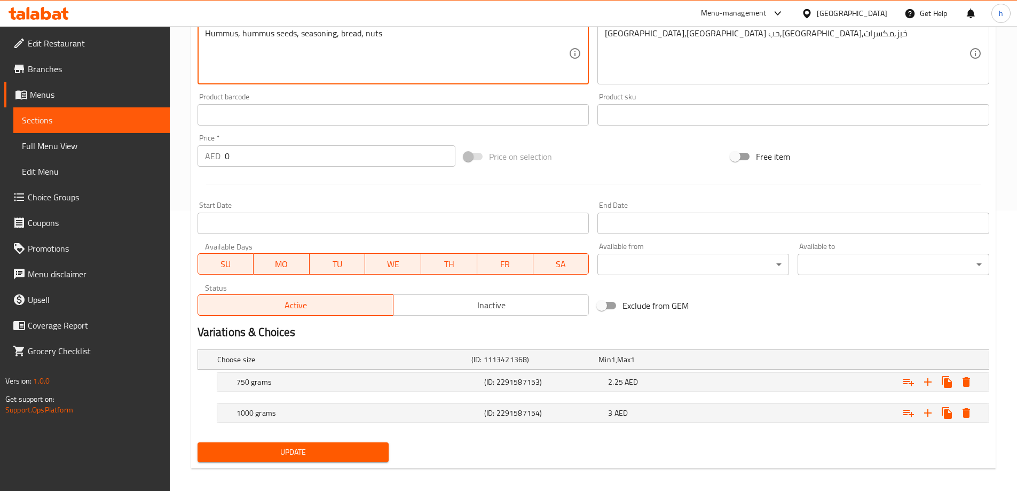
scroll to position [288, 0]
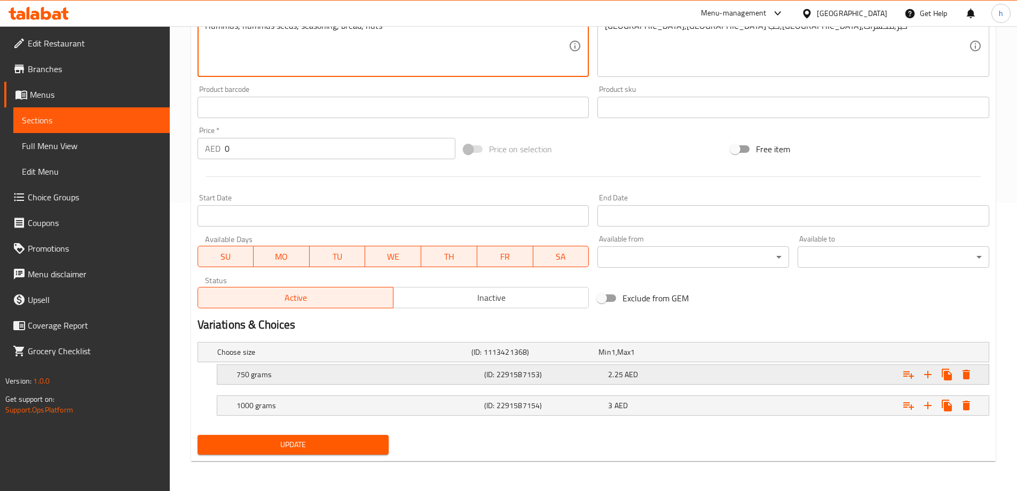
type textarea "Hummus, hummus seeds, seasoning, bread, nuts"
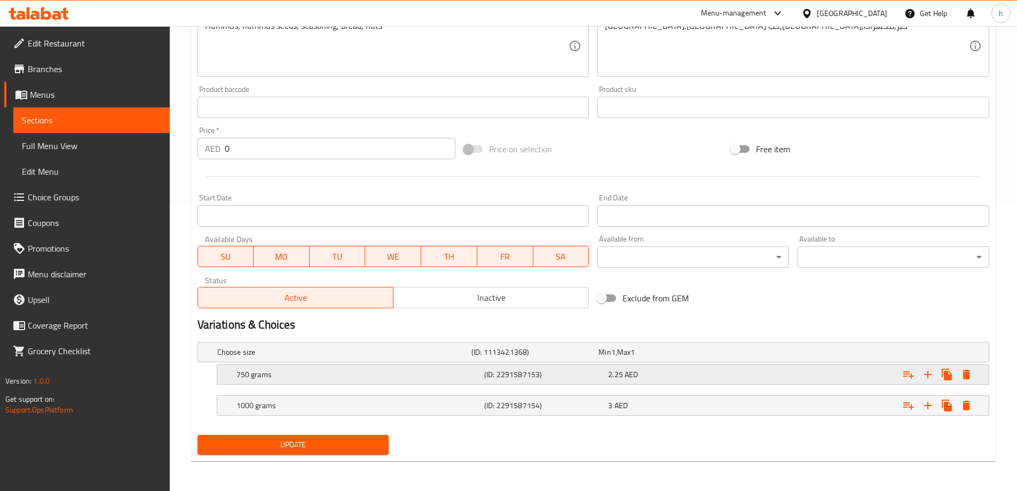
drag, startPoint x: 364, startPoint y: 366, endPoint x: 409, endPoint y: 396, distance: 54.2
click at [364, 366] on div "750 grams (ID: 2291587153) 2.25 AED" at bounding box center [606, 374] width 744 height 23
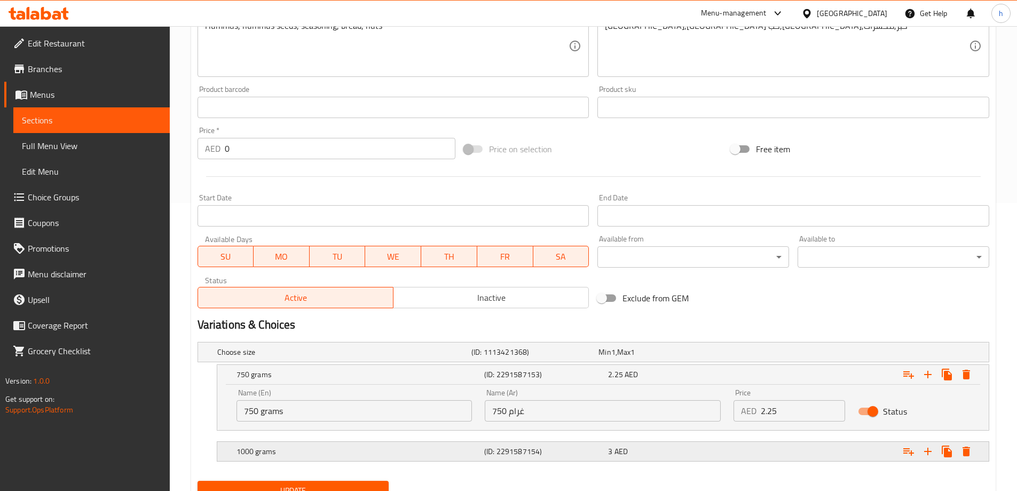
click at [451, 455] on h5 "1000 grams" at bounding box center [359, 451] width 244 height 11
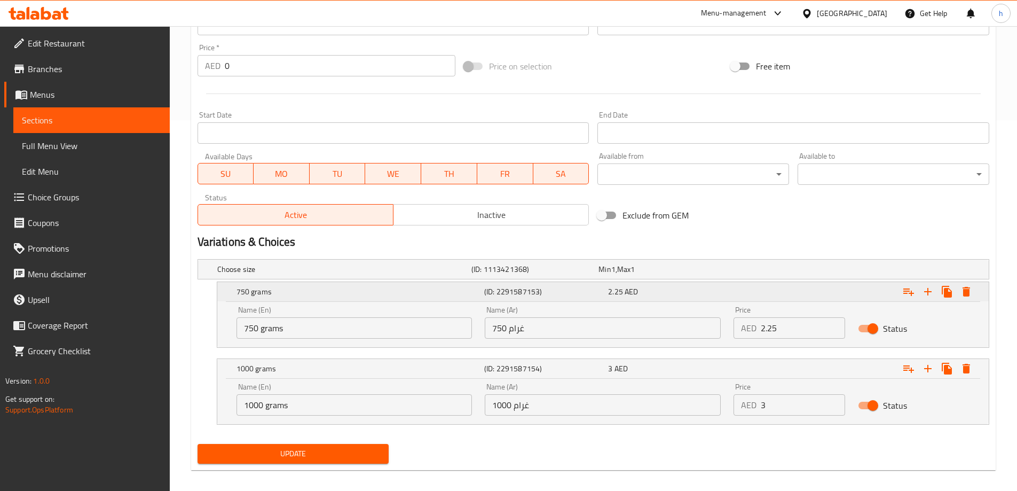
scroll to position [380, 0]
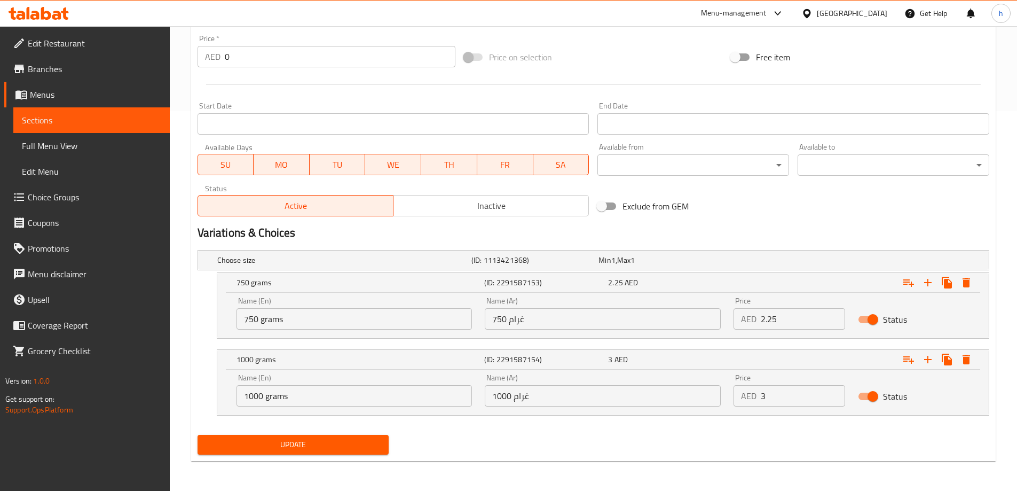
click at [327, 441] on span "Update" at bounding box center [293, 444] width 175 height 13
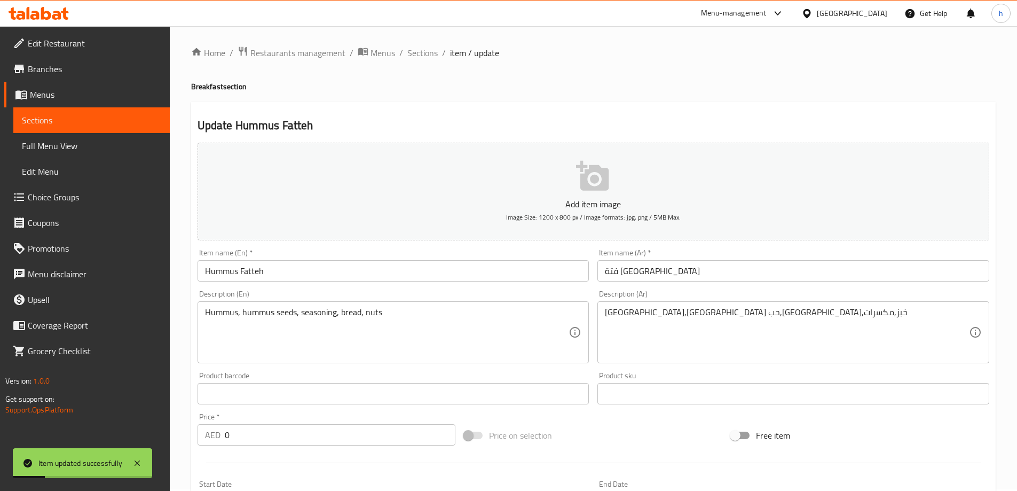
scroll to position [0, 0]
click at [422, 53] on span "Sections" at bounding box center [422, 54] width 30 height 13
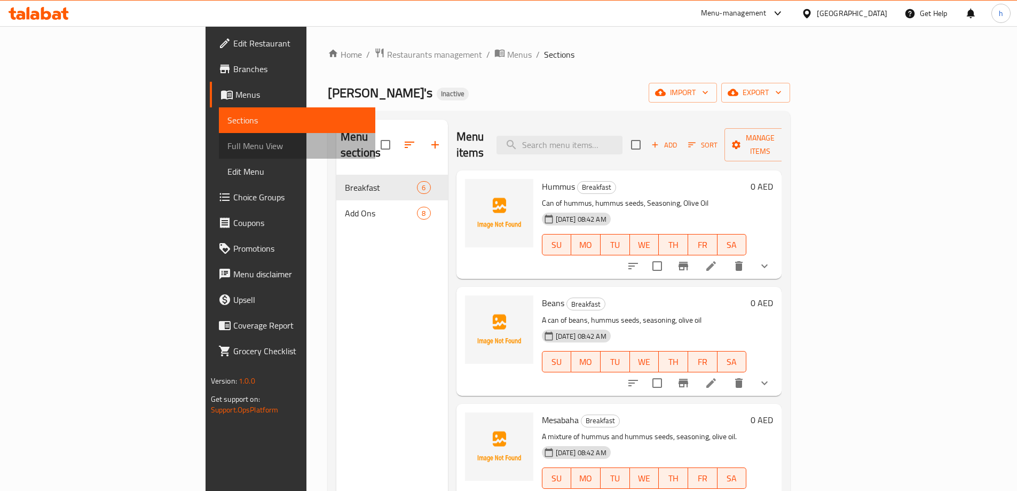
click at [228, 147] on span "Full Menu View" at bounding box center [297, 145] width 139 height 13
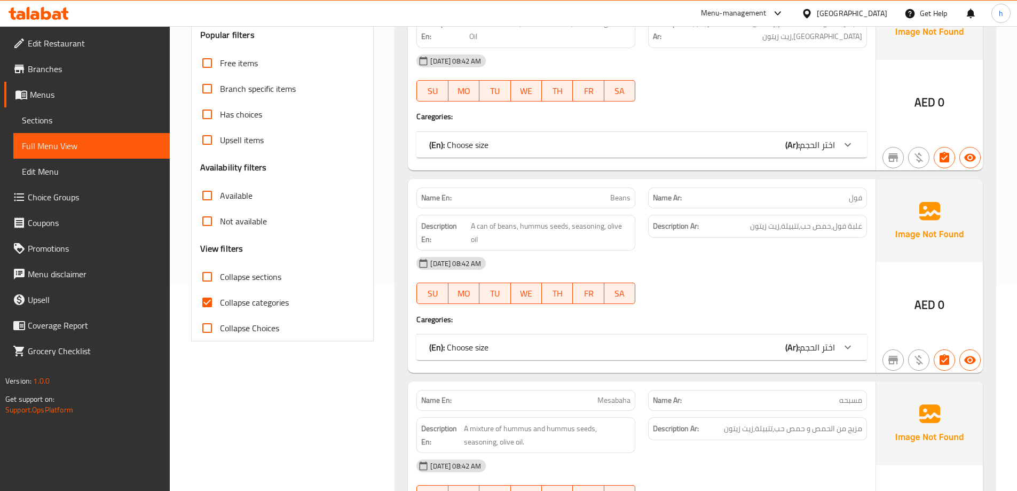
scroll to position [214, 0]
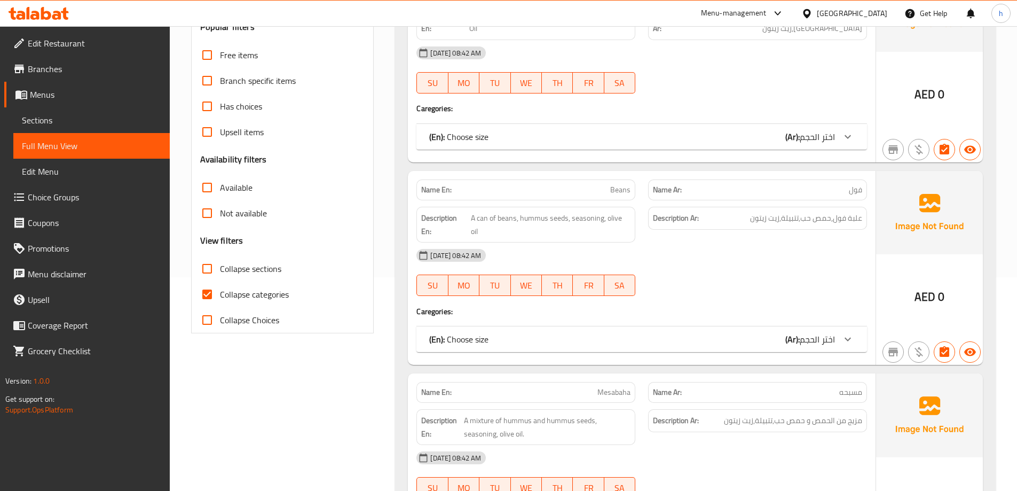
click at [213, 291] on input "Collapse categories" at bounding box center [207, 294] width 26 height 26
checkbox input "false"
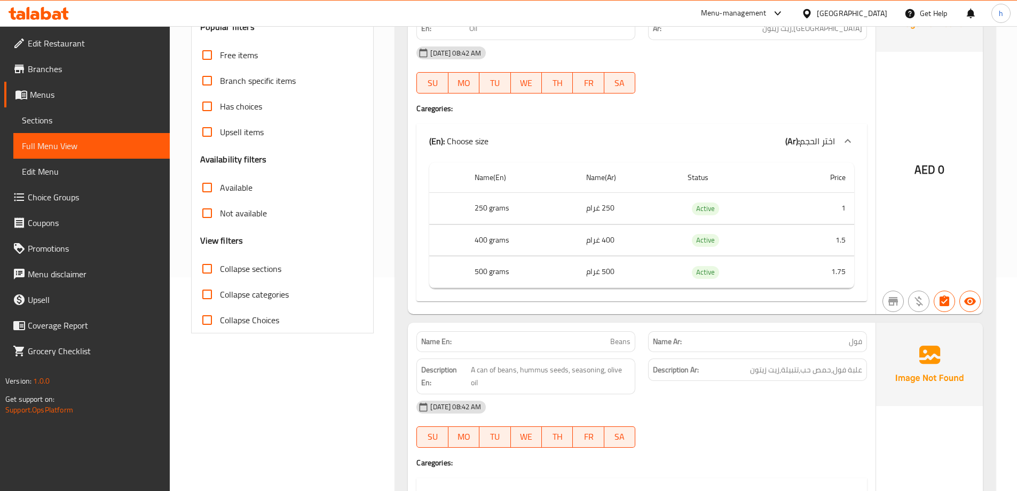
click at [52, 114] on span "Sections" at bounding box center [91, 120] width 139 height 13
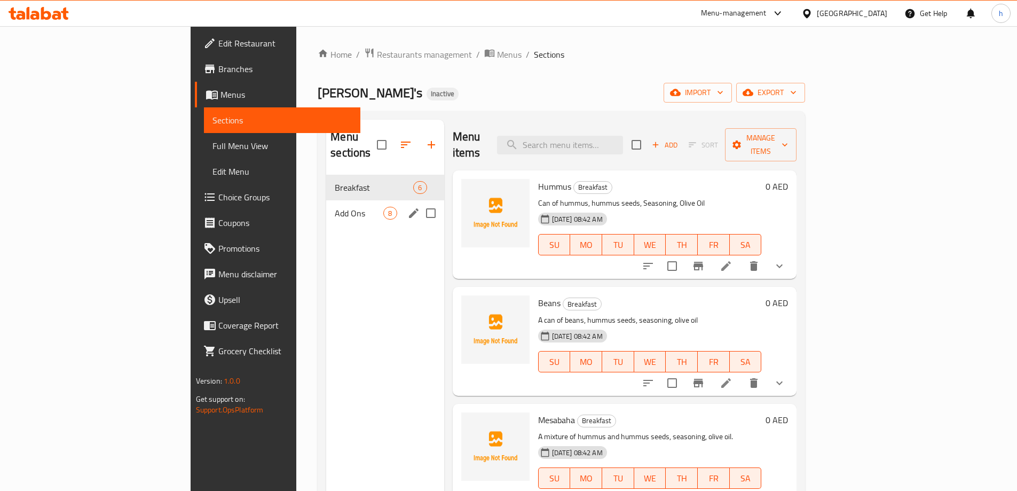
click at [335, 207] on span "Add Ons" at bounding box center [359, 213] width 49 height 13
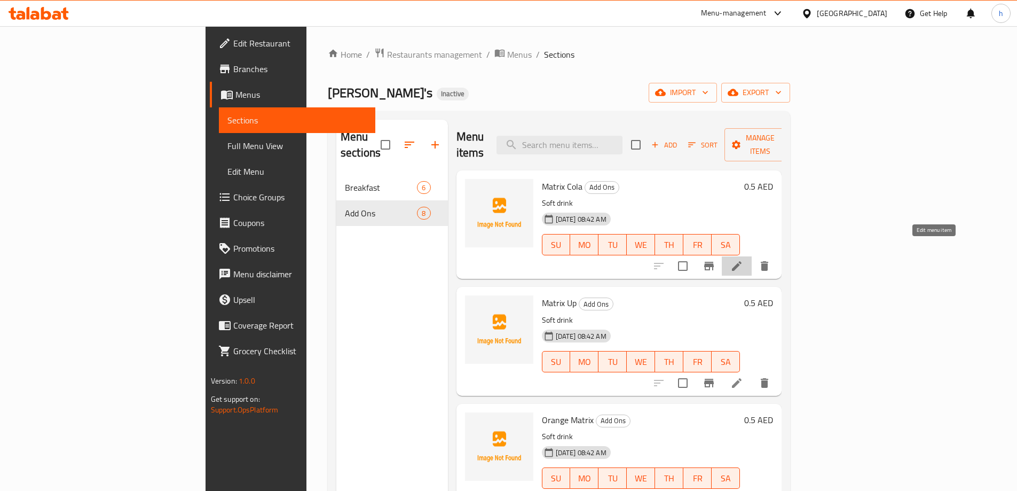
click at [743, 260] on icon at bounding box center [737, 266] width 13 height 13
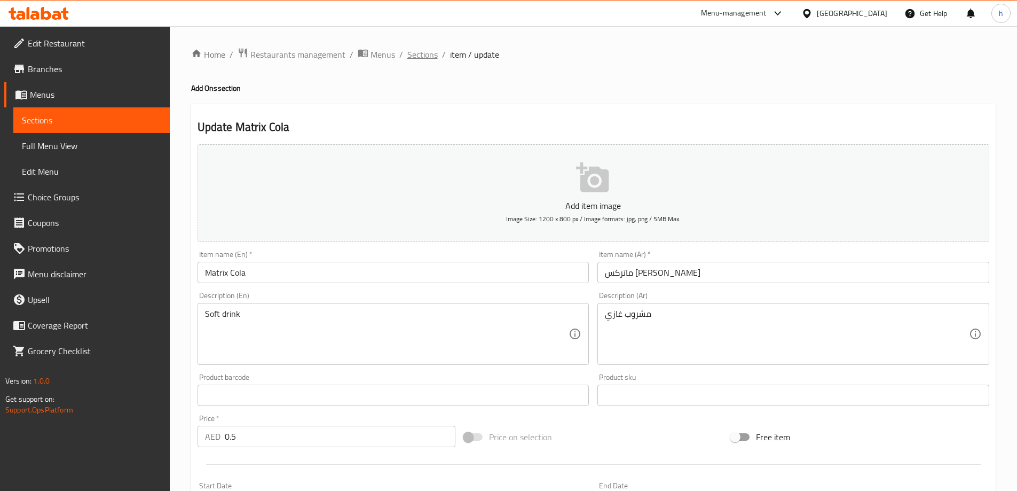
click at [424, 54] on span "Sections" at bounding box center [422, 54] width 30 height 13
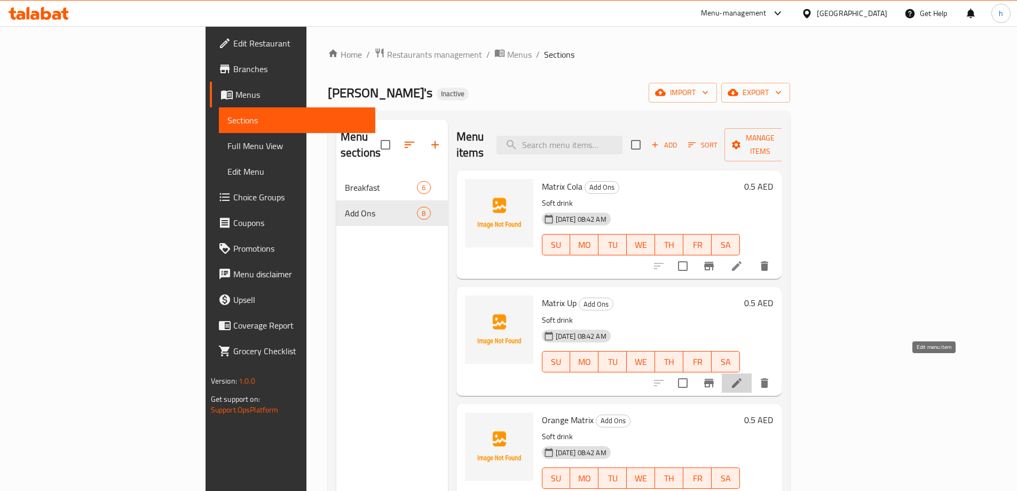
click at [743, 377] on icon at bounding box center [737, 383] width 13 height 13
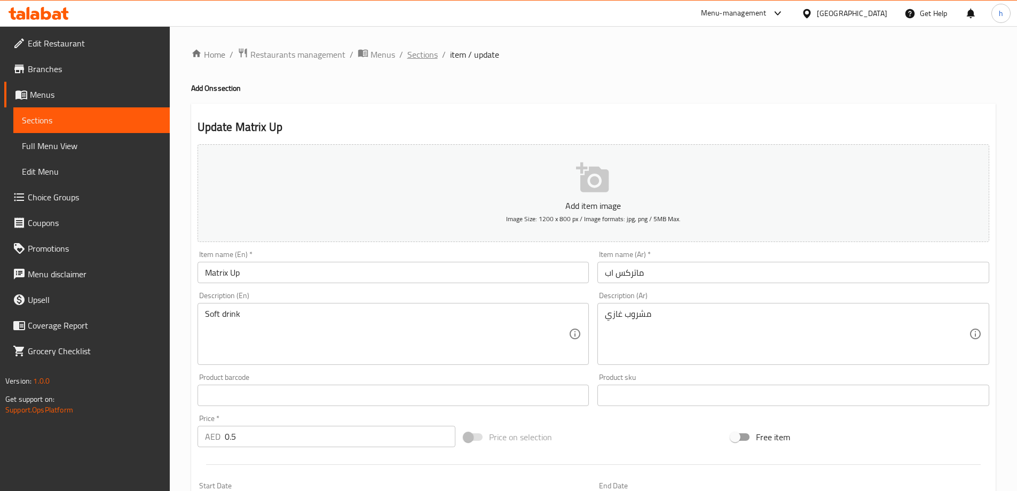
click at [425, 54] on span "Sections" at bounding box center [422, 54] width 30 height 13
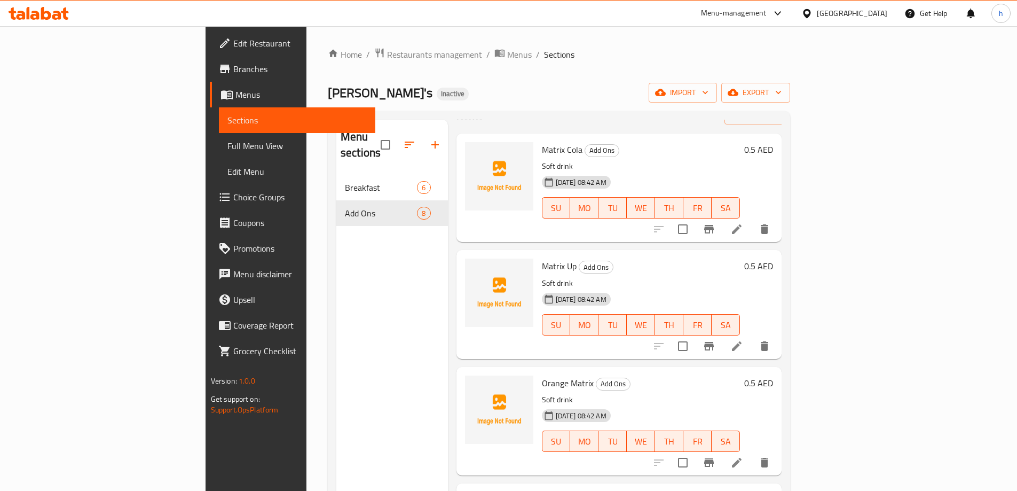
scroll to position [53, 0]
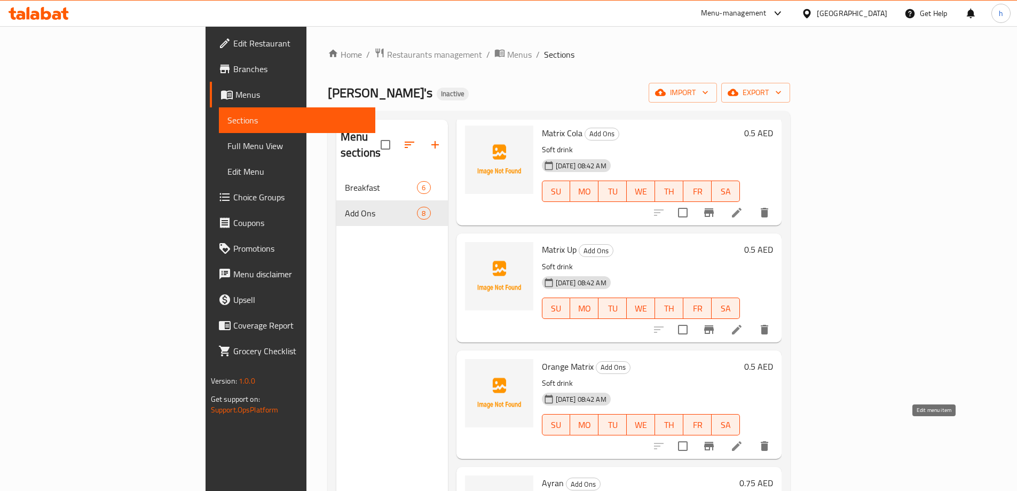
click at [743, 440] on icon at bounding box center [737, 446] width 13 height 13
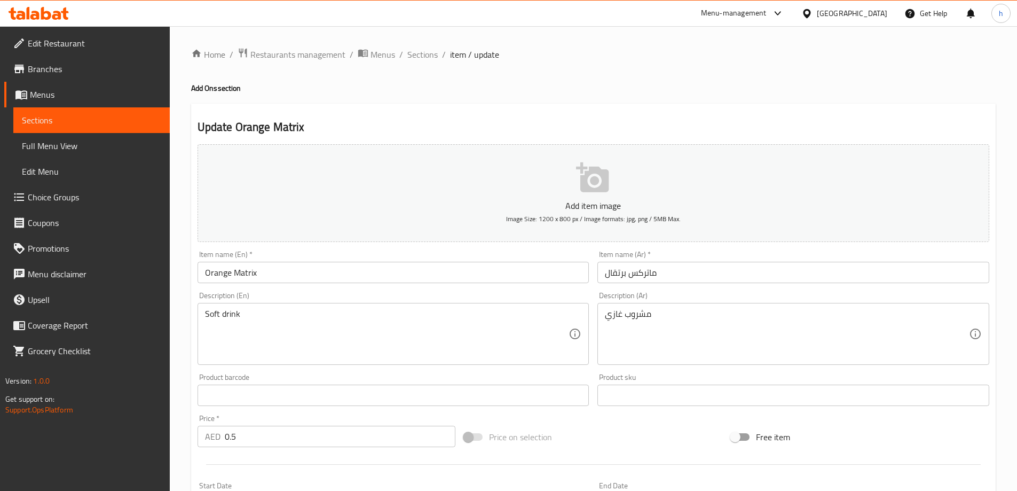
click at [232, 273] on input "Orange Matrix" at bounding box center [394, 272] width 392 height 21
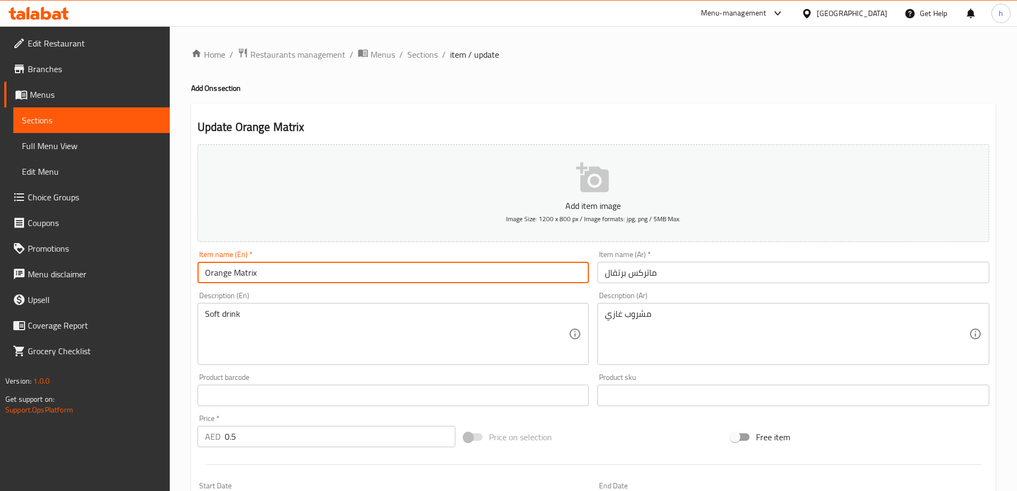
click at [232, 271] on input "Orange Matrix" at bounding box center [394, 272] width 392 height 21
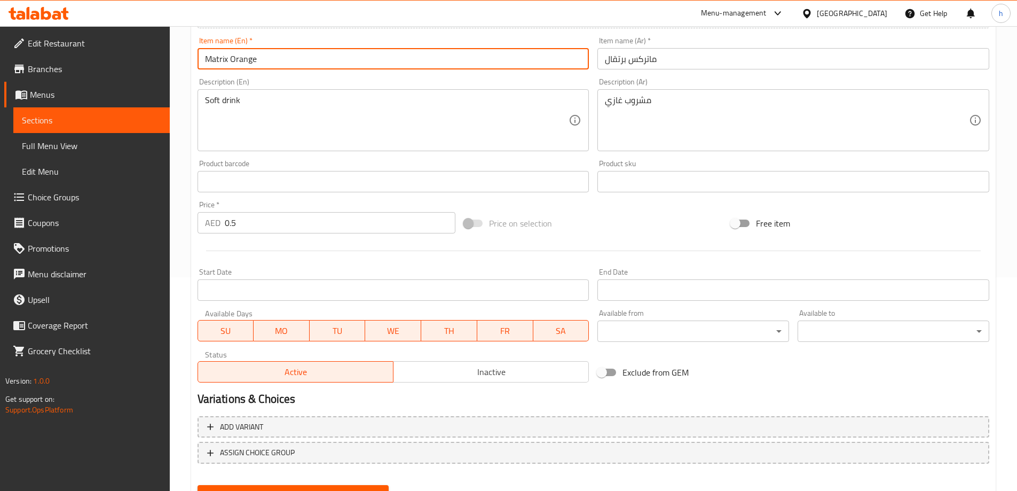
scroll to position [264, 0]
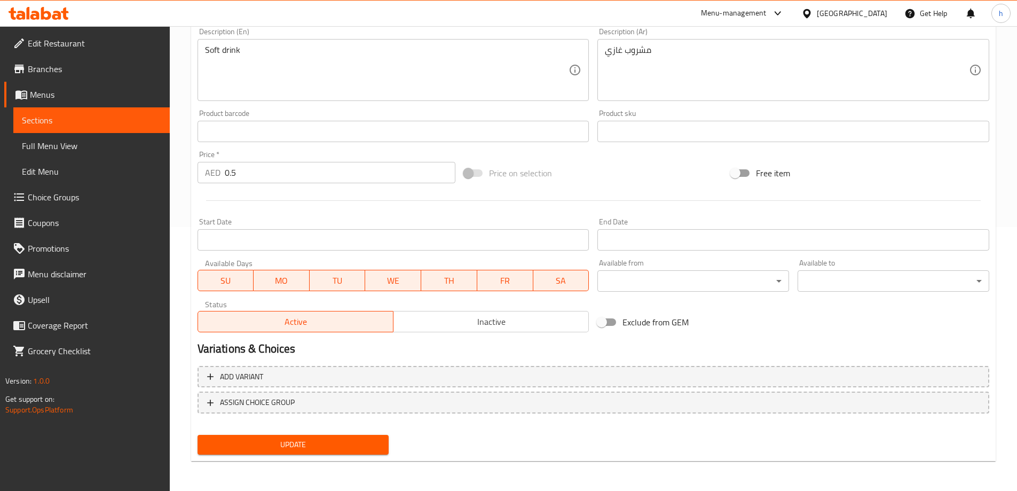
type input "Matrix Orange"
click at [345, 447] on span "Update" at bounding box center [293, 444] width 175 height 13
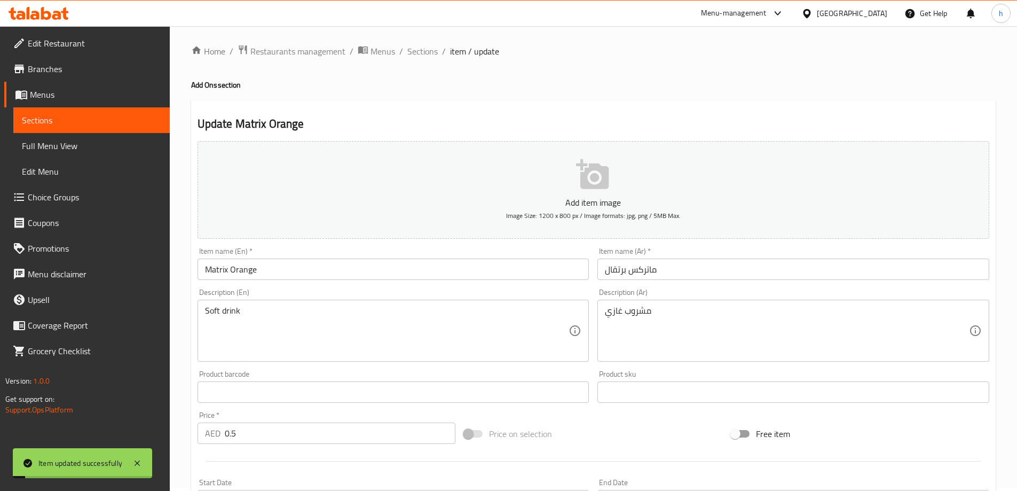
scroll to position [0, 0]
click at [427, 49] on span "Sections" at bounding box center [422, 54] width 30 height 13
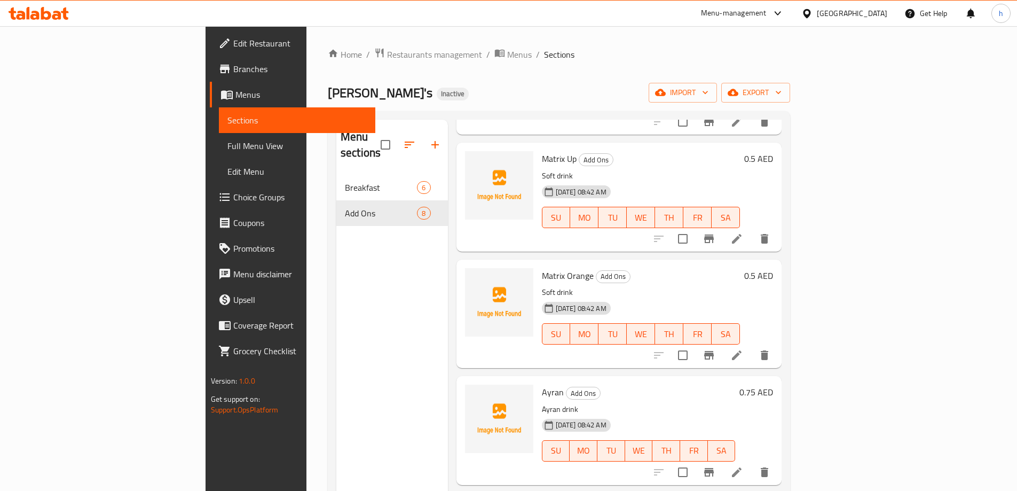
scroll to position [160, 0]
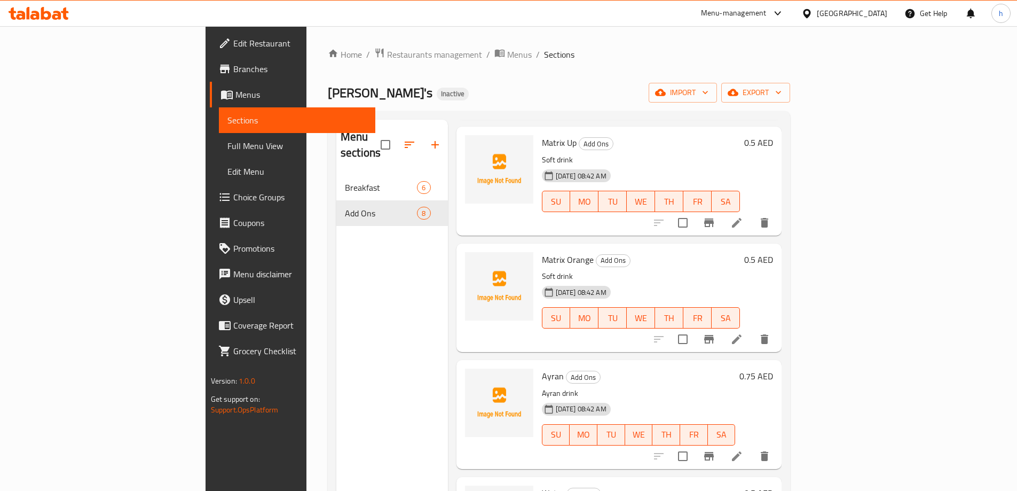
click at [743, 450] on icon at bounding box center [737, 456] width 13 height 13
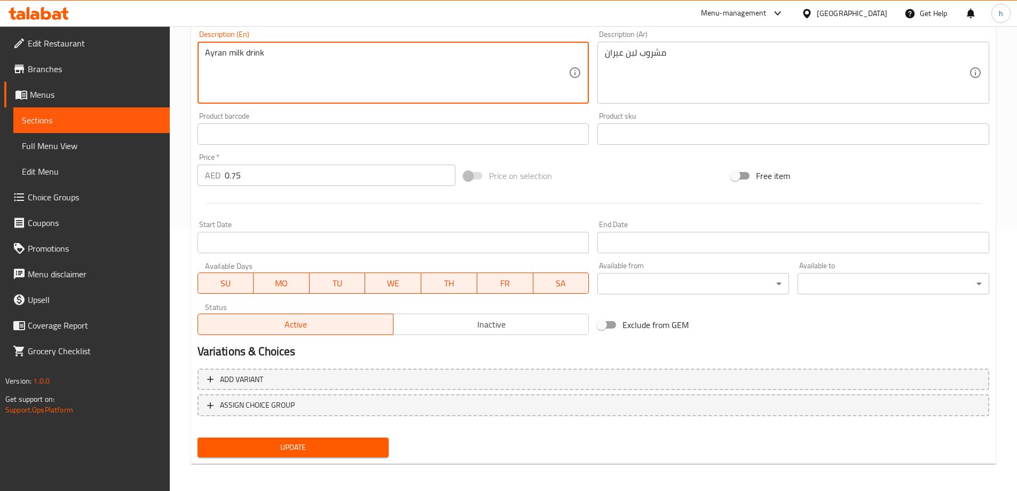
scroll to position [264, 0]
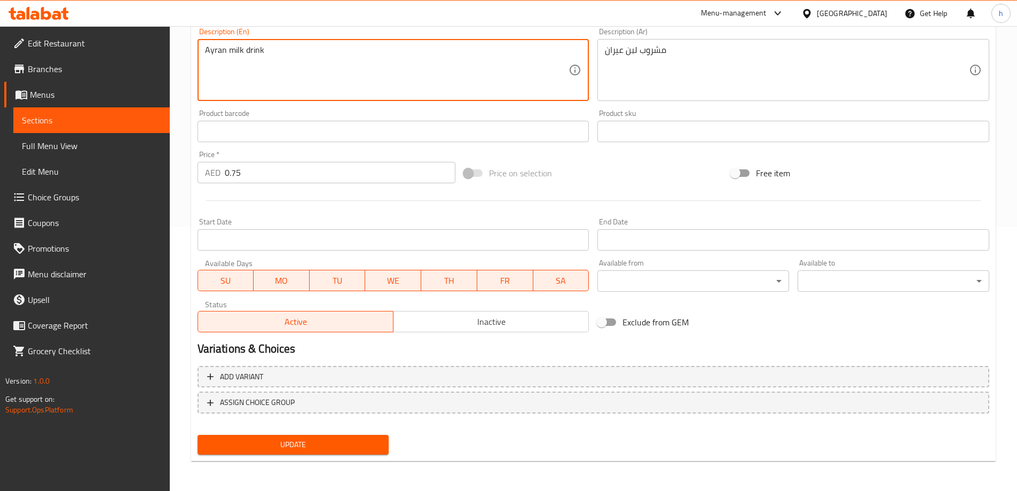
type textarea "Ayran milk drink"
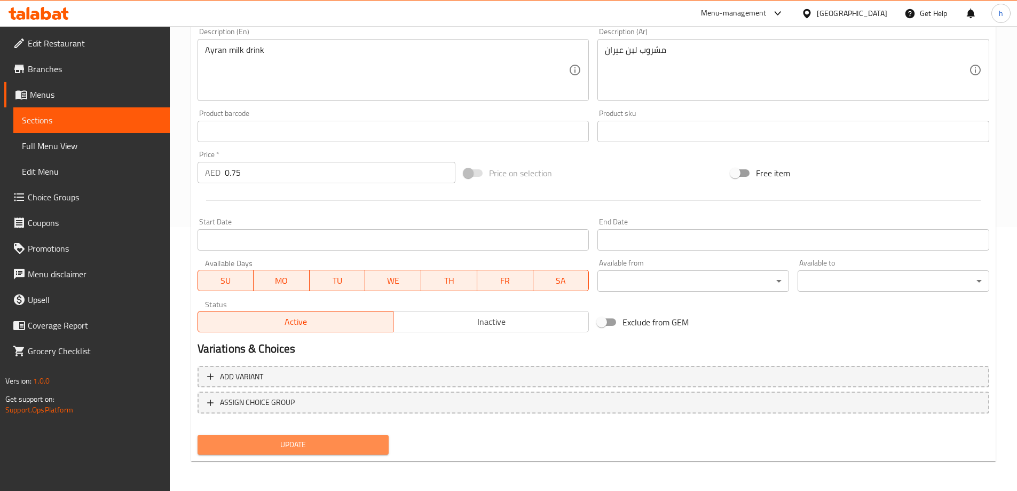
click at [354, 447] on span "Update" at bounding box center [293, 444] width 175 height 13
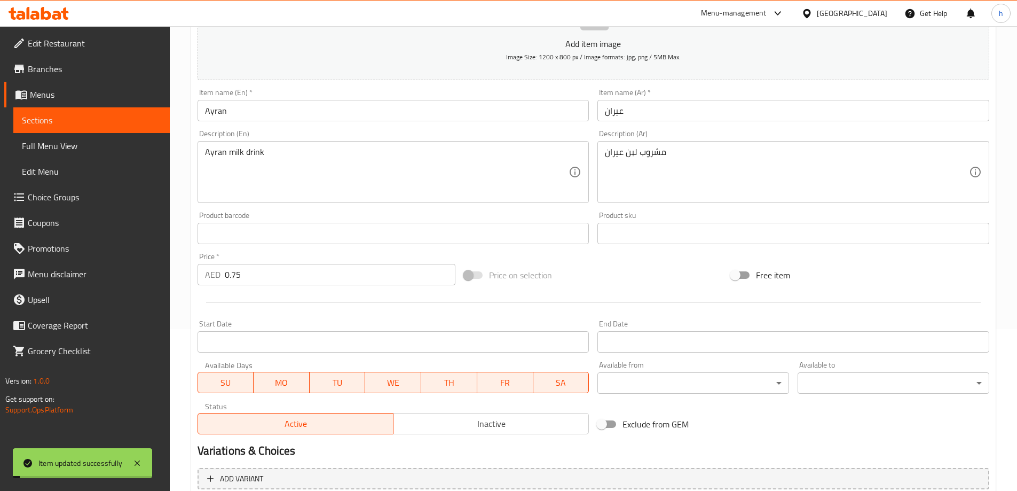
scroll to position [0, 0]
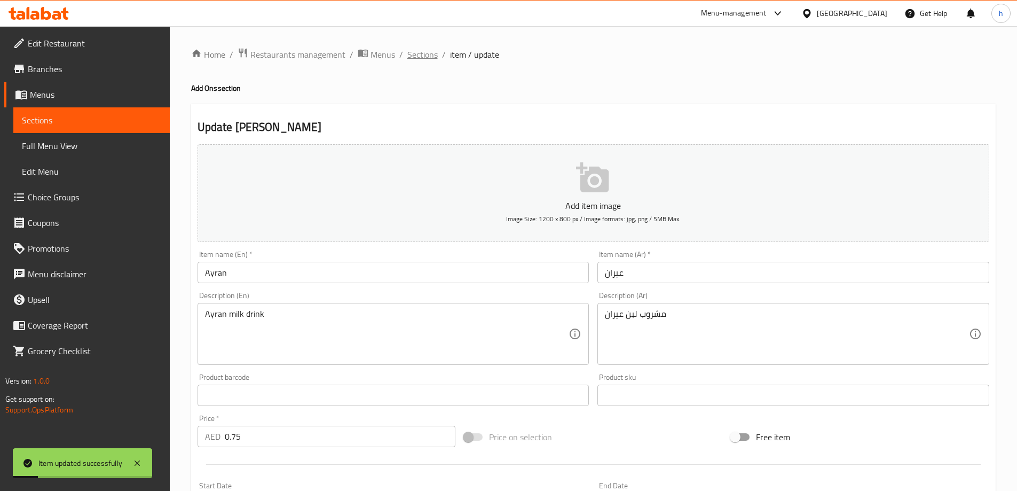
click at [428, 50] on span "Sections" at bounding box center [422, 54] width 30 height 13
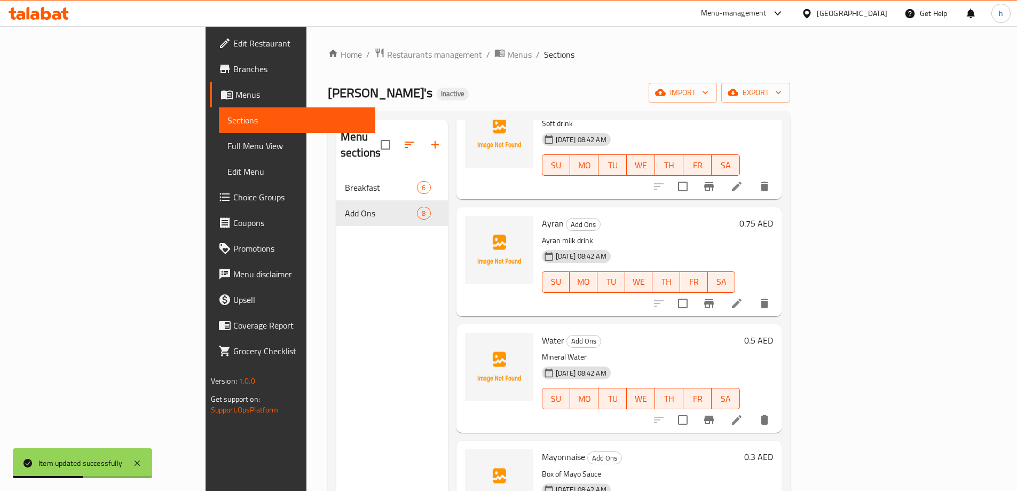
scroll to position [320, 0]
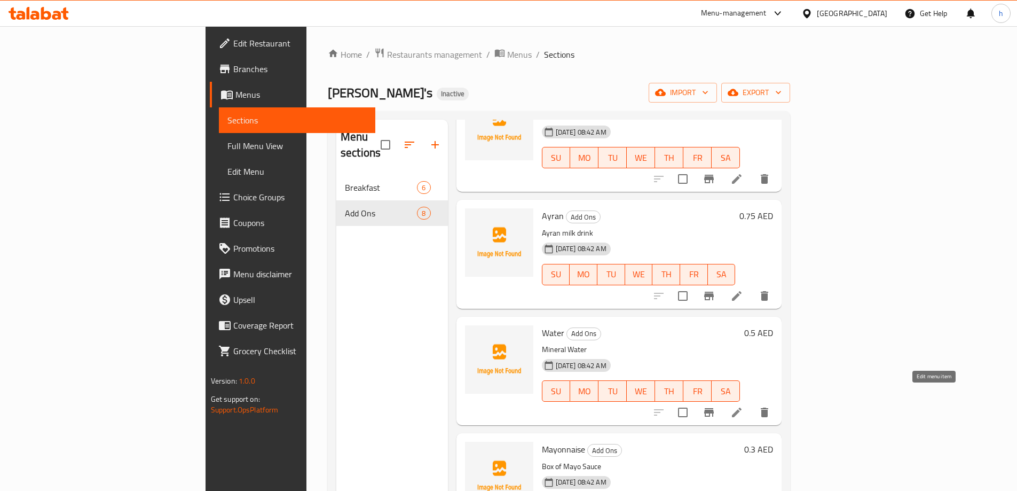
click at [743, 406] on icon at bounding box center [737, 412] width 13 height 13
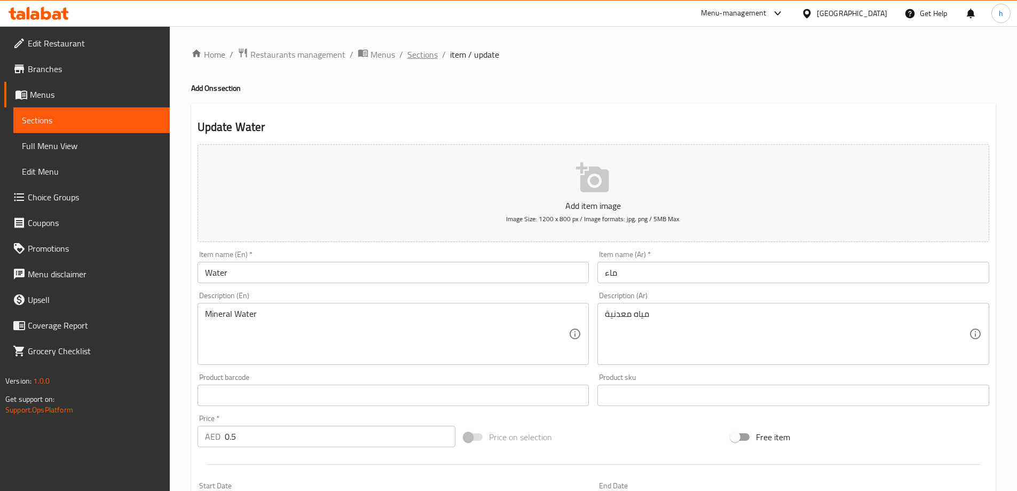
click at [429, 52] on span "Sections" at bounding box center [422, 54] width 30 height 13
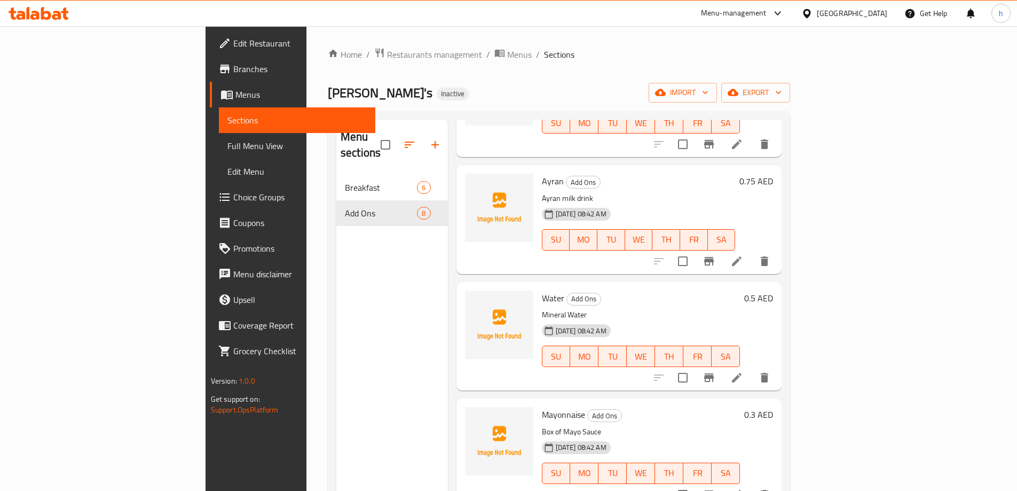
scroll to position [374, 0]
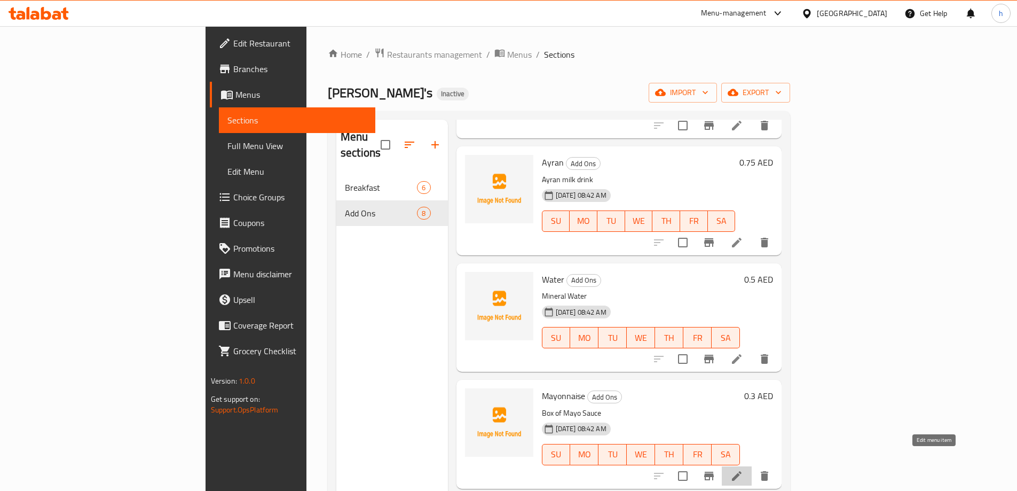
click at [743, 469] on icon at bounding box center [737, 475] width 13 height 13
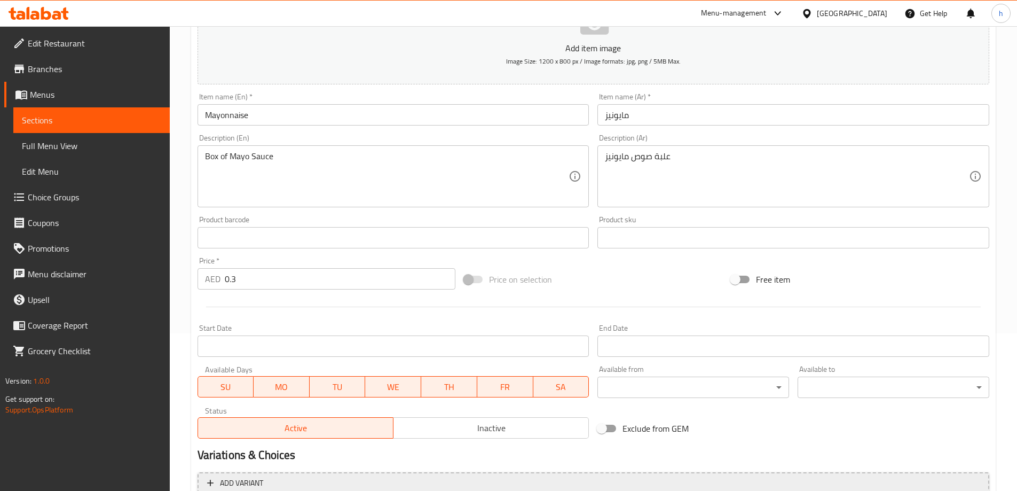
scroll to position [157, 0]
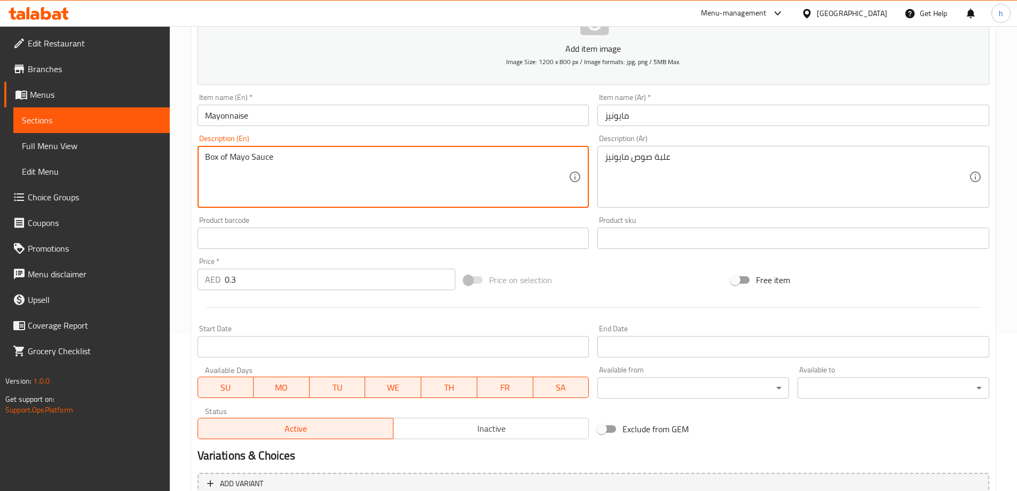
drag, startPoint x: 248, startPoint y: 157, endPoint x: 233, endPoint y: 157, distance: 15.0
paste textarea "nnaise"
click at [235, 155] on textarea "Box of Mayonnaise Sauce" at bounding box center [387, 177] width 364 height 51
click at [279, 156] on textarea "Box of mayonnaise Sauce" at bounding box center [387, 177] width 364 height 51
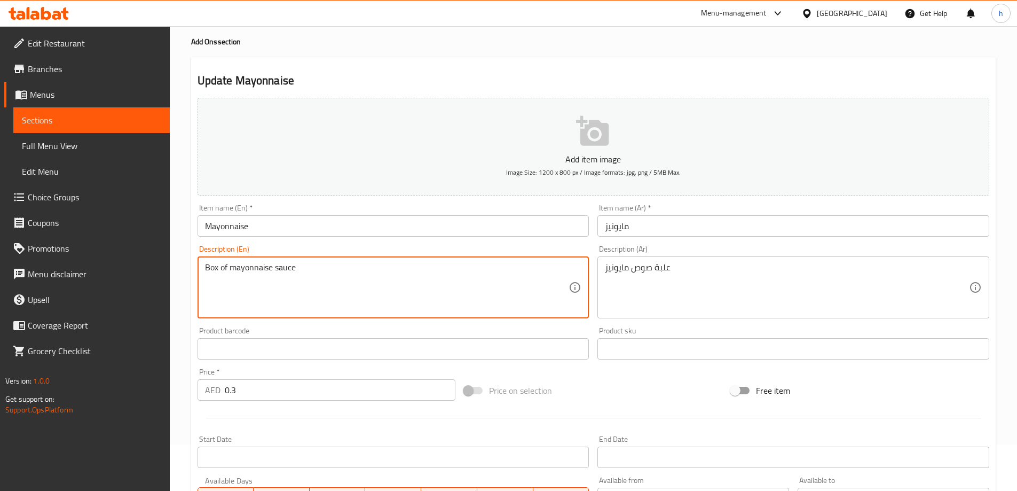
scroll to position [264, 0]
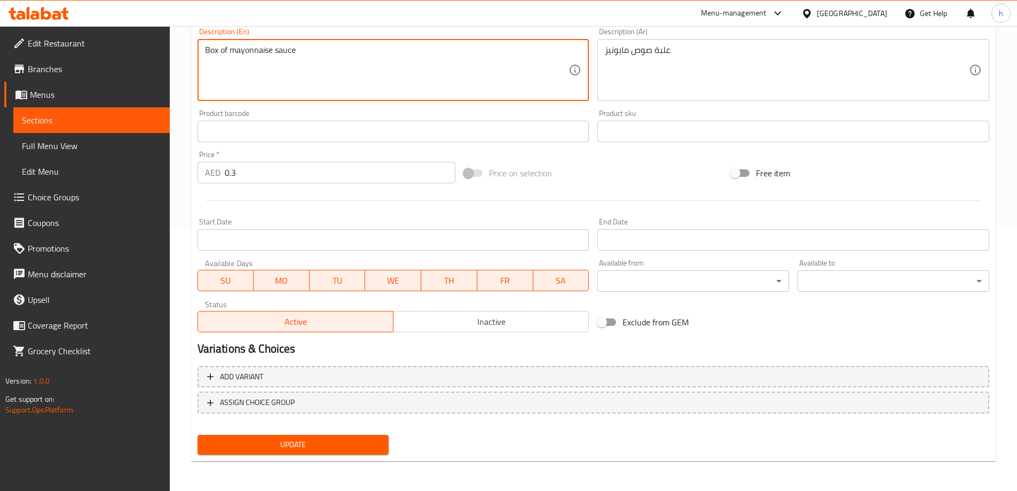
type textarea "Box of mayonnaise sauce"
click at [312, 449] on span "Update" at bounding box center [293, 444] width 175 height 13
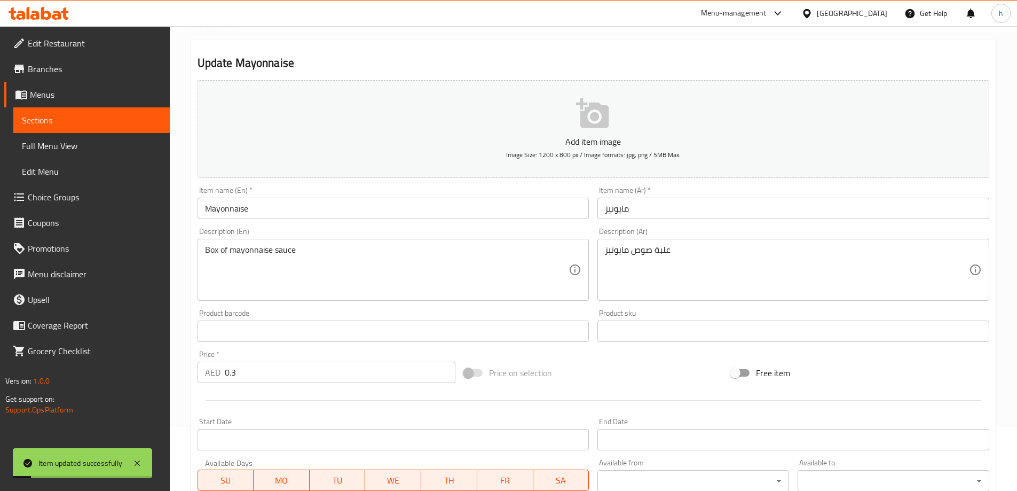
scroll to position [0, 0]
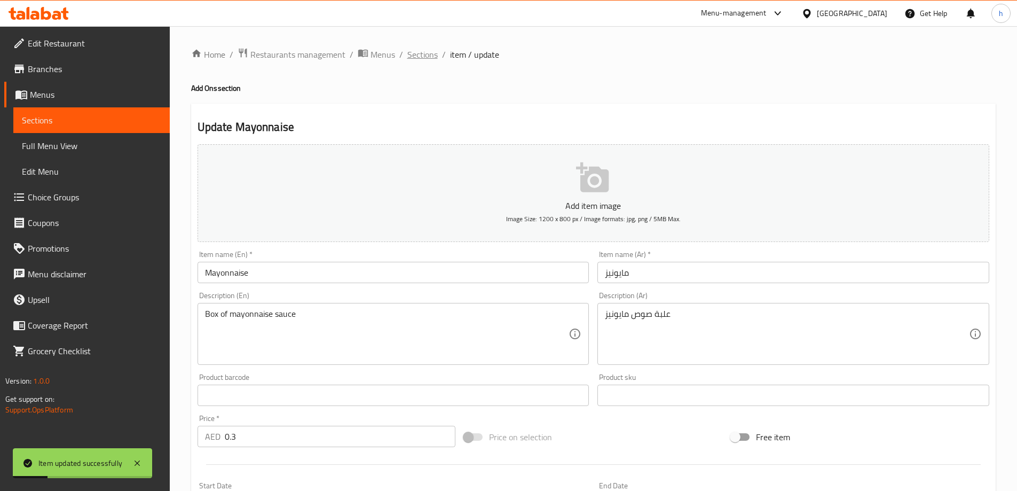
click at [425, 53] on span "Sections" at bounding box center [422, 54] width 30 height 13
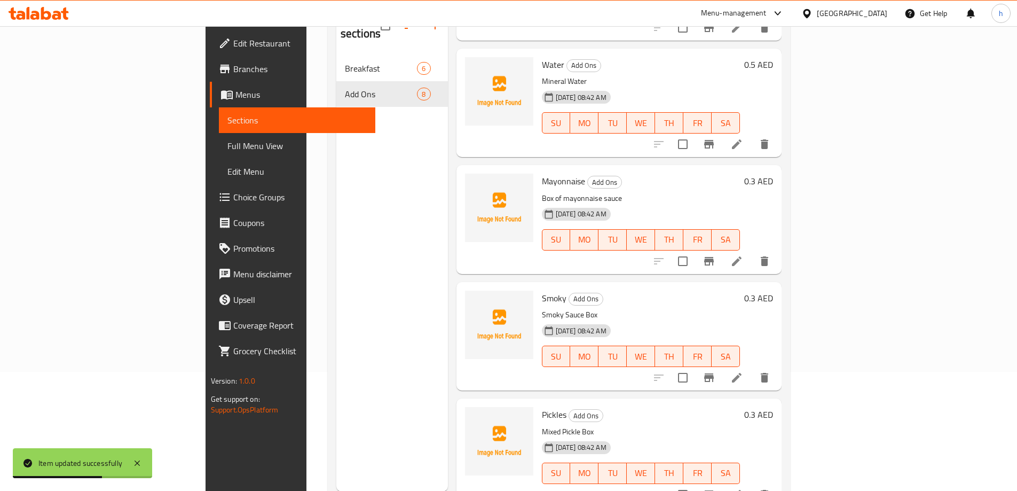
scroll to position [150, 0]
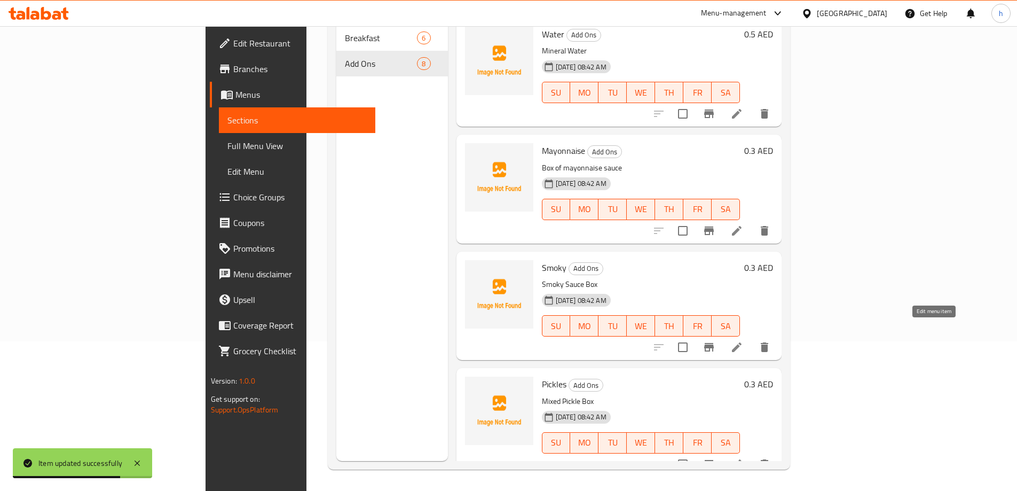
click at [743, 341] on icon at bounding box center [737, 347] width 13 height 13
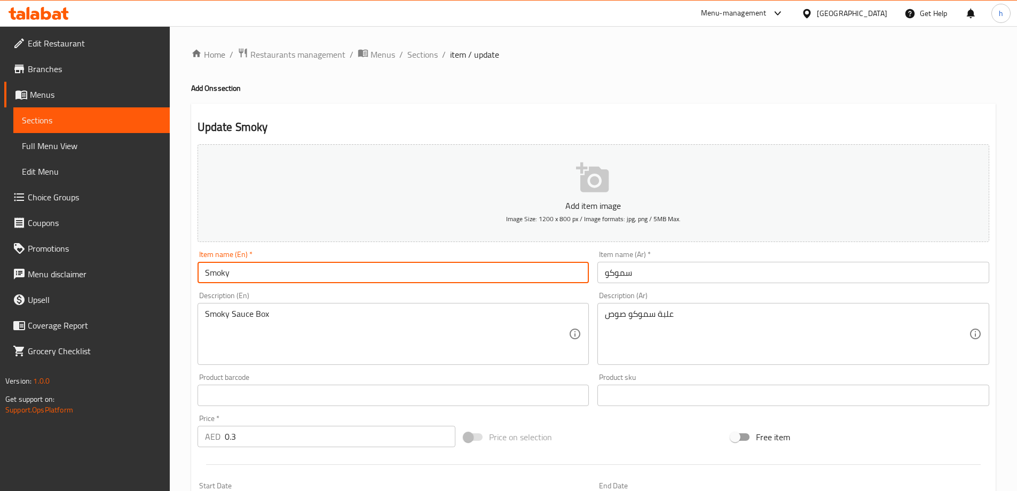
click at [248, 276] on input "Smoky" at bounding box center [394, 272] width 392 height 21
type input "Smoko"
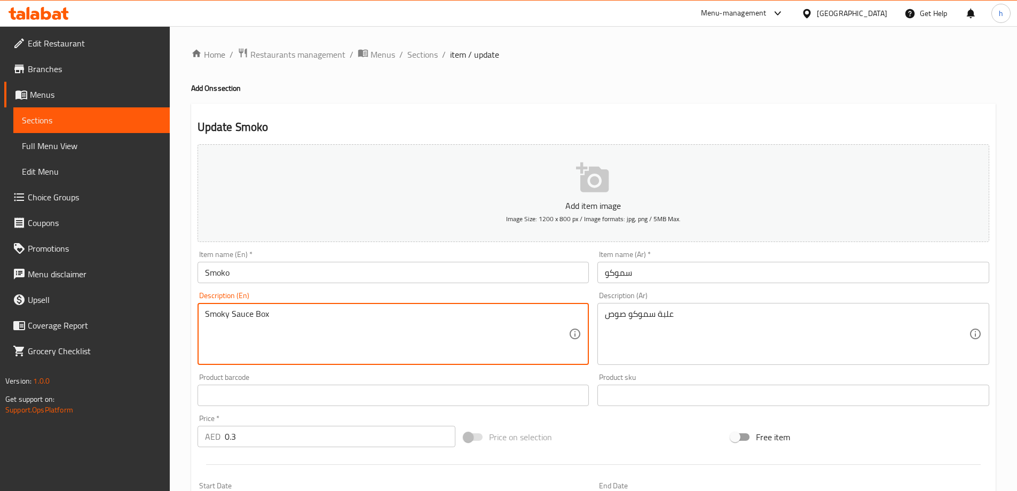
click at [272, 312] on textarea "Smoky Sauce Box" at bounding box center [387, 334] width 364 height 51
type textarea "A can of smoko sauce"
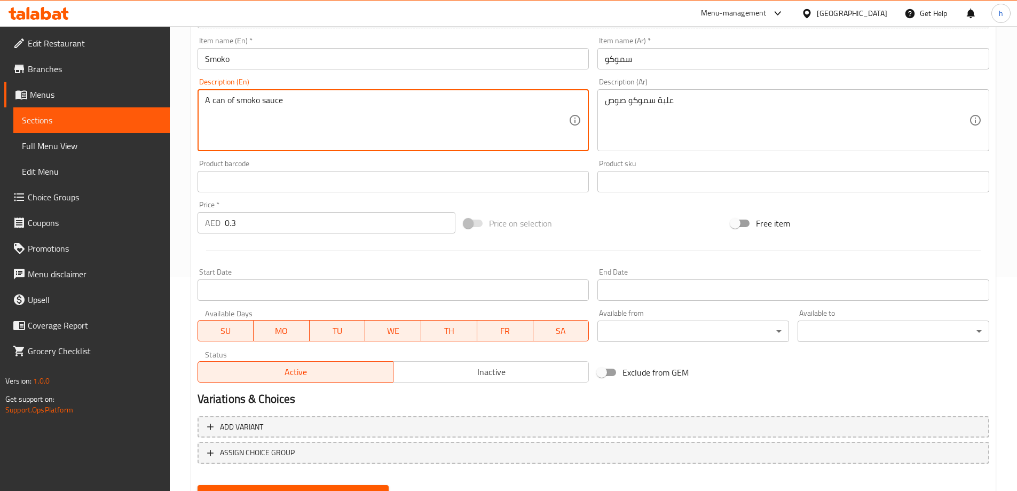
scroll to position [264, 0]
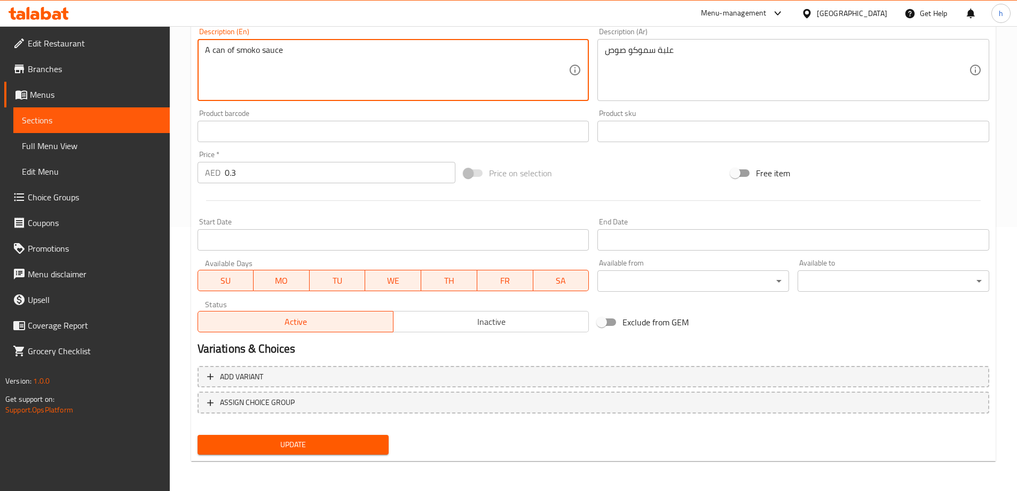
click at [343, 443] on span "Update" at bounding box center [293, 444] width 175 height 13
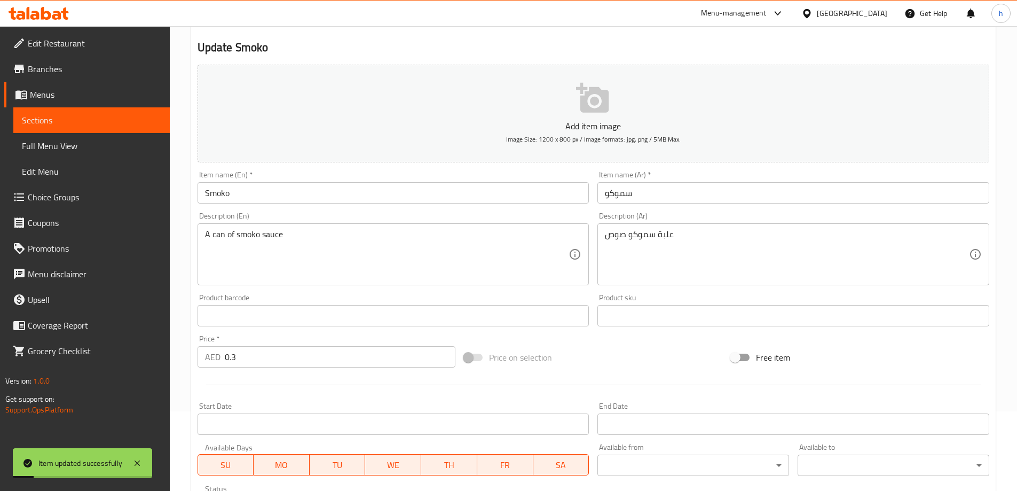
scroll to position [0, 0]
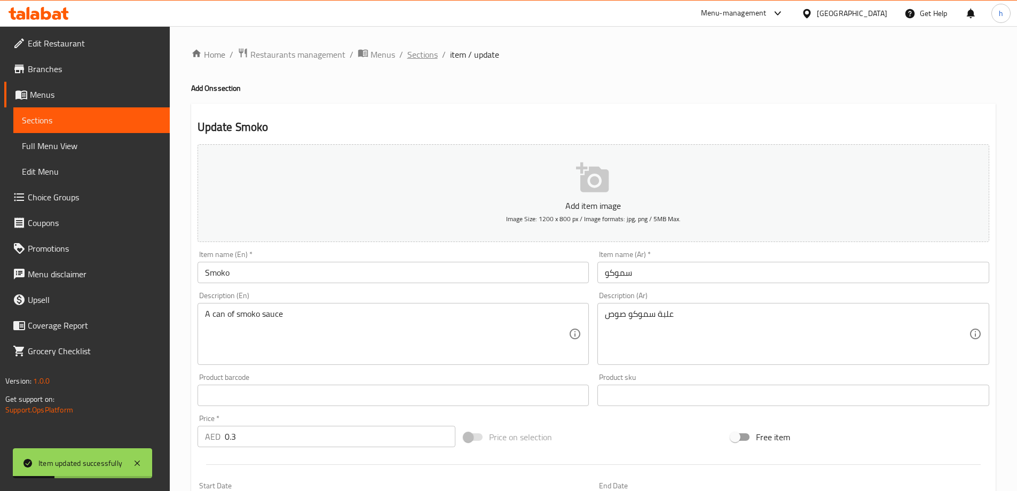
click at [430, 51] on span "Sections" at bounding box center [422, 54] width 30 height 13
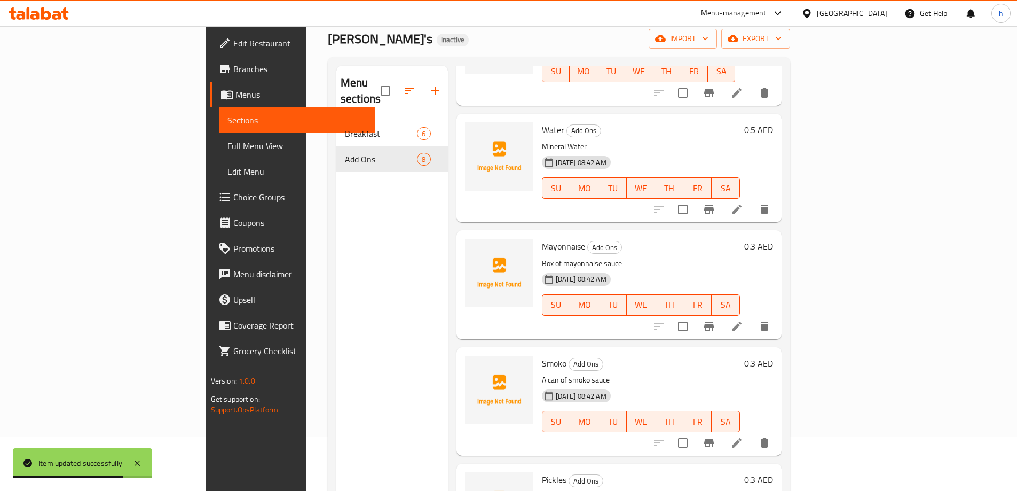
scroll to position [150, 0]
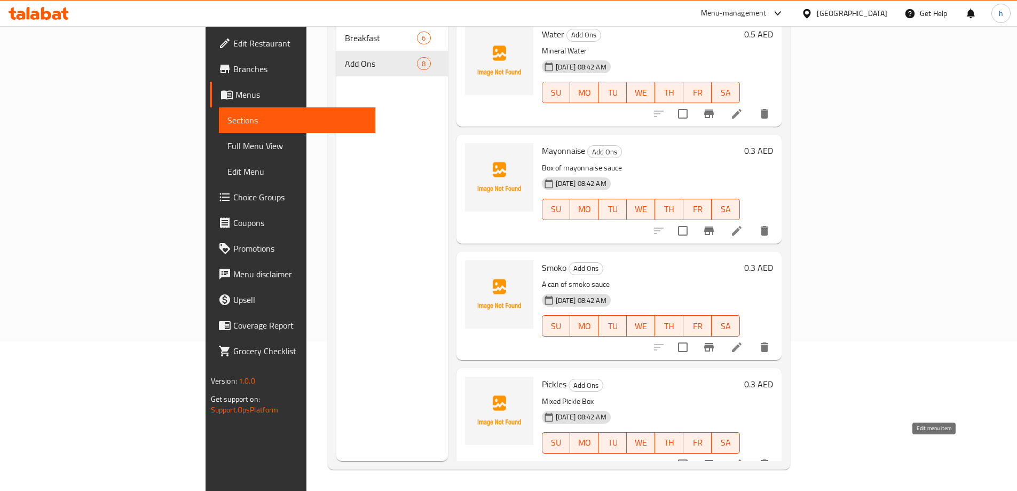
click at [742, 459] on icon at bounding box center [737, 464] width 10 height 10
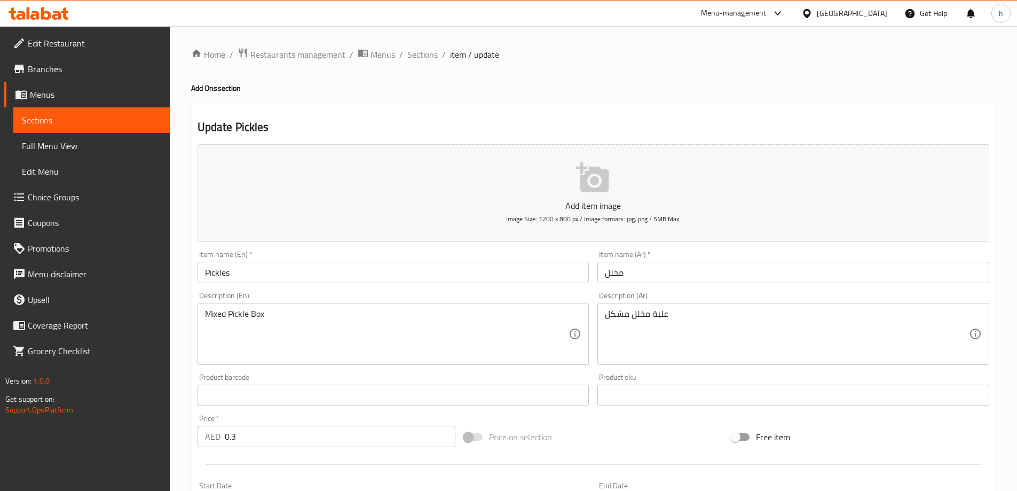
scroll to position [53, 0]
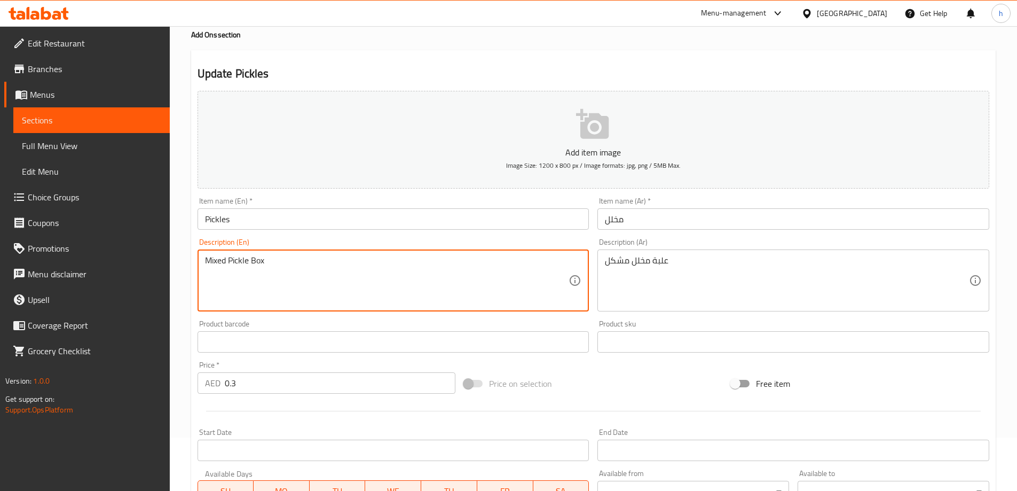
drag, startPoint x: 267, startPoint y: 261, endPoint x: 250, endPoint y: 255, distance: 18.1
click at [210, 261] on textarea "Mixed Pickle" at bounding box center [387, 280] width 364 height 51
click at [263, 259] on textarea "A can of mixed Pickle" at bounding box center [387, 280] width 364 height 51
click at [297, 260] on textarea "A can of mixed pickle" at bounding box center [387, 280] width 364 height 51
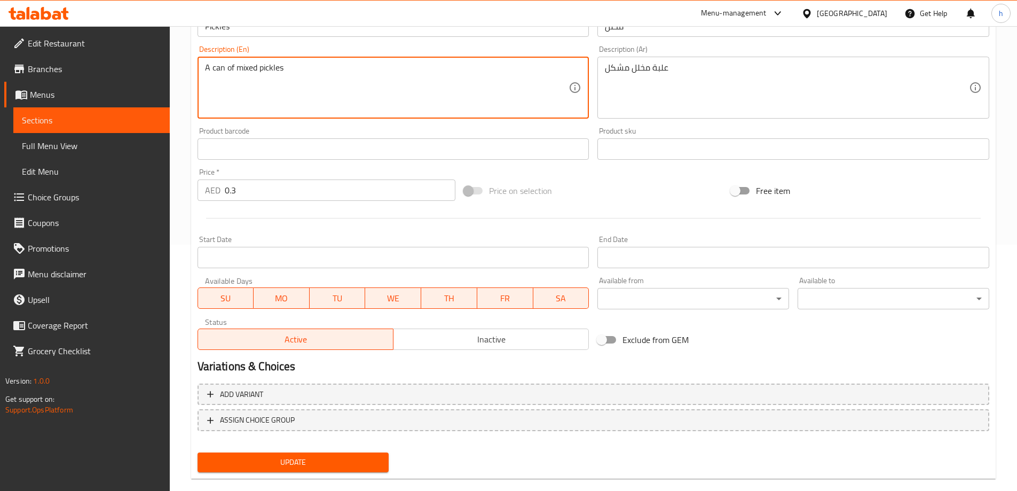
scroll to position [264, 0]
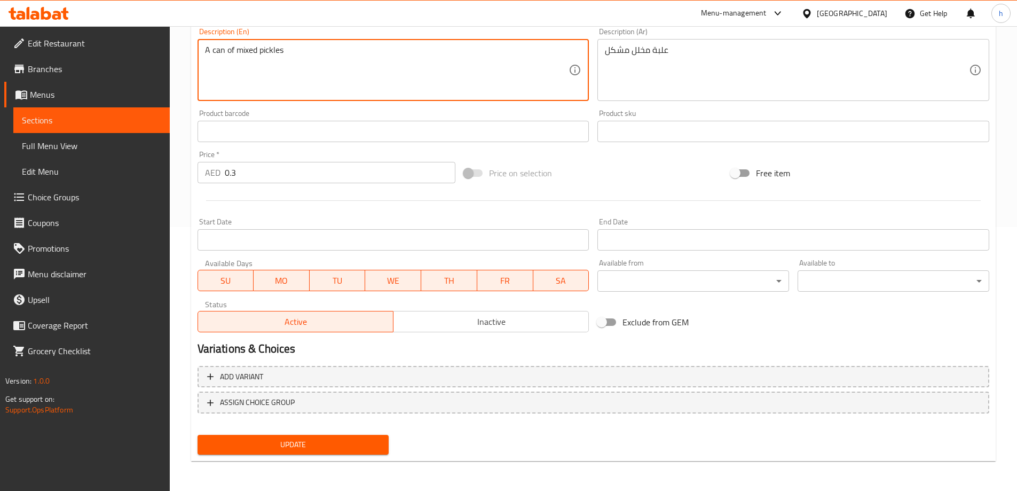
type textarea "A can of mixed pickles"
click at [342, 443] on span "Update" at bounding box center [293, 444] width 175 height 13
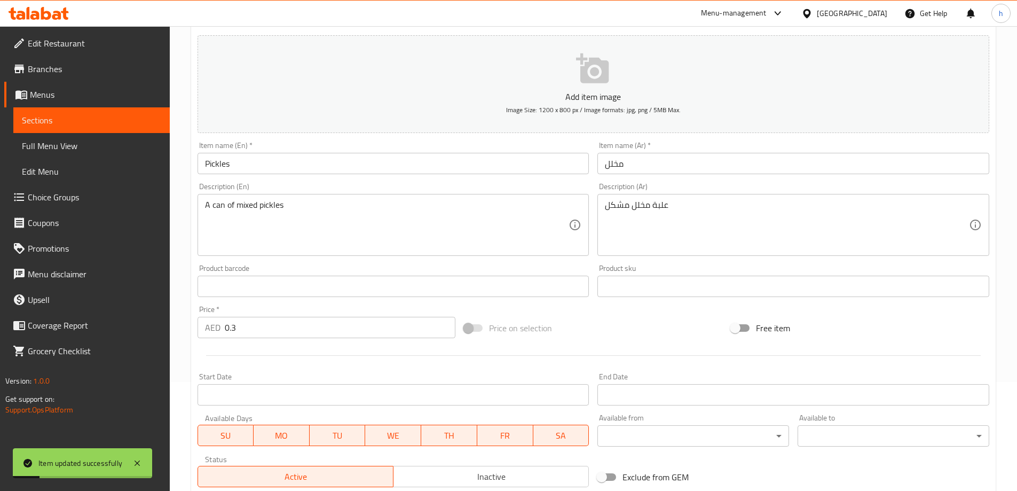
scroll to position [0, 0]
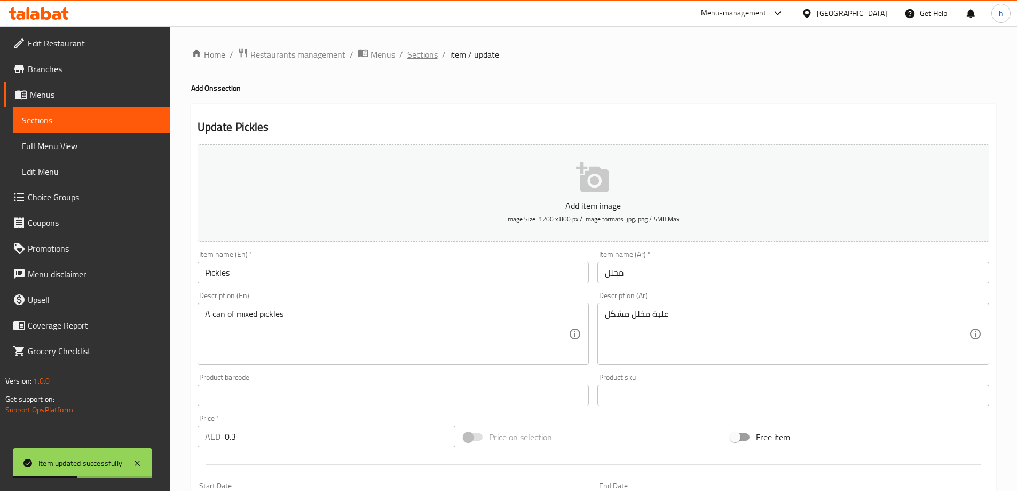
click at [431, 53] on span "Sections" at bounding box center [422, 54] width 30 height 13
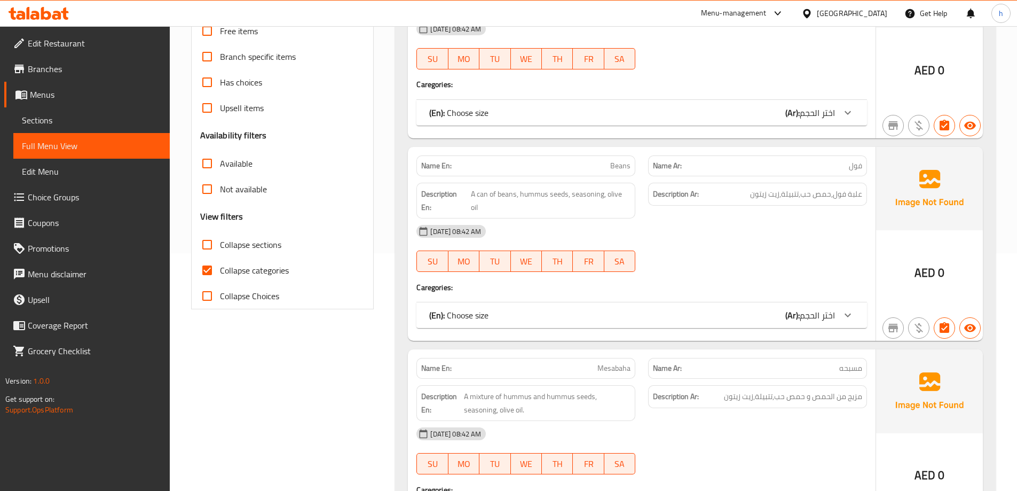
scroll to position [267, 0]
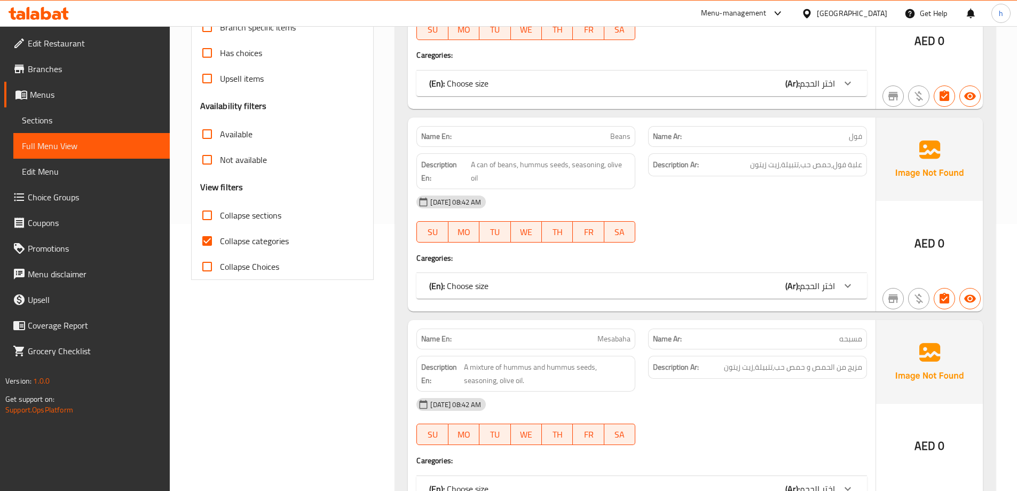
click at [208, 238] on input "Collapse categories" at bounding box center [207, 241] width 26 height 26
checkbox input "false"
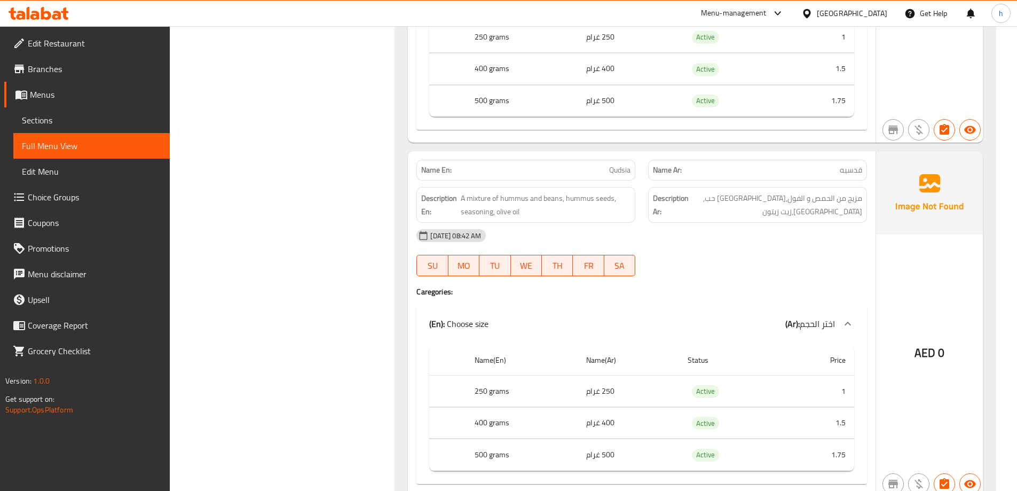
scroll to position [1068, 0]
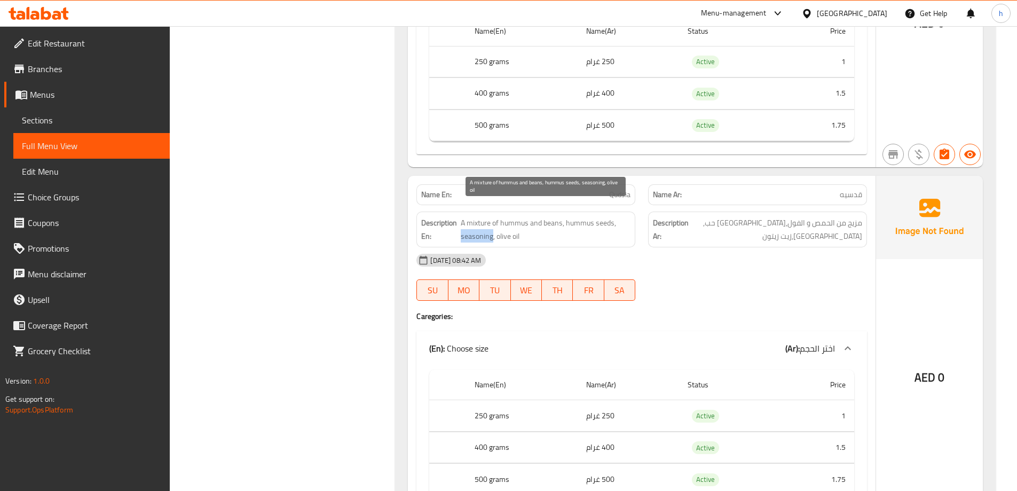
drag, startPoint x: 491, startPoint y: 223, endPoint x: 461, endPoint y: 229, distance: 30.5
click at [461, 229] on span "A mixture of hummus and beans, hummus seeds, seasoning, olive oil" at bounding box center [546, 229] width 170 height 26
copy span "seasoning"
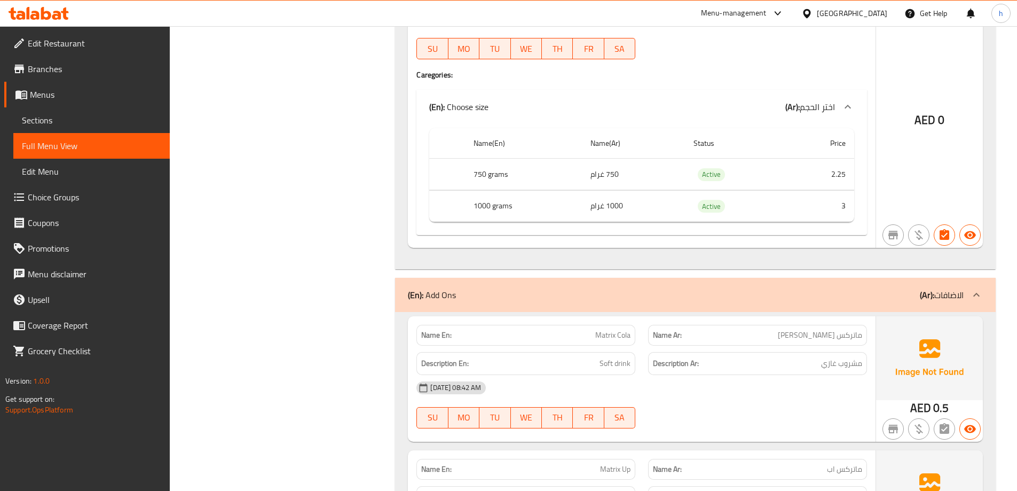
scroll to position [1869, 0]
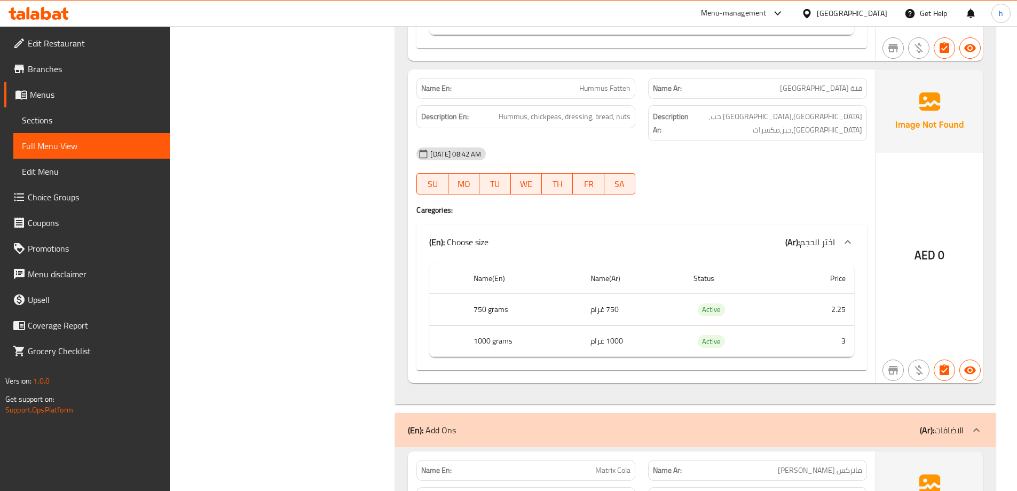
drag, startPoint x: 191, startPoint y: 234, endPoint x: 267, endPoint y: 170, distance: 98.9
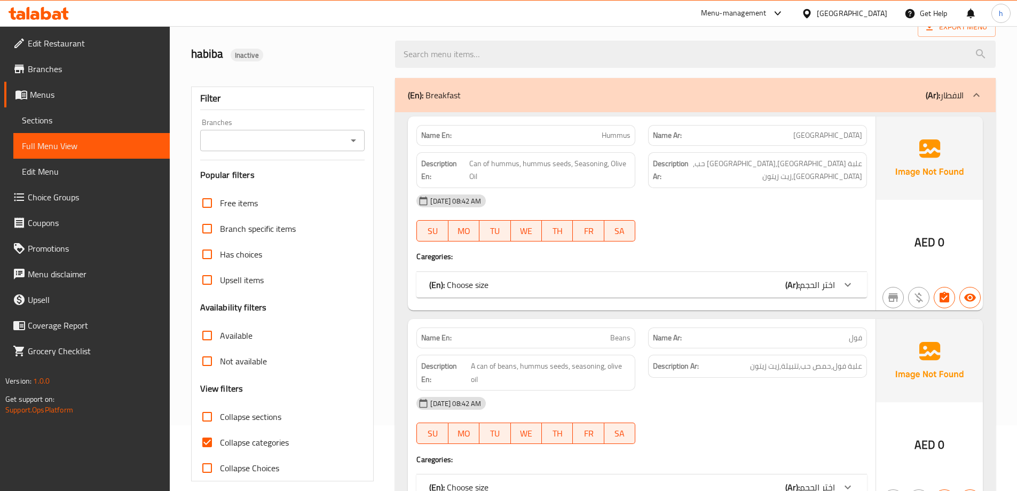
scroll to position [160, 0]
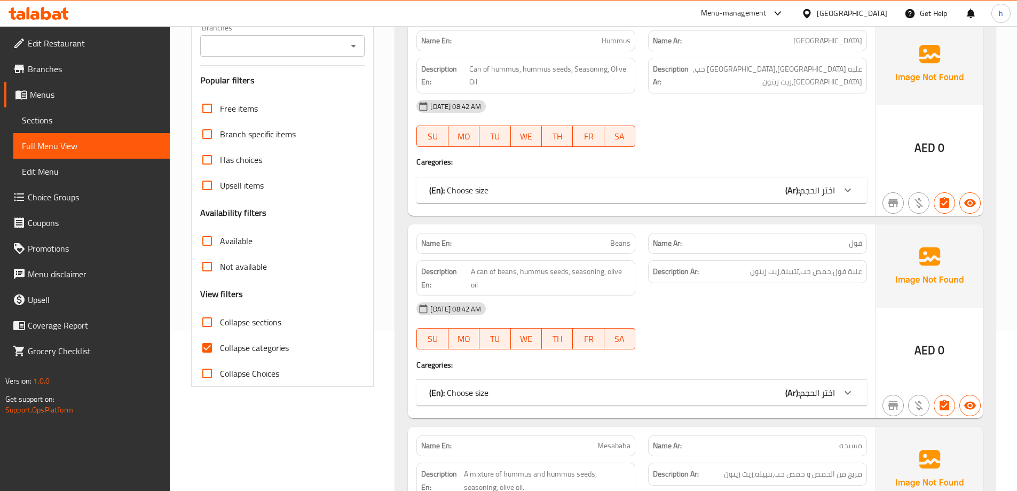
drag, startPoint x: 264, startPoint y: 349, endPoint x: 497, endPoint y: 283, distance: 242.1
click at [264, 348] on span "Collapse categories" at bounding box center [254, 347] width 69 height 13
click at [220, 348] on input "Collapse categories" at bounding box center [207, 348] width 26 height 26
checkbox input "false"
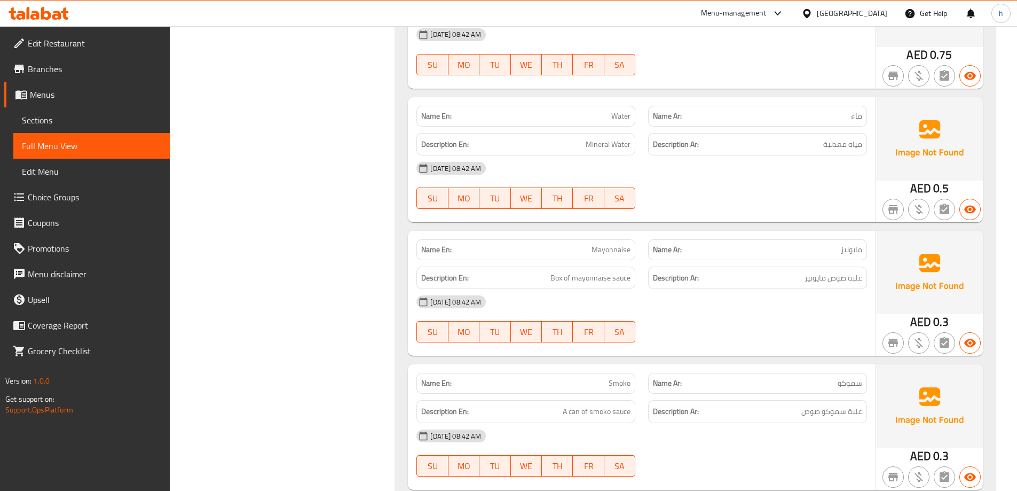
scroll to position [2777, 0]
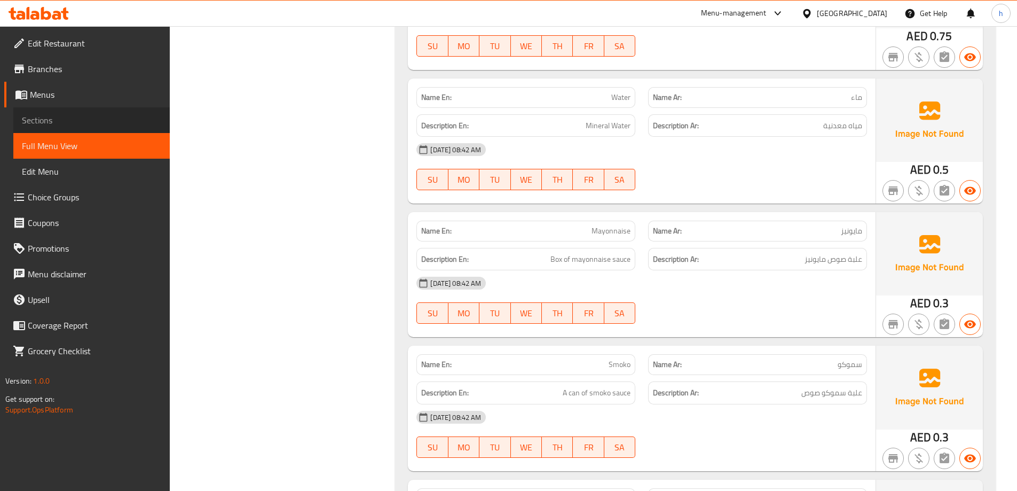
click at [83, 117] on span "Sections" at bounding box center [91, 120] width 139 height 13
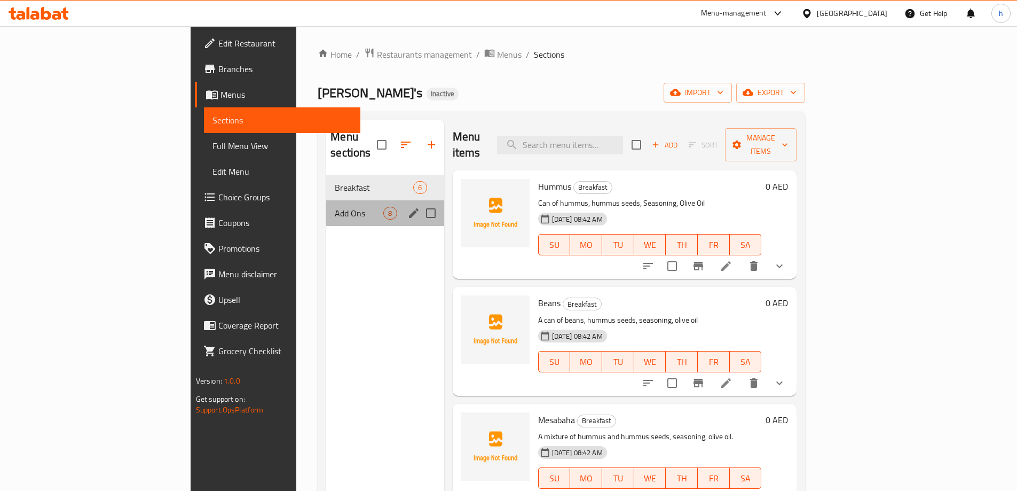
click at [326, 200] on div "Add Ons 8" at bounding box center [384, 213] width 117 height 26
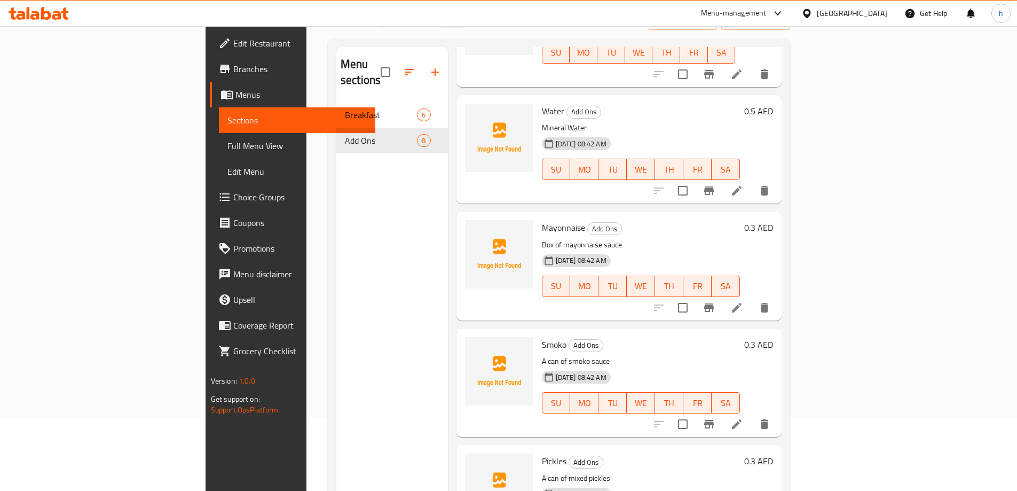
scroll to position [150, 0]
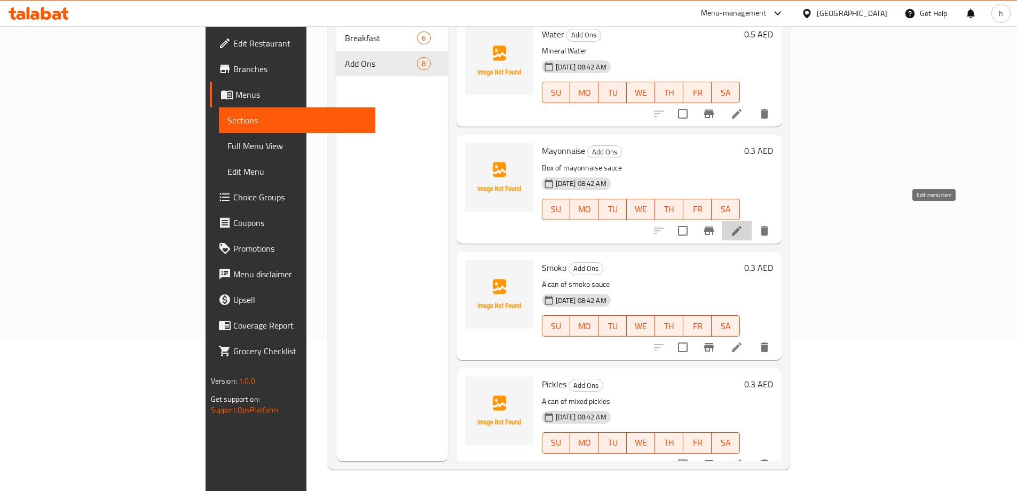
click at [742, 226] on icon at bounding box center [737, 231] width 10 height 10
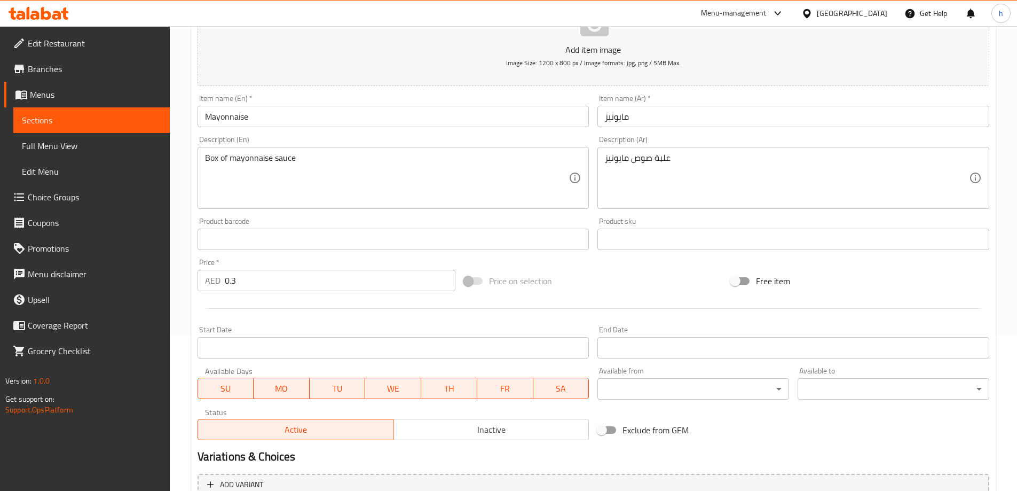
scroll to position [160, 0]
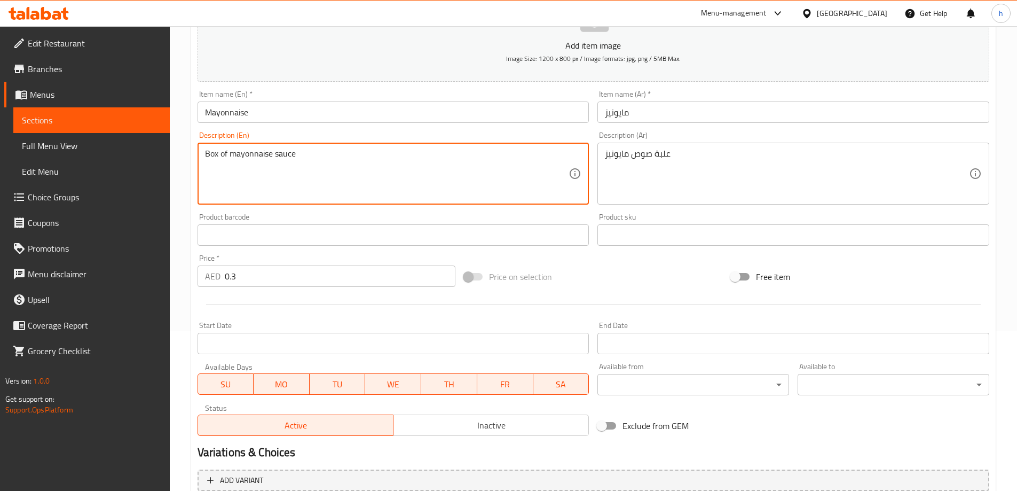
drag, startPoint x: 219, startPoint y: 154, endPoint x: 186, endPoint y: 151, distance: 33.2
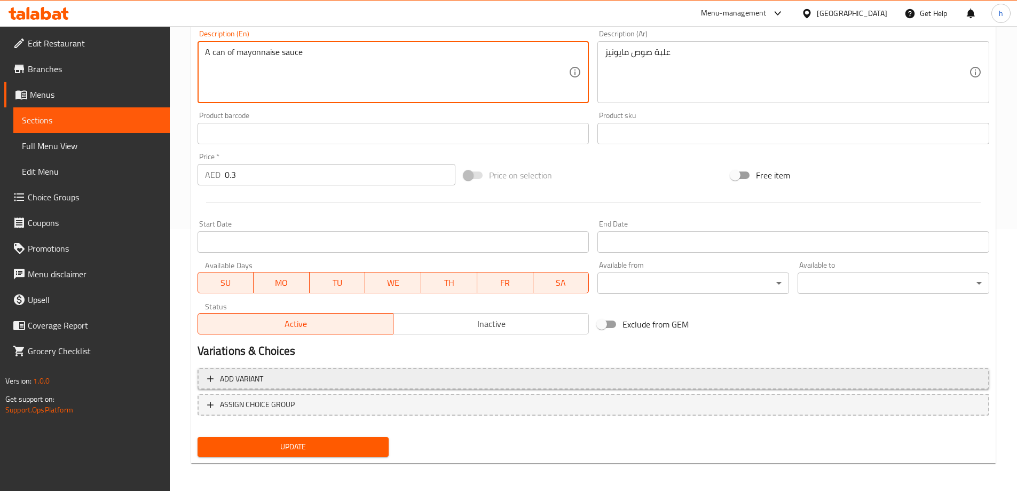
scroll to position [264, 0]
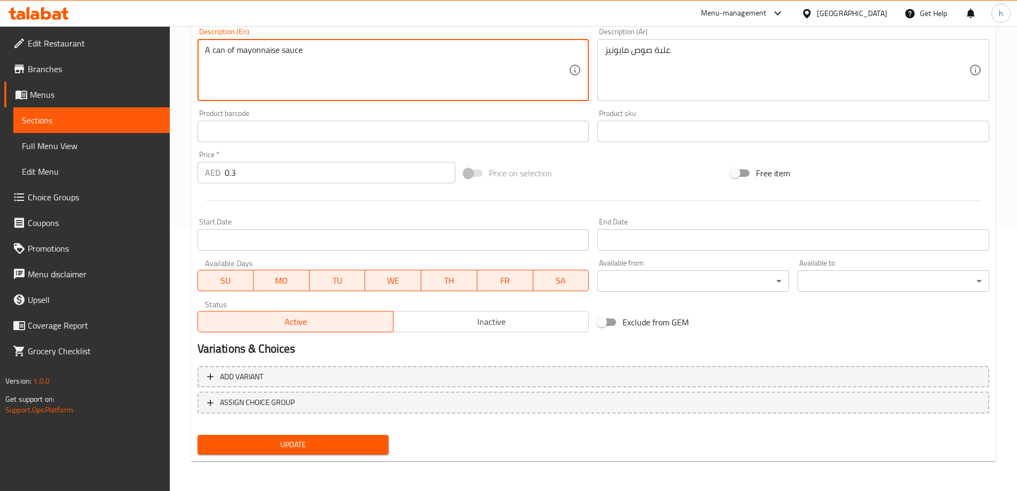
type textarea "A can of mayonnaise sauce"
click at [330, 439] on span "Update" at bounding box center [293, 444] width 175 height 13
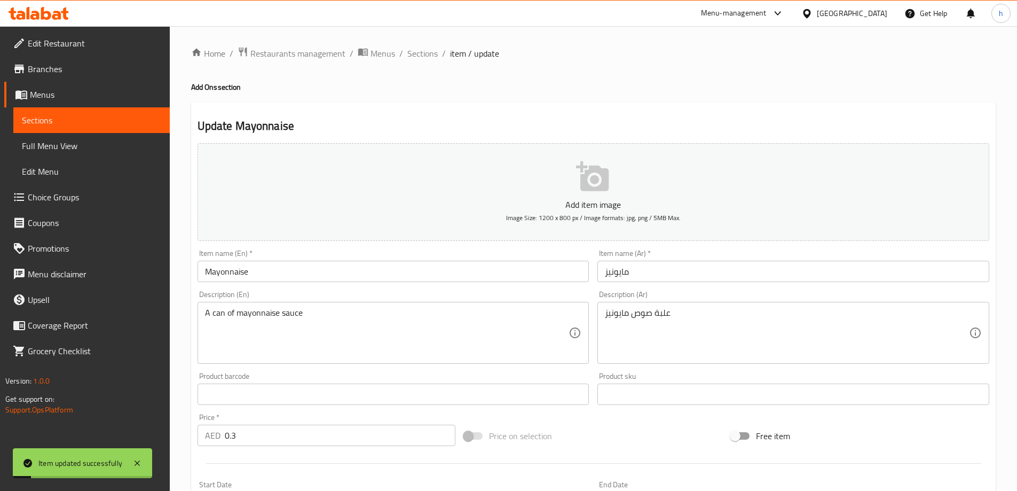
scroll to position [0, 0]
click at [425, 59] on span "Sections" at bounding box center [422, 54] width 30 height 13
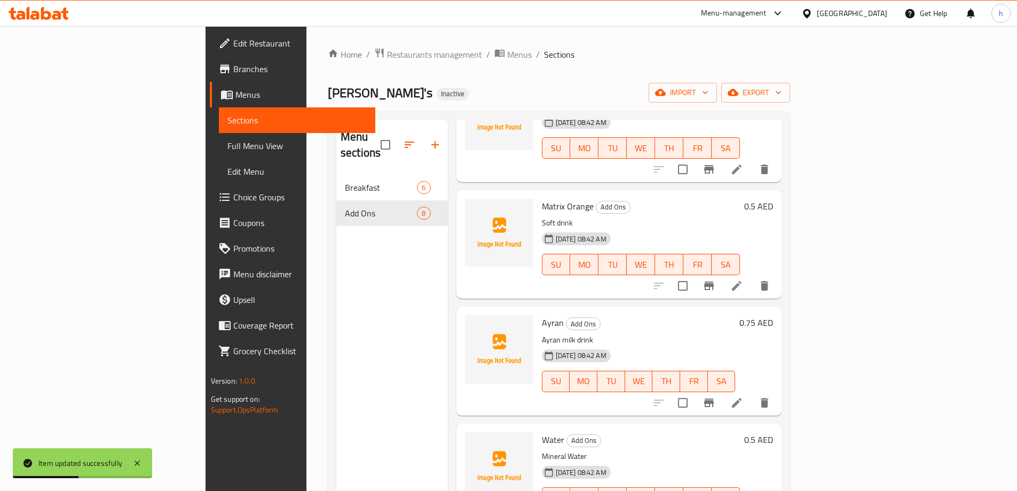
scroll to position [469, 0]
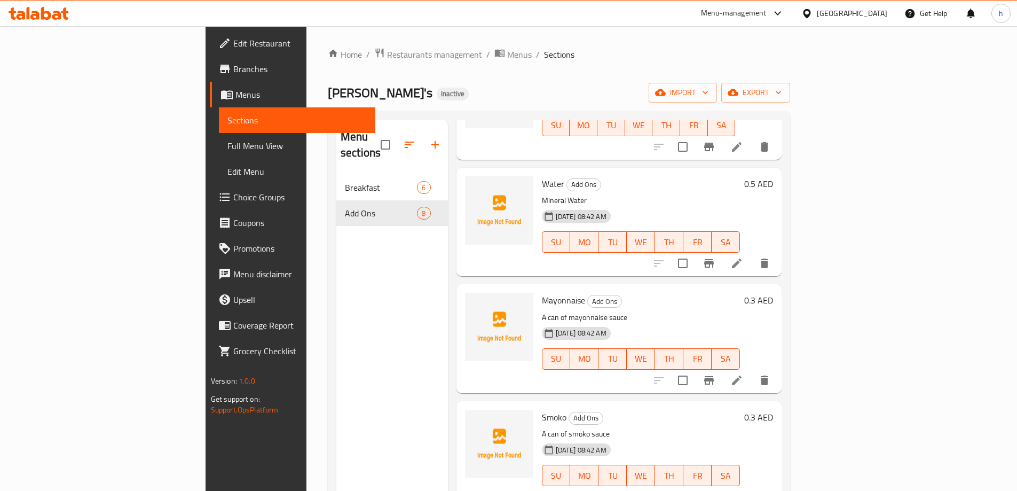
click at [228, 150] on span "Full Menu View" at bounding box center [297, 145] width 139 height 13
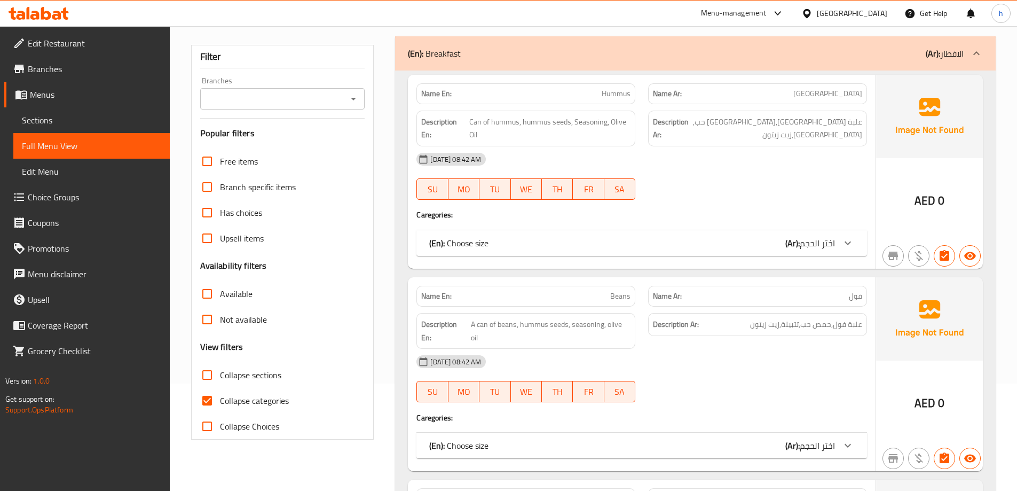
scroll to position [107, 0]
click at [209, 403] on input "Collapse categories" at bounding box center [207, 401] width 26 height 26
checkbox input "false"
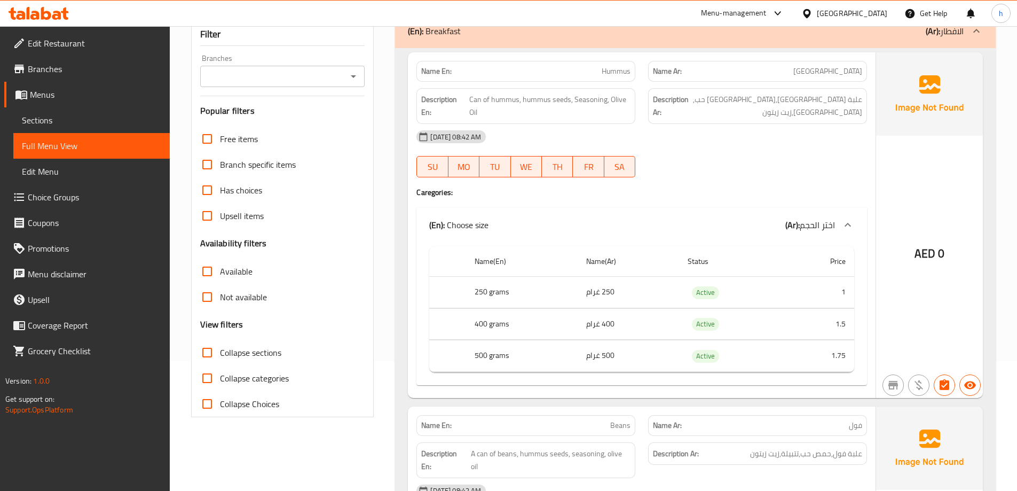
scroll to position [160, 0]
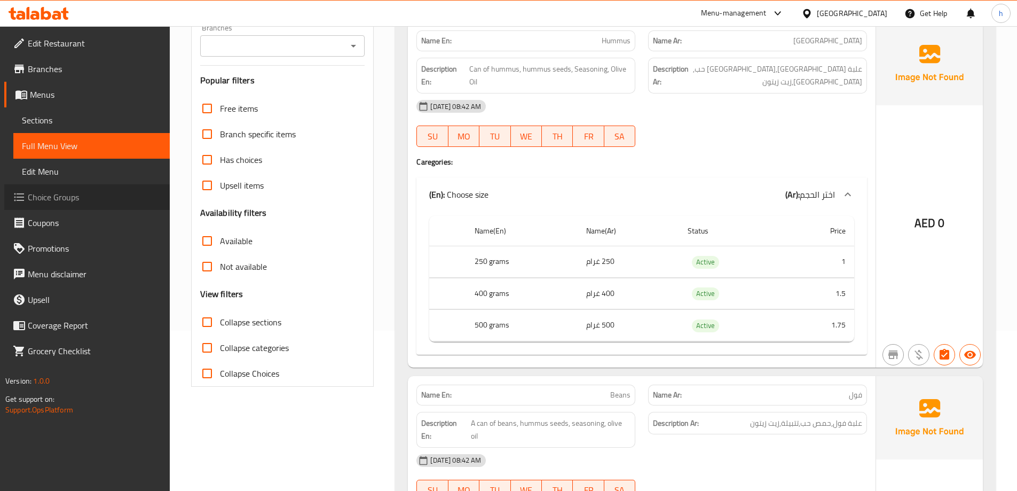
click at [71, 202] on span "Choice Groups" at bounding box center [95, 197] width 134 height 13
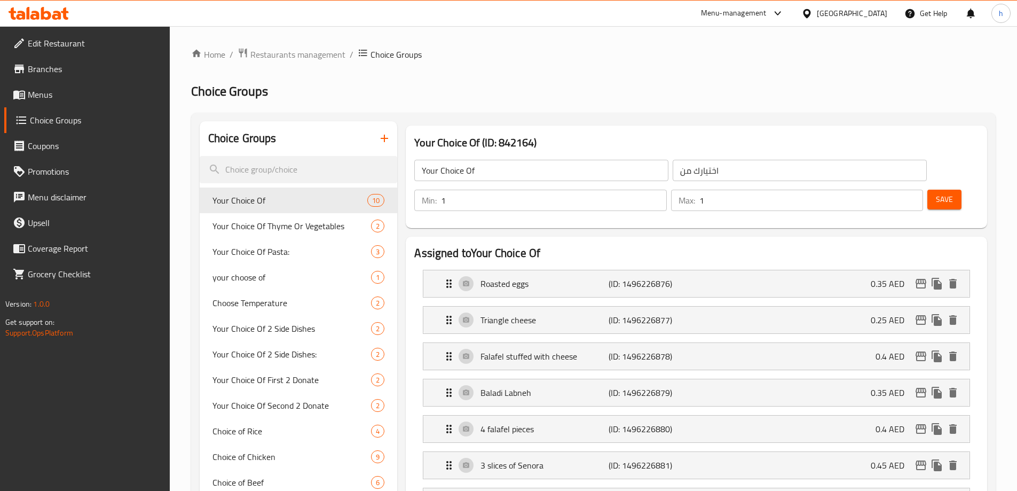
click at [56, 91] on span "Menus" at bounding box center [95, 94] width 134 height 13
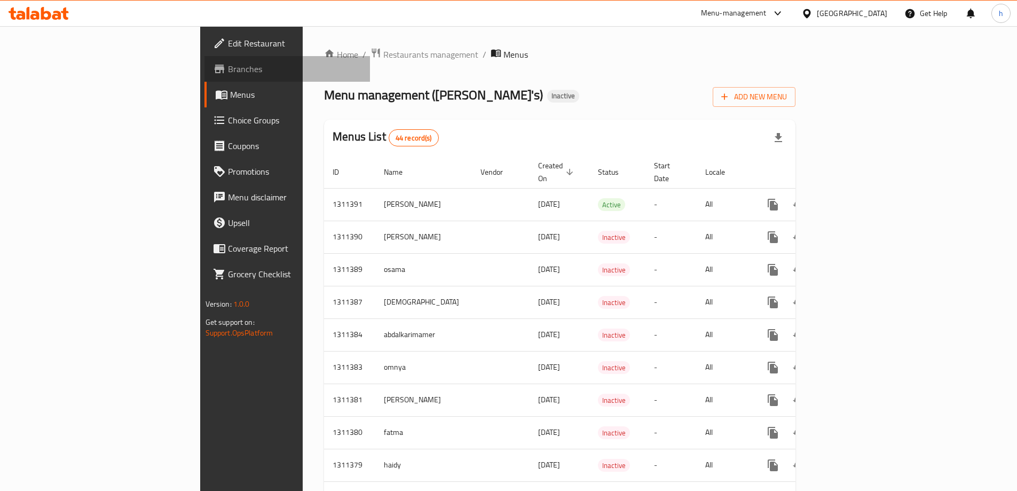
click at [228, 69] on span "Branches" at bounding box center [295, 68] width 134 height 13
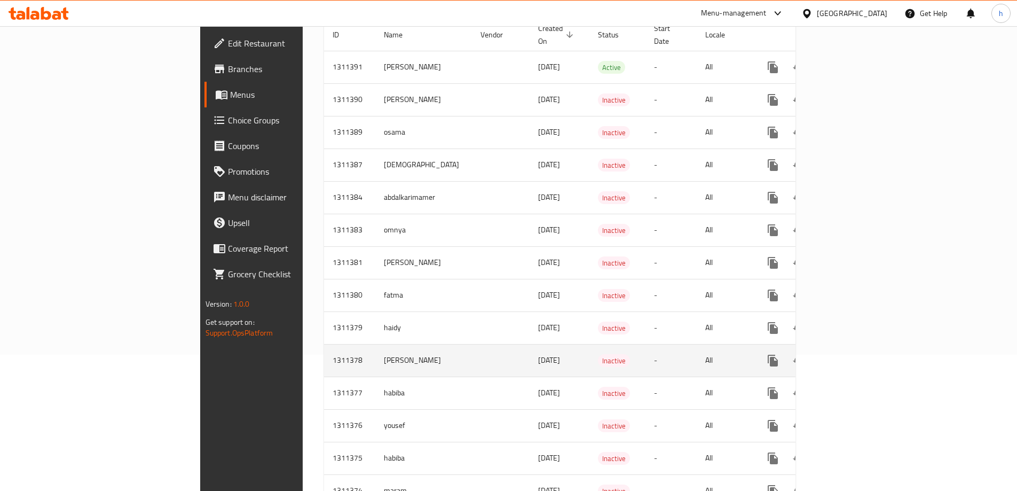
scroll to position [160, 0]
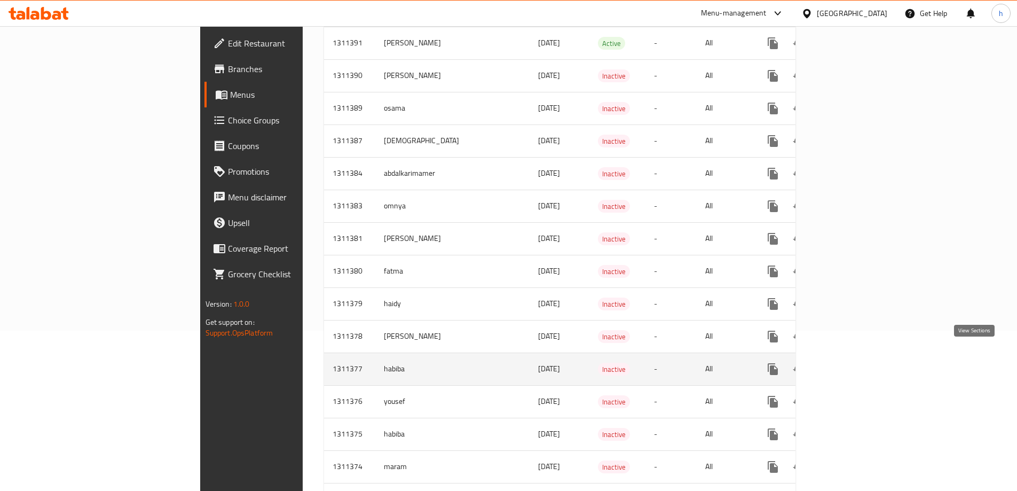
click at [855, 364] on icon "enhanced table" at bounding box center [850, 369] width 10 height 10
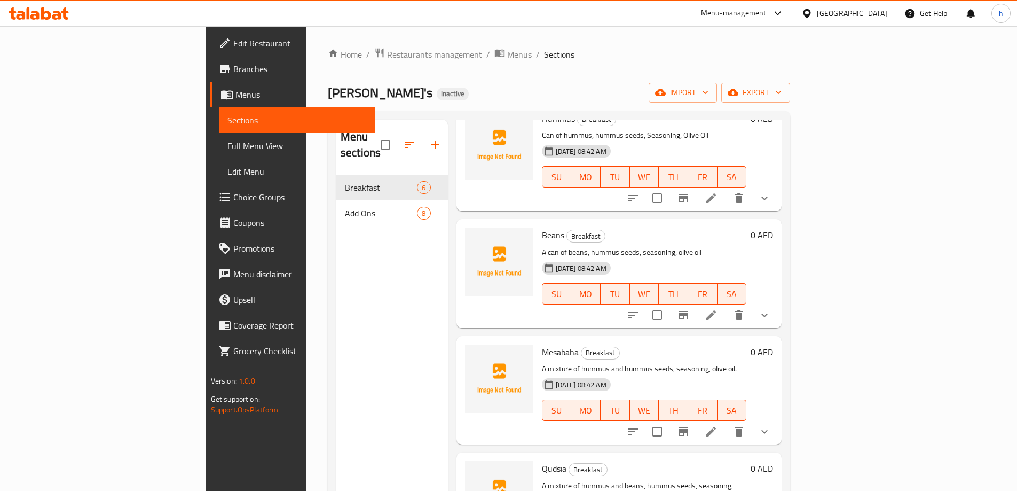
scroll to position [53, 0]
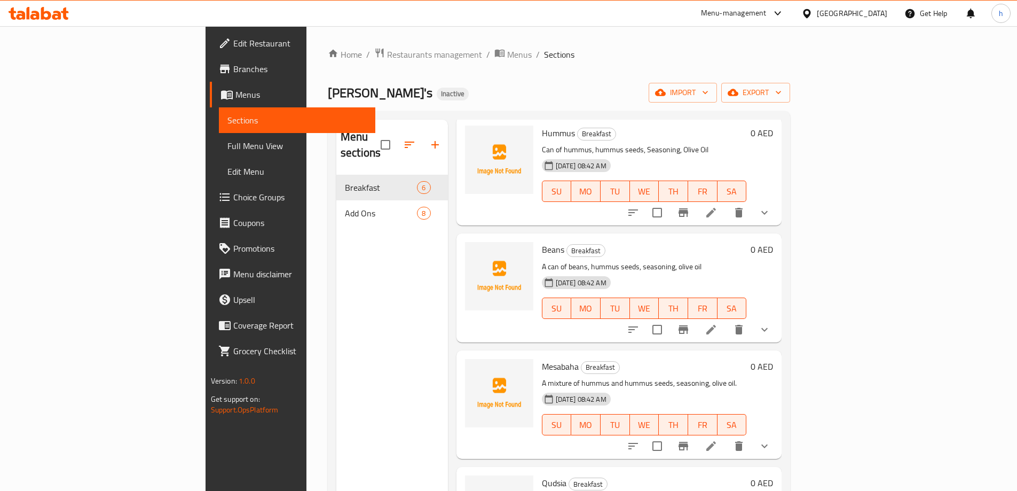
click at [228, 141] on span "Full Menu View" at bounding box center [297, 145] width 139 height 13
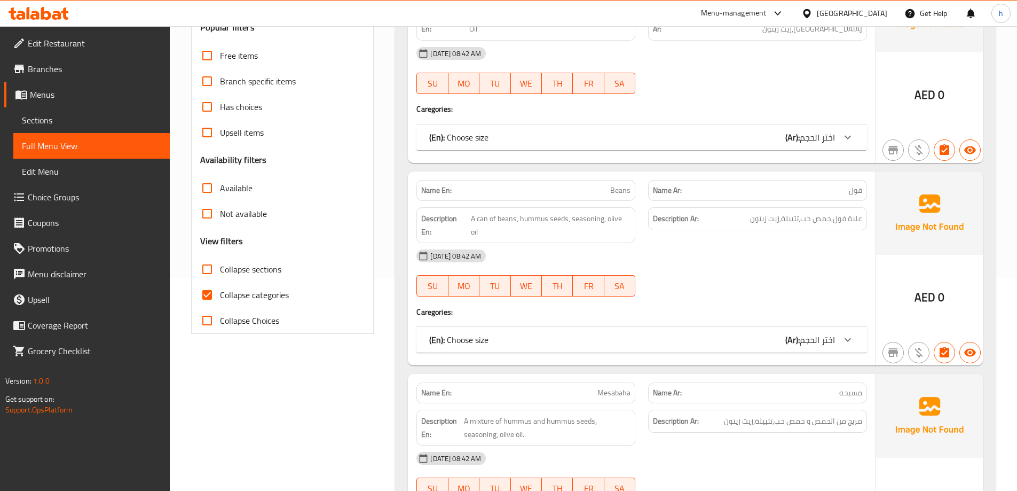
scroll to position [214, 0]
click at [209, 298] on input "Collapse categories" at bounding box center [207, 294] width 26 height 26
checkbox input "false"
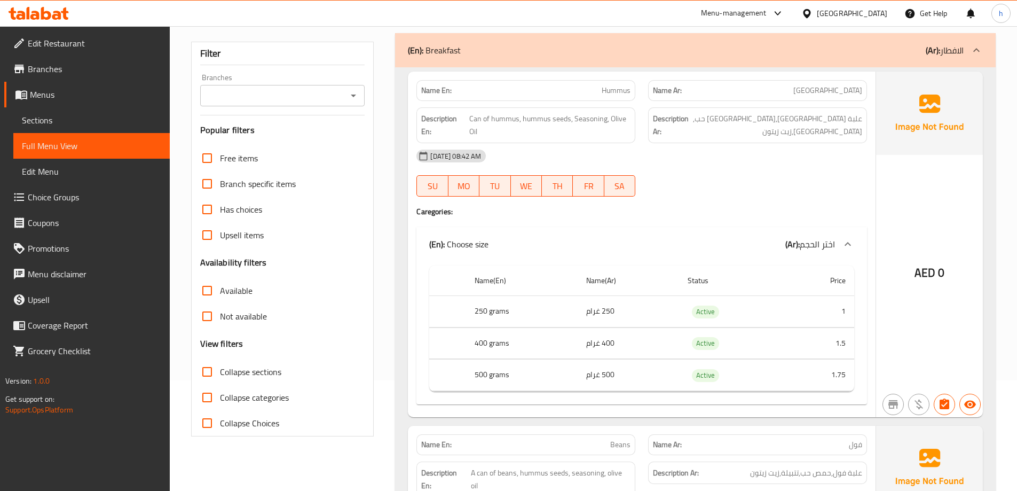
scroll to position [107, 0]
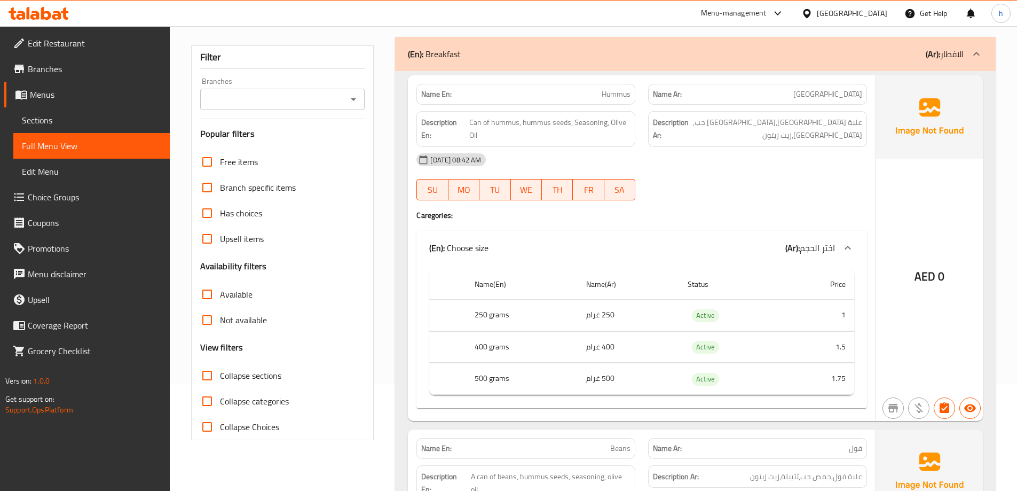
click at [53, 116] on span "Sections" at bounding box center [91, 120] width 139 height 13
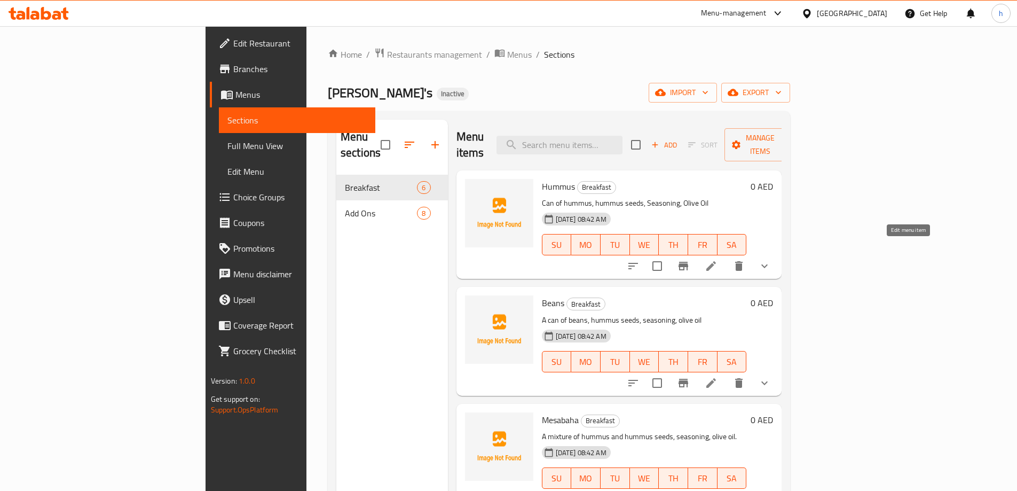
click at [718, 260] on icon at bounding box center [711, 266] width 13 height 13
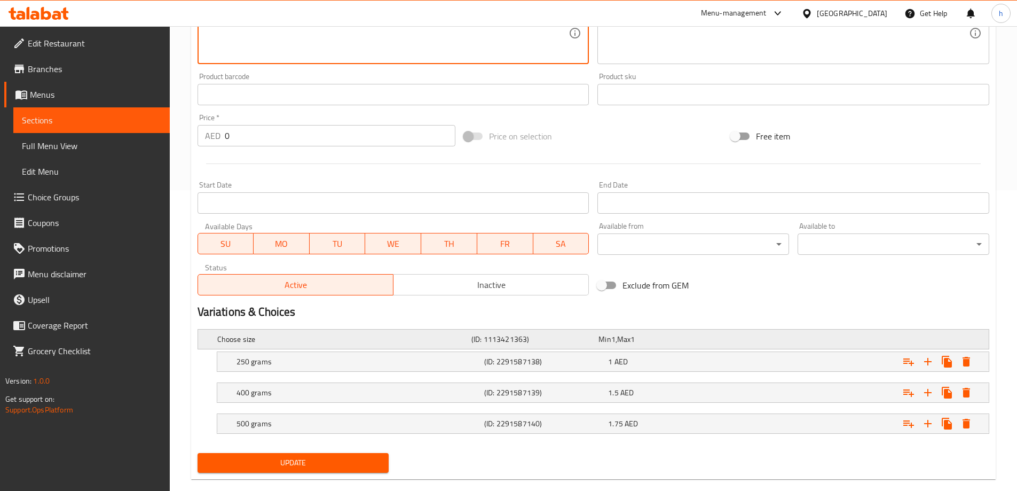
scroll to position [319, 0]
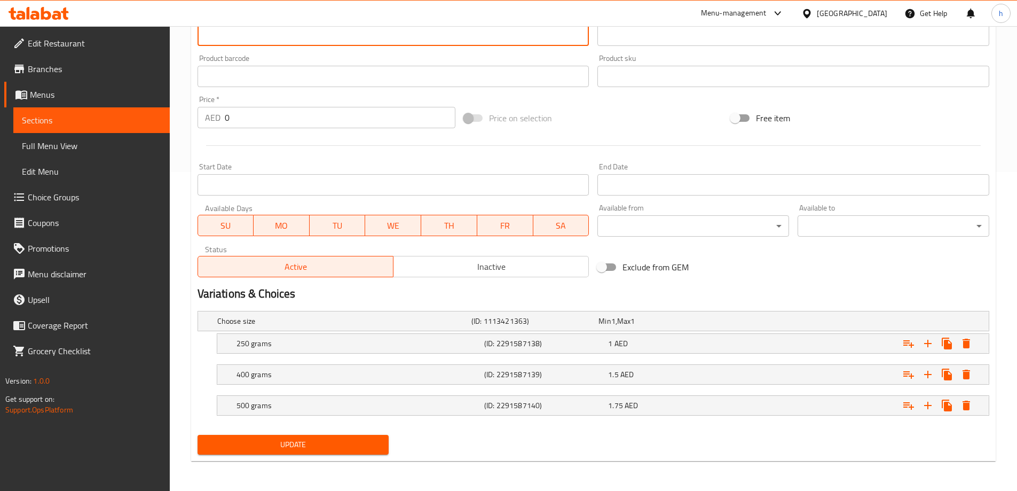
type textarea "A can of hummus, hummus seeds, Seasoning, Olive Oil"
click at [355, 436] on button "Update" at bounding box center [294, 445] width 192 height 20
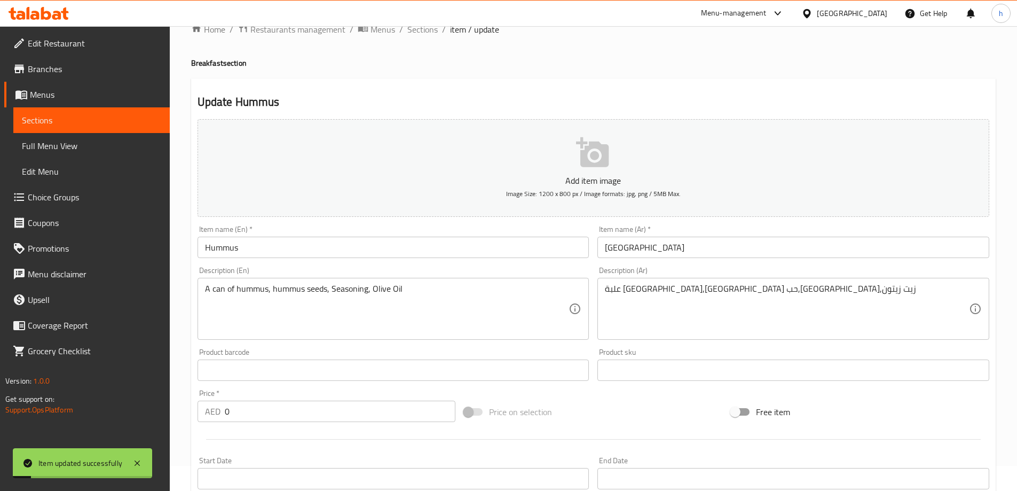
scroll to position [0, 0]
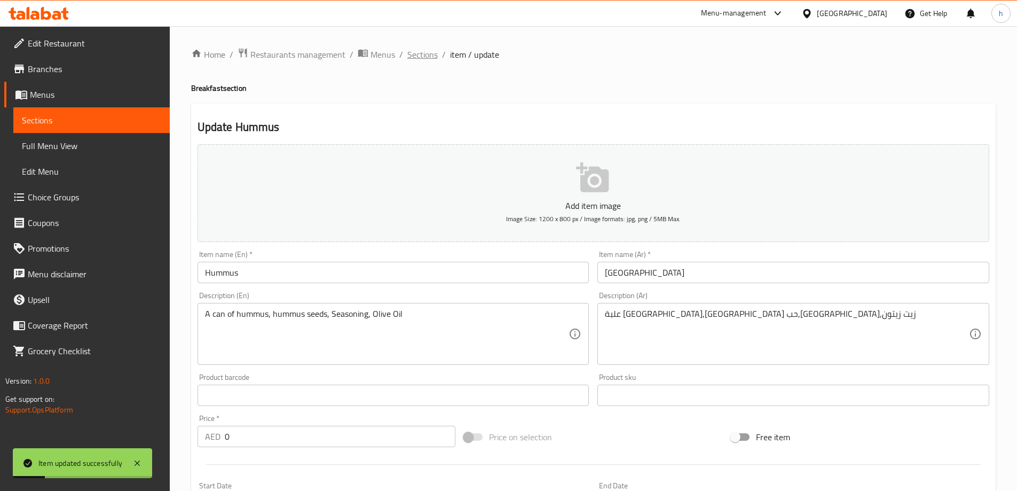
click at [420, 51] on span "Sections" at bounding box center [422, 54] width 30 height 13
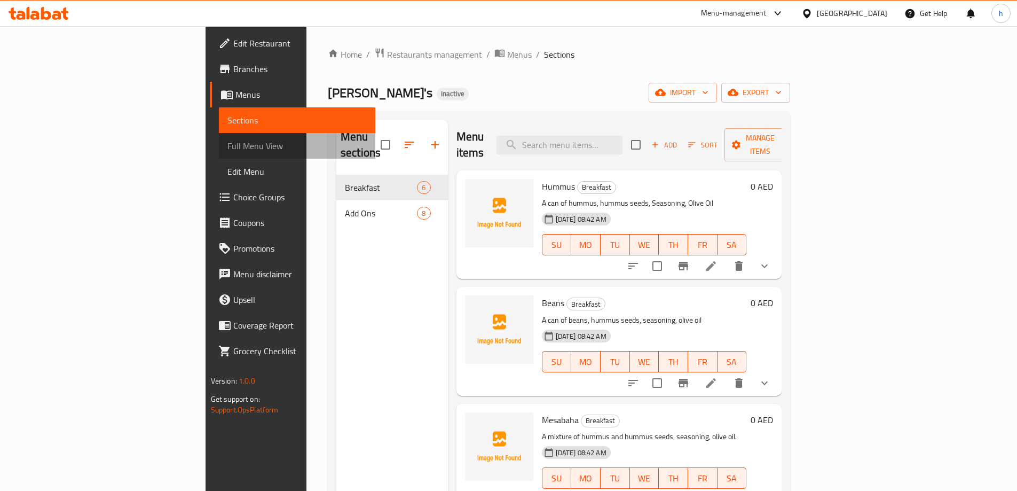
click at [228, 142] on span "Full Menu View" at bounding box center [297, 145] width 139 height 13
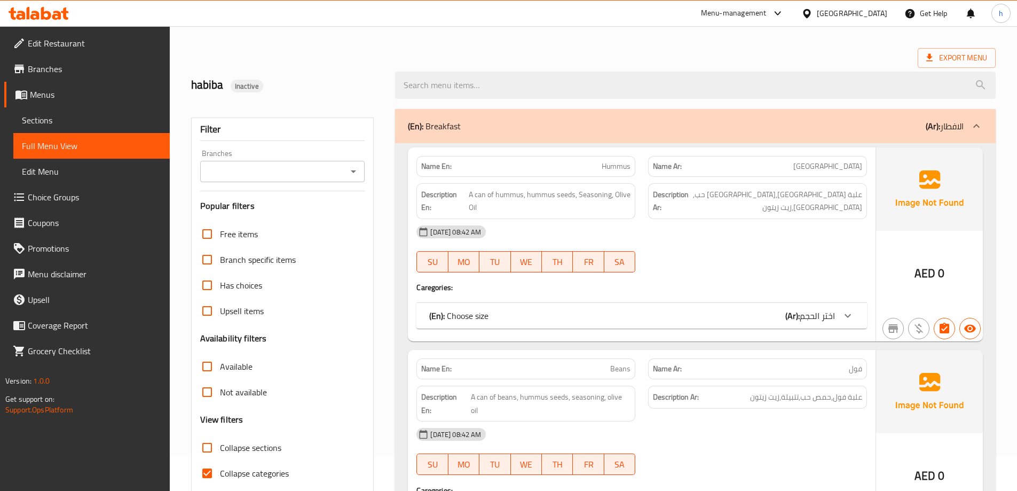
scroll to position [53, 0]
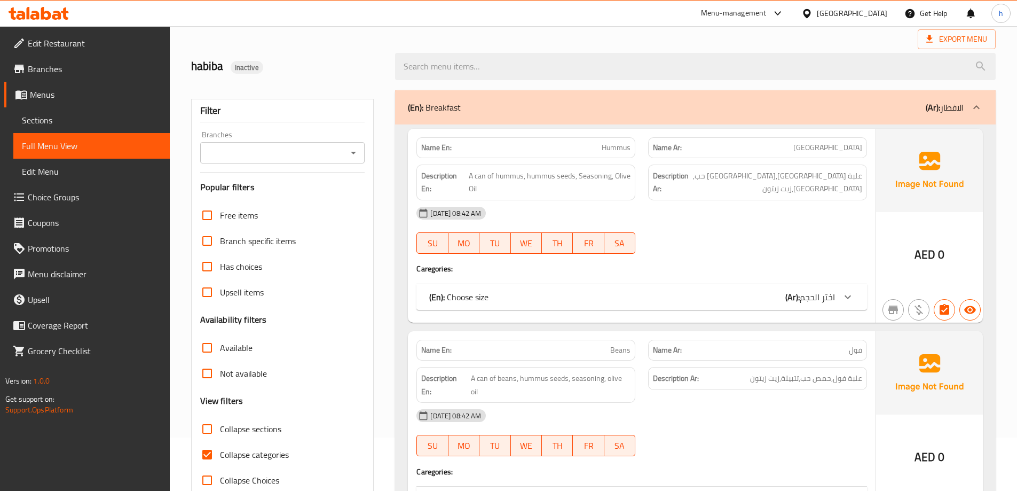
click at [212, 454] on input "Collapse categories" at bounding box center [207, 455] width 26 height 26
checkbox input "false"
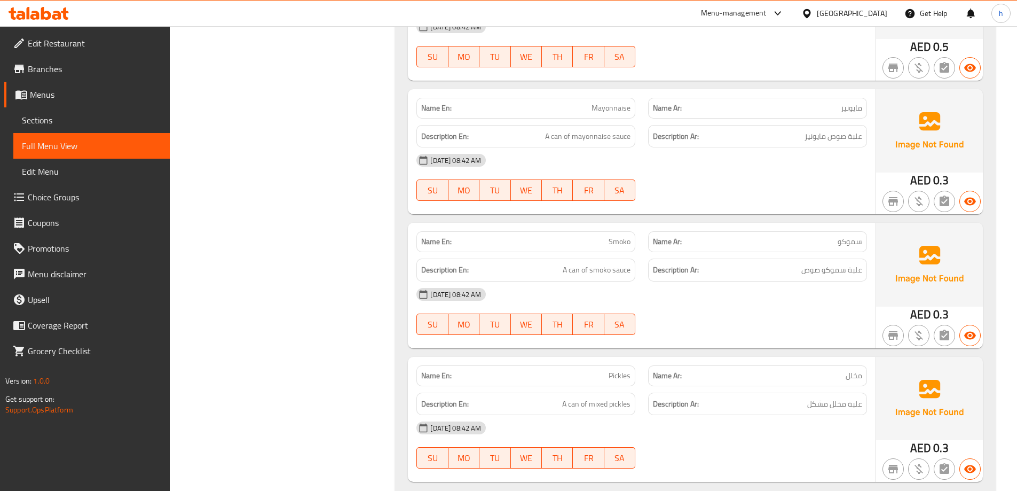
scroll to position [2908, 0]
